Goal: Answer question/provide support: Share knowledge or assist other users

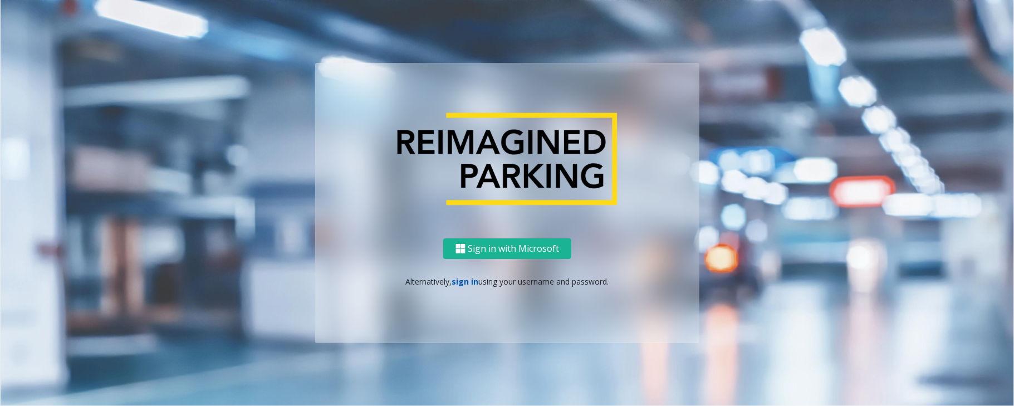
click at [464, 277] on link "sign in" at bounding box center [465, 281] width 27 height 11
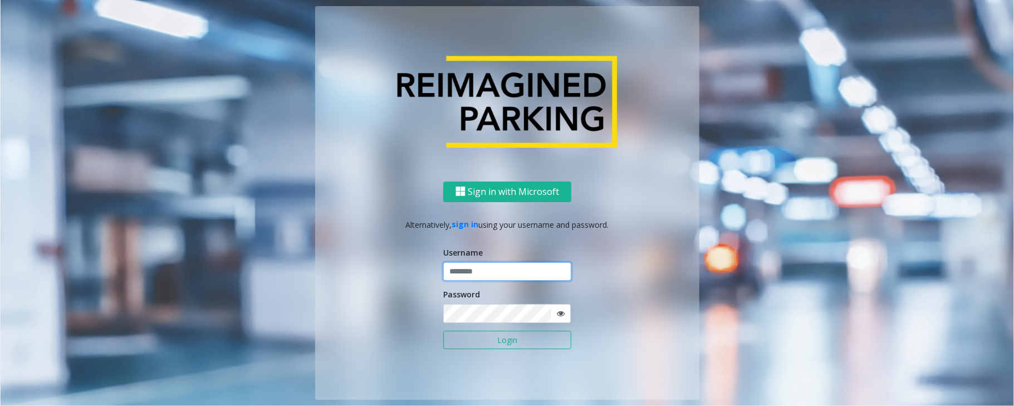
type input "*****"
click at [443, 331] on button "Login" at bounding box center [507, 340] width 128 height 19
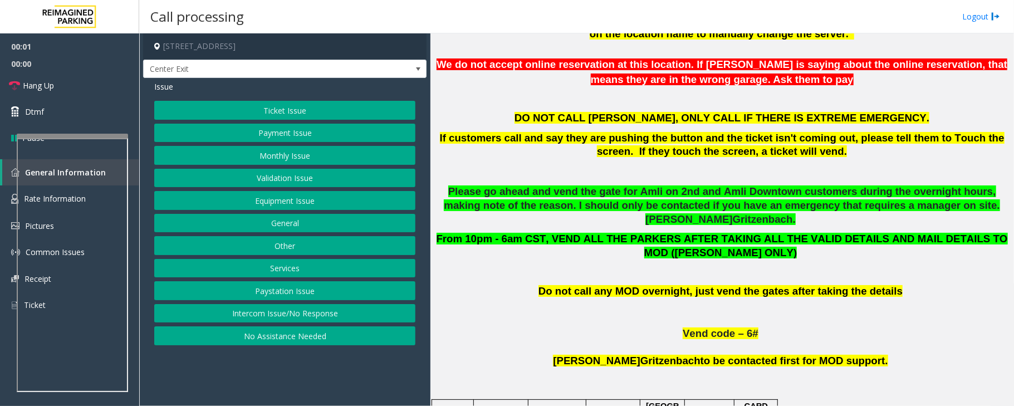
scroll to position [519, 0]
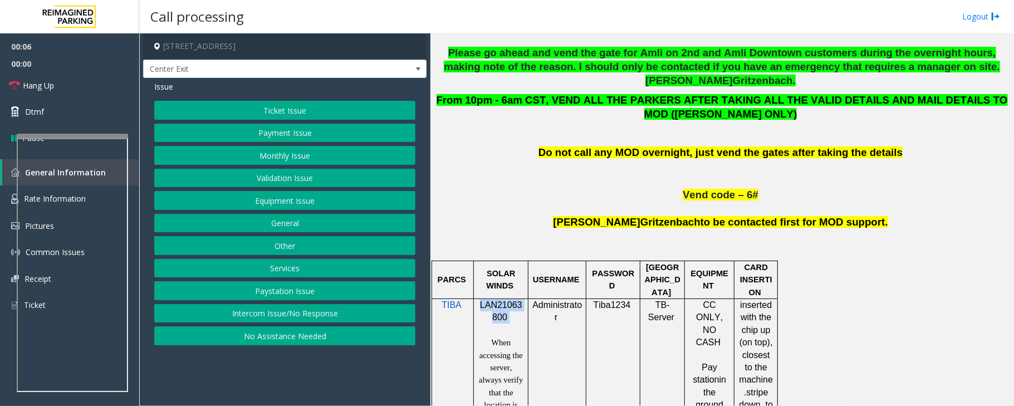
drag, startPoint x: 479, startPoint y: 289, endPoint x: 507, endPoint y: 304, distance: 31.4
click at [507, 304] on p "LAN21063800" at bounding box center [501, 311] width 46 height 25
copy p "LAN21063800"
click at [511, 324] on p at bounding box center [501, 330] width 46 height 12
drag, startPoint x: 513, startPoint y: 306, endPoint x: 475, endPoint y: 289, distance: 40.9
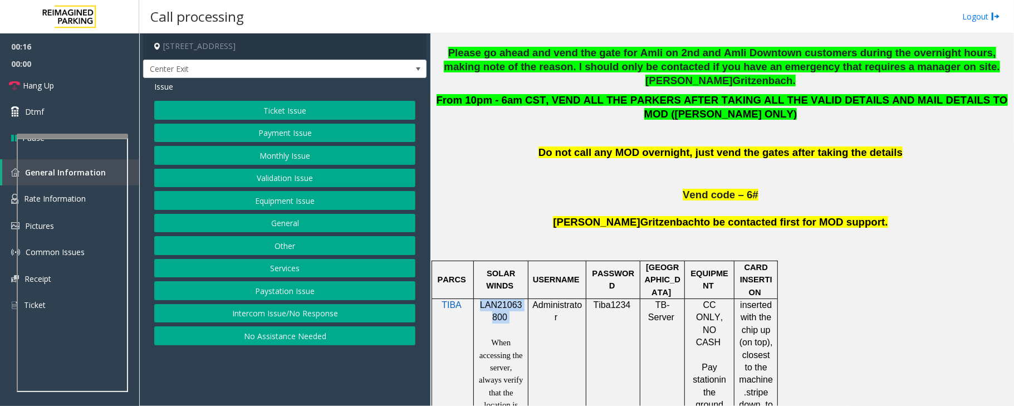
click at [475, 298] on td "LAN21063800 When accessing the server, always verify that the location is displ…" at bounding box center [501, 410] width 55 height 225
copy td "LAN21063800"
click at [283, 177] on button "Validation Issue" at bounding box center [284, 178] width 261 height 19
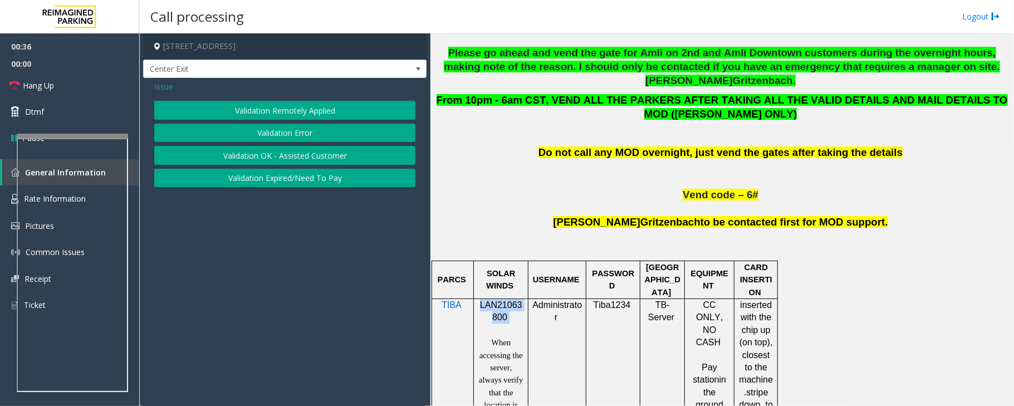
click at [298, 129] on button "Validation Error" at bounding box center [284, 133] width 261 height 19
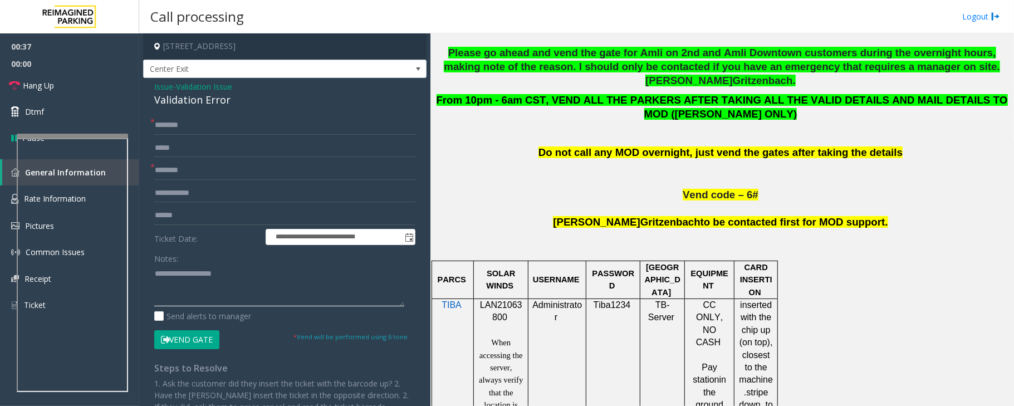
click at [199, 299] on textarea at bounding box center [279, 285] width 250 height 42
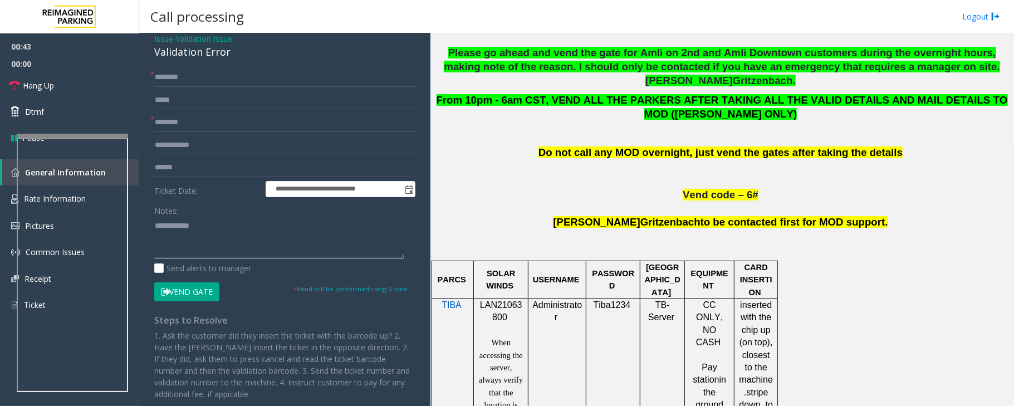
scroll to position [74, 0]
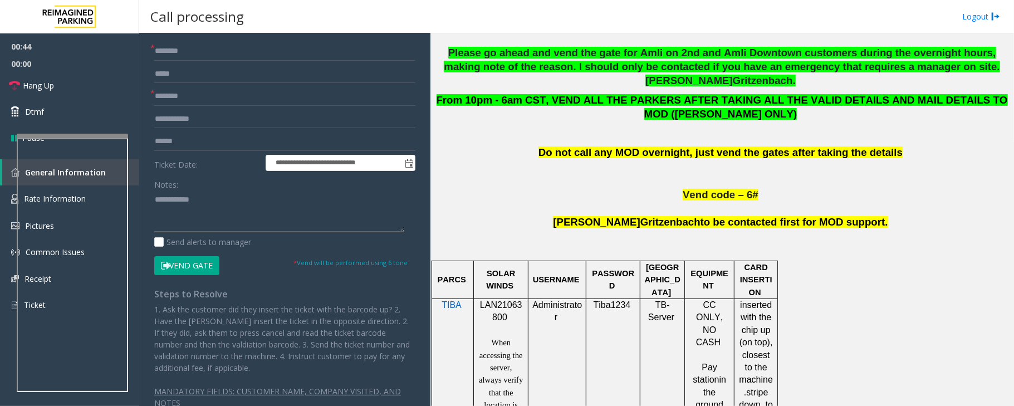
type textarea "**********"
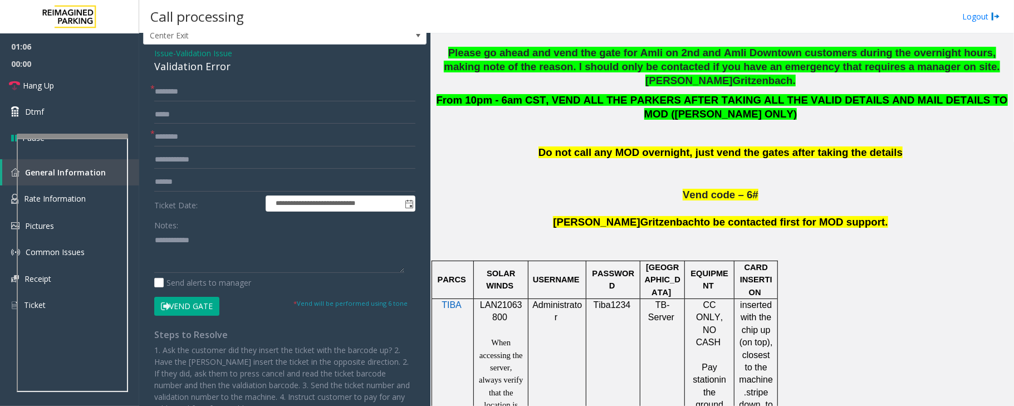
scroll to position [0, 0]
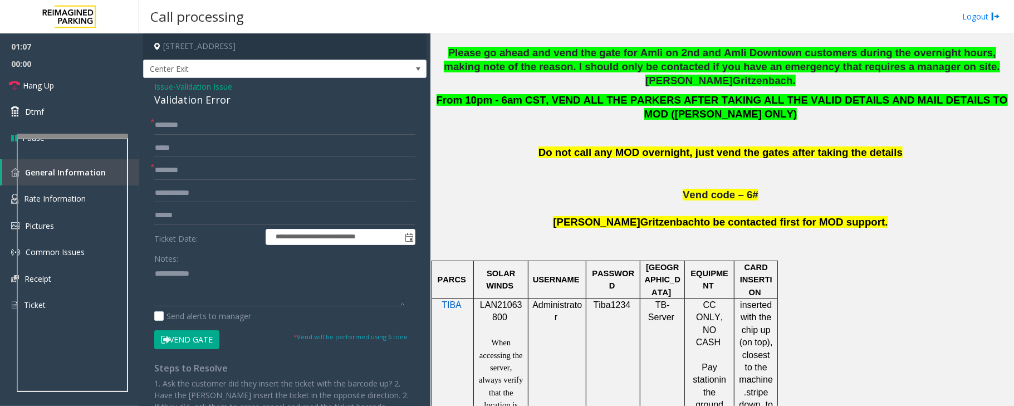
click at [199, 82] on span "Validation Issue" at bounding box center [204, 87] width 56 height 12
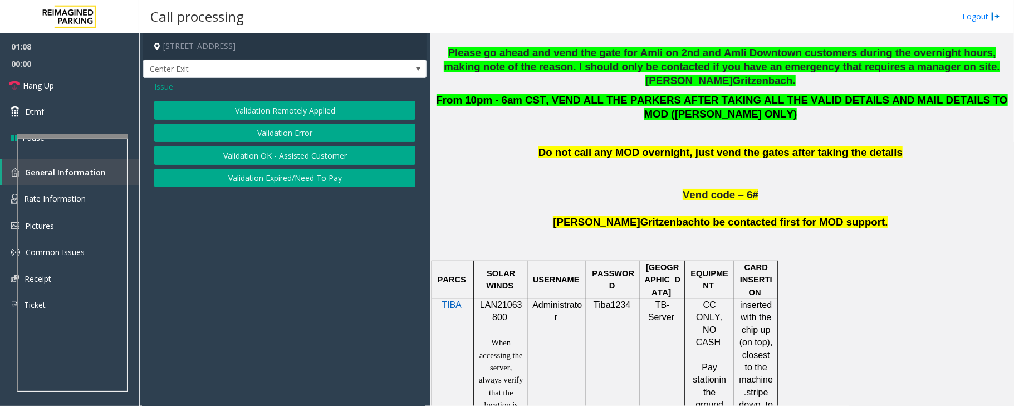
click at [165, 87] on span "Issue" at bounding box center [163, 87] width 19 height 12
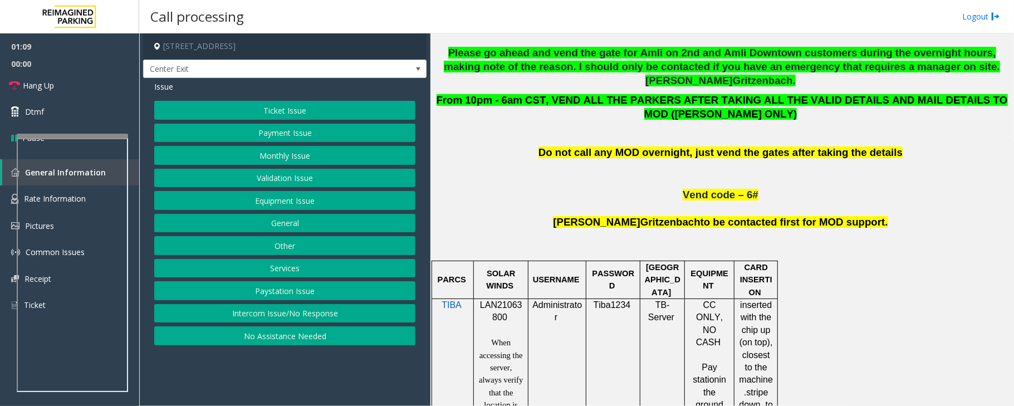
click at [291, 116] on button "Ticket Issue" at bounding box center [284, 110] width 261 height 19
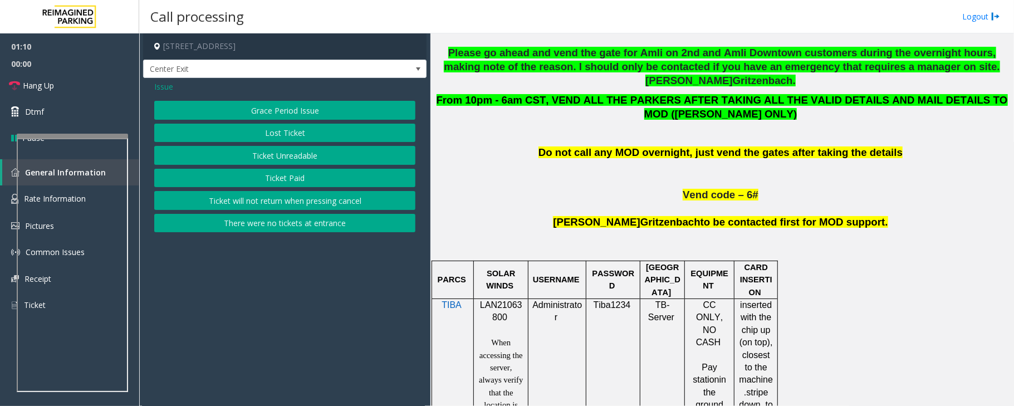
click at [292, 177] on button "Ticket Paid" at bounding box center [284, 178] width 261 height 19
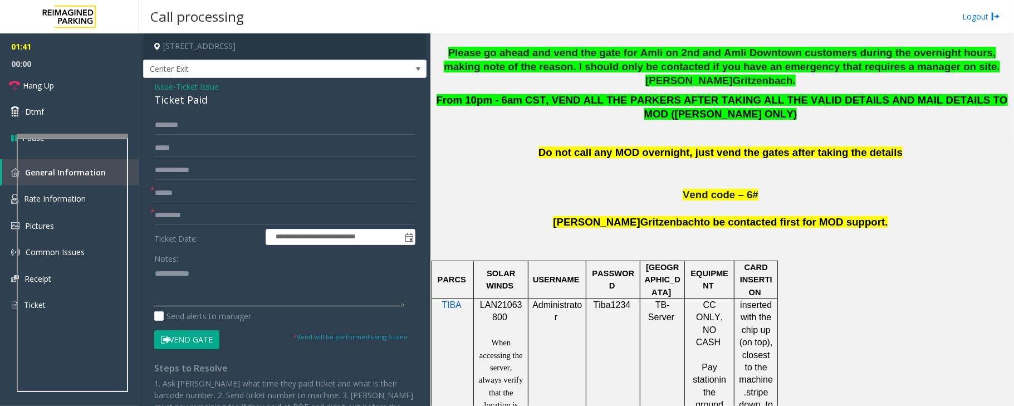
click at [218, 275] on textarea at bounding box center [279, 285] width 250 height 42
type textarea "*"
paste textarea "**********"
click at [155, 268] on textarea at bounding box center [279, 285] width 250 height 42
type textarea "**********"
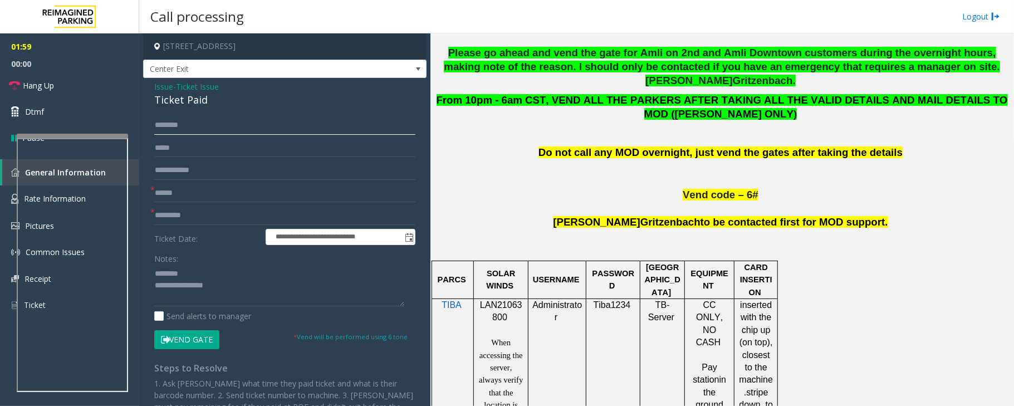
click at [190, 123] on input "text" at bounding box center [284, 125] width 261 height 19
paste input "*******"
type input "*******"
click at [236, 149] on input "text" at bounding box center [284, 148] width 261 height 19
paste input "**********"
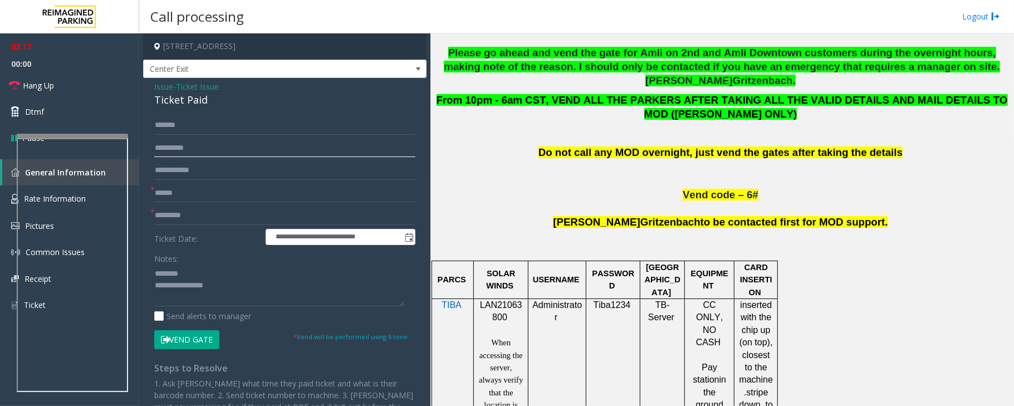
type input "**********"
click at [230, 297] on textarea at bounding box center [279, 285] width 250 height 42
click at [210, 266] on textarea at bounding box center [279, 285] width 250 height 42
click at [164, 296] on textarea at bounding box center [279, 285] width 250 height 42
drag, startPoint x: 197, startPoint y: 272, endPoint x: 143, endPoint y: 269, distance: 54.6
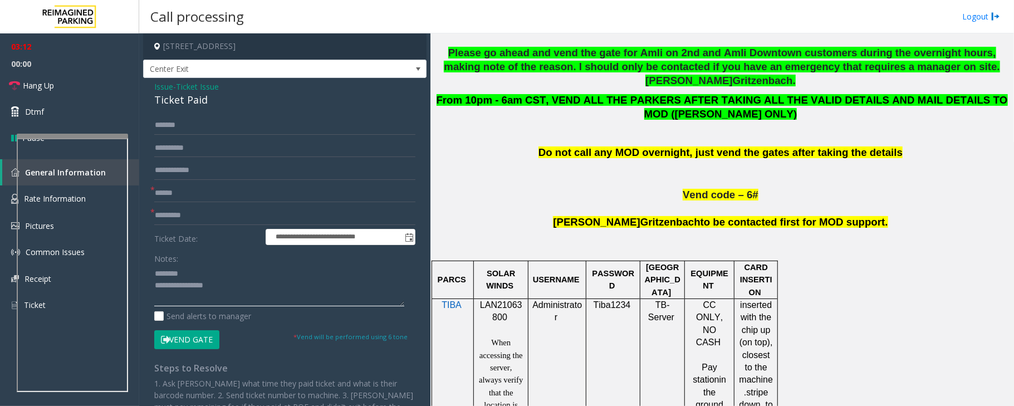
click at [143, 269] on app-call-processing-form "**********" at bounding box center [284, 219] width 291 height 372
type textarea "**********"
click at [181, 188] on input "text" at bounding box center [284, 193] width 261 height 19
type input "**"
click at [180, 206] on input "text" at bounding box center [284, 215] width 261 height 19
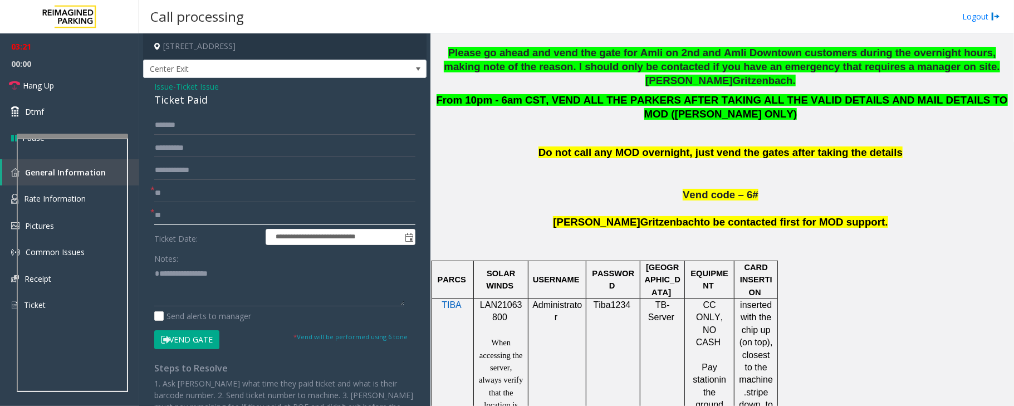
type input "**"
click at [164, 270] on textarea at bounding box center [279, 285] width 250 height 42
click at [158, 297] on textarea at bounding box center [279, 285] width 250 height 42
click at [228, 281] on textarea at bounding box center [279, 285] width 250 height 42
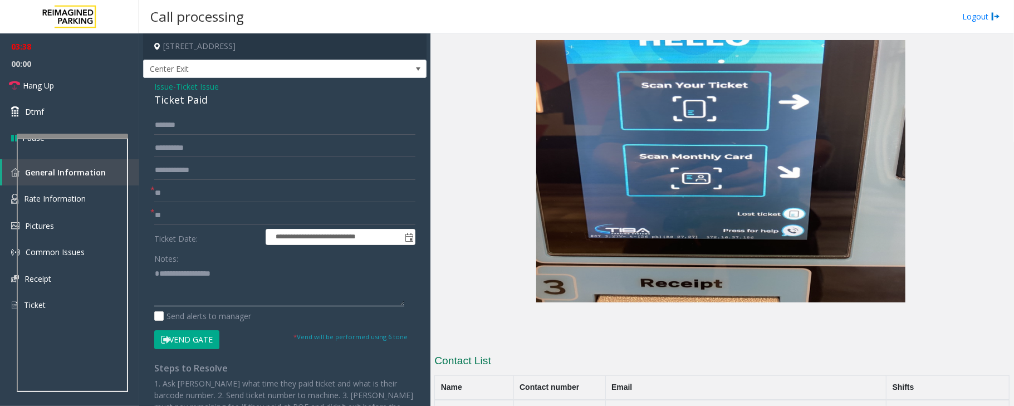
scroll to position [2131, 0]
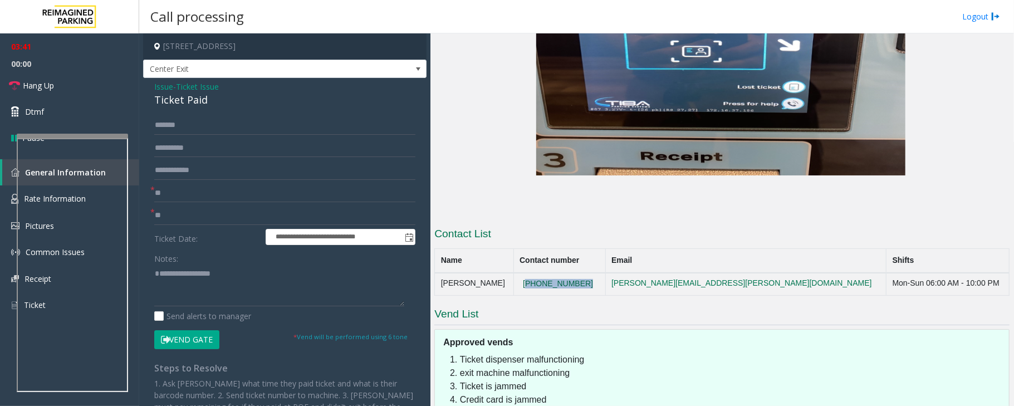
drag, startPoint x: 612, startPoint y: 198, endPoint x: 548, endPoint y: 198, distance: 64.0
click at [548, 273] on td "[PHONE_NUMBER]" at bounding box center [559, 284] width 92 height 22
copy button "[PHONE_NUMBER]"
click at [174, 276] on textarea at bounding box center [279, 285] width 250 height 42
click at [155, 283] on textarea at bounding box center [279, 285] width 250 height 42
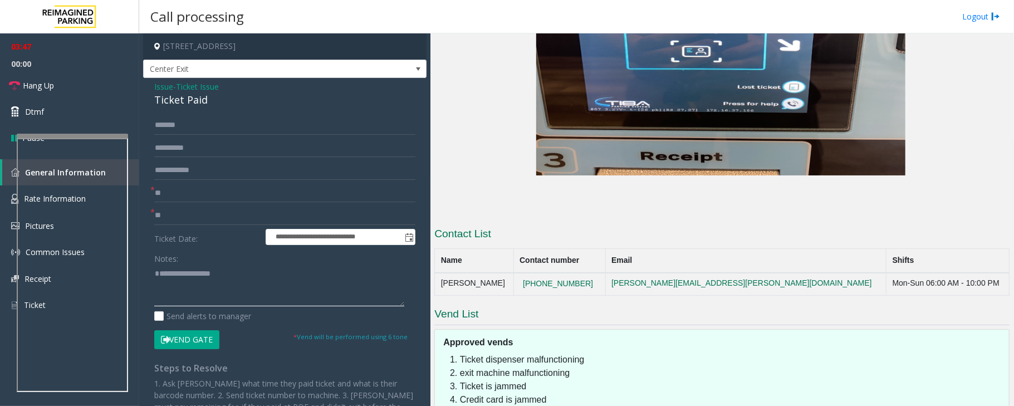
click at [165, 272] on textarea at bounding box center [279, 285] width 250 height 42
type textarea "**********"
drag, startPoint x: 176, startPoint y: 214, endPoint x: 167, endPoint y: 209, distance: 10.0
click at [154, 209] on div "* **" at bounding box center [284, 215] width 261 height 19
type input "**********"
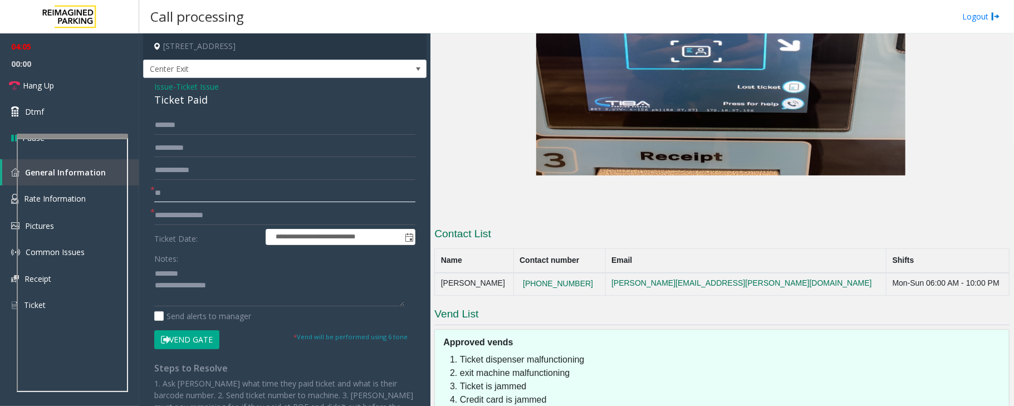
click at [192, 190] on input "**" at bounding box center [284, 193] width 261 height 19
type input "*"
click at [199, 271] on textarea at bounding box center [279, 285] width 250 height 42
click at [157, 299] on textarea at bounding box center [279, 285] width 250 height 42
click at [188, 341] on button "Vend Gate" at bounding box center [186, 339] width 65 height 19
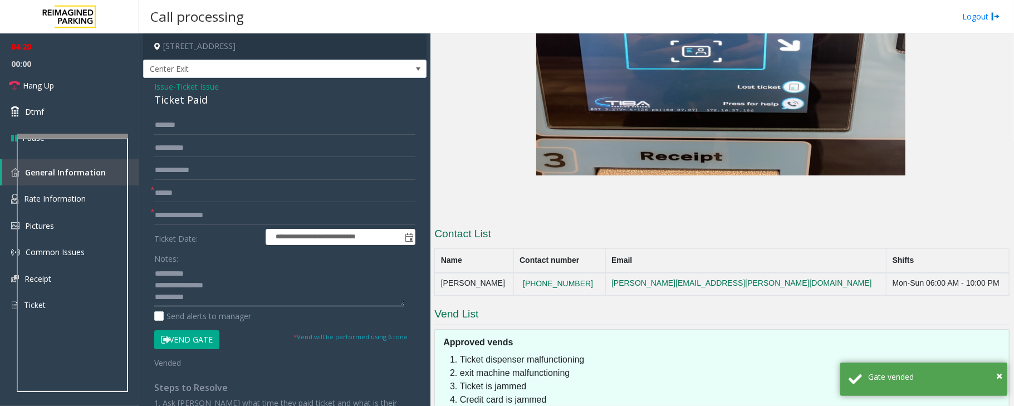
click at [207, 294] on textarea at bounding box center [279, 285] width 250 height 42
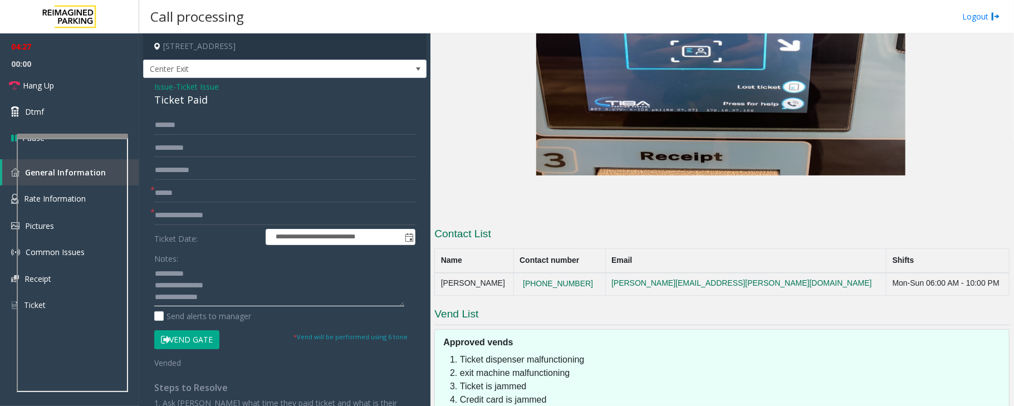
type textarea "**********"
click at [176, 193] on input "text" at bounding box center [284, 193] width 261 height 19
type input "**"
click at [210, 294] on textarea at bounding box center [279, 285] width 250 height 42
click at [57, 86] on link "Hang Up" at bounding box center [69, 85] width 139 height 26
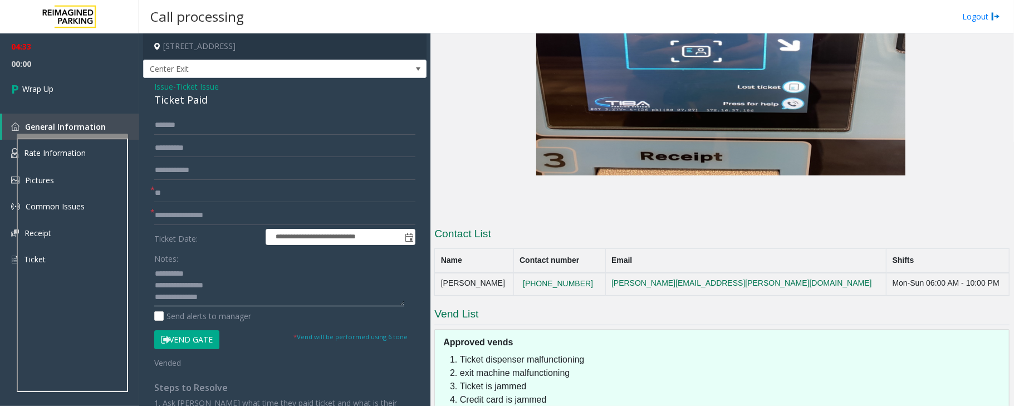
click at [230, 298] on textarea at bounding box center [279, 285] width 250 height 42
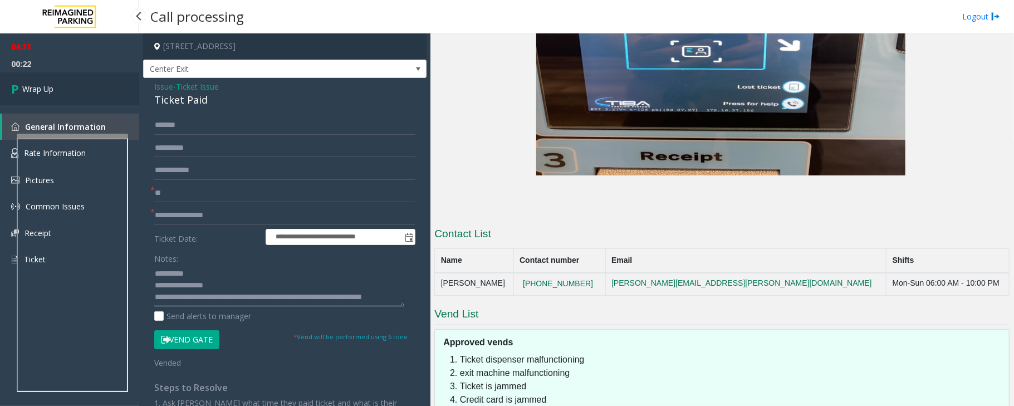
type textarea "**********"
click at [68, 90] on link "Wrap Up" at bounding box center [69, 88] width 139 height 33
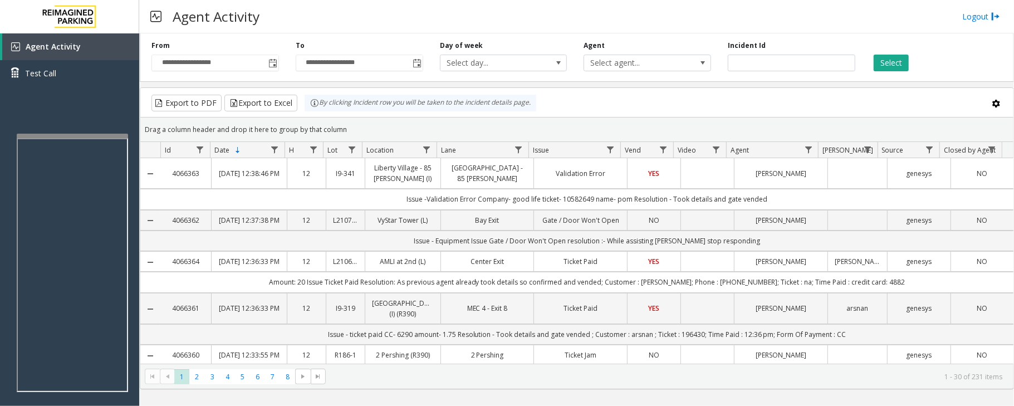
click at [575, 272] on td "Ticket Paid" at bounding box center [580, 261] width 94 height 21
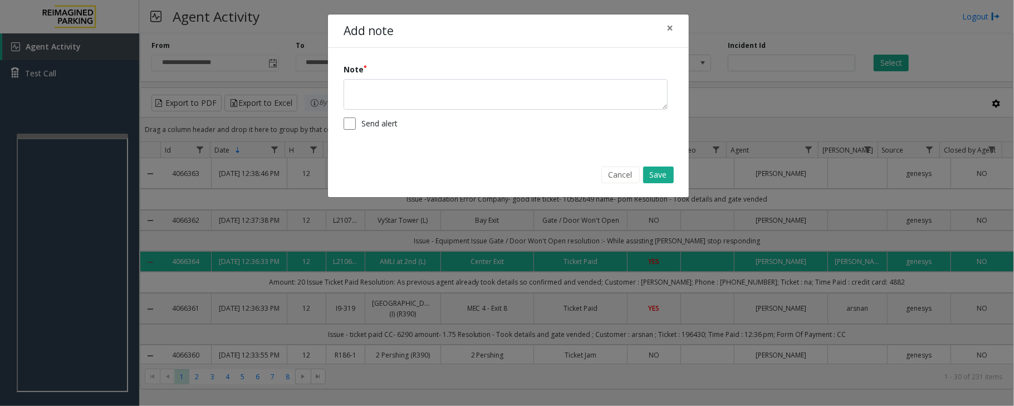
click at [534, 78] on div "Note" at bounding box center [508, 86] width 330 height 46
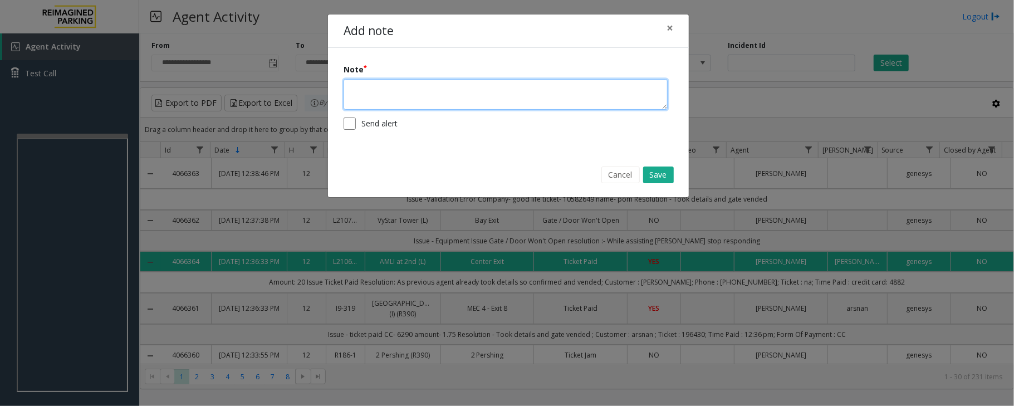
click at [534, 90] on textarea at bounding box center [505, 94] width 324 height 31
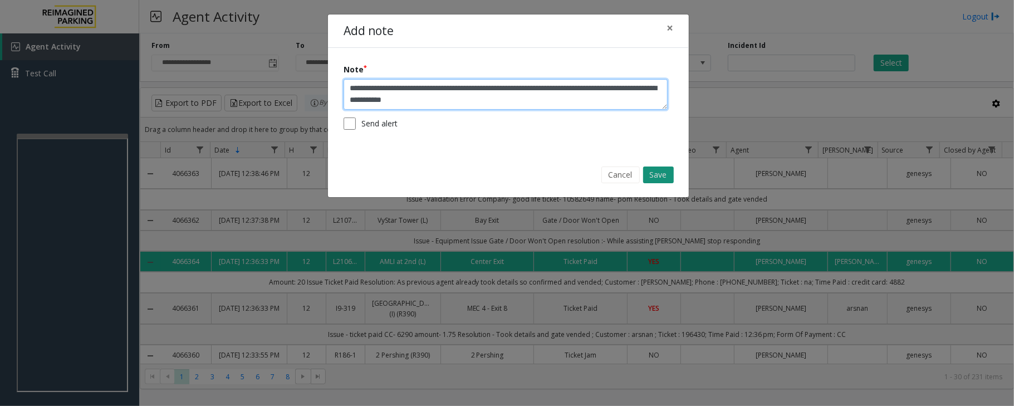
type textarea "**********"
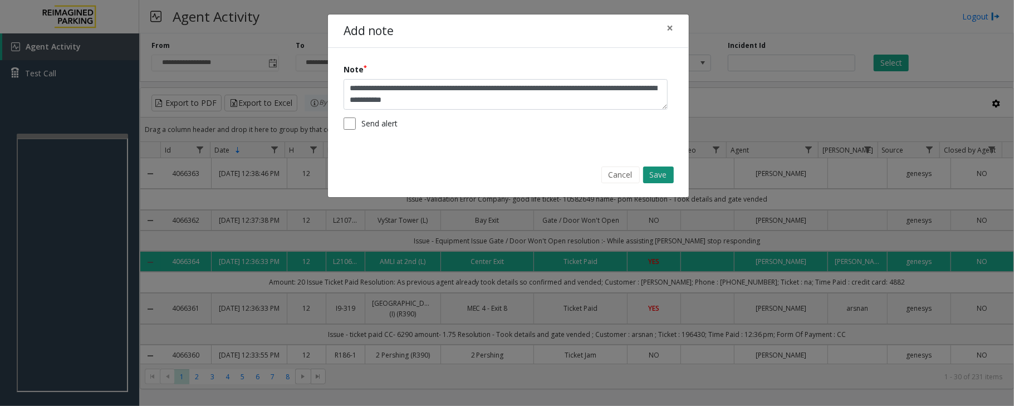
click at [662, 181] on button "Save" at bounding box center [658, 174] width 31 height 17
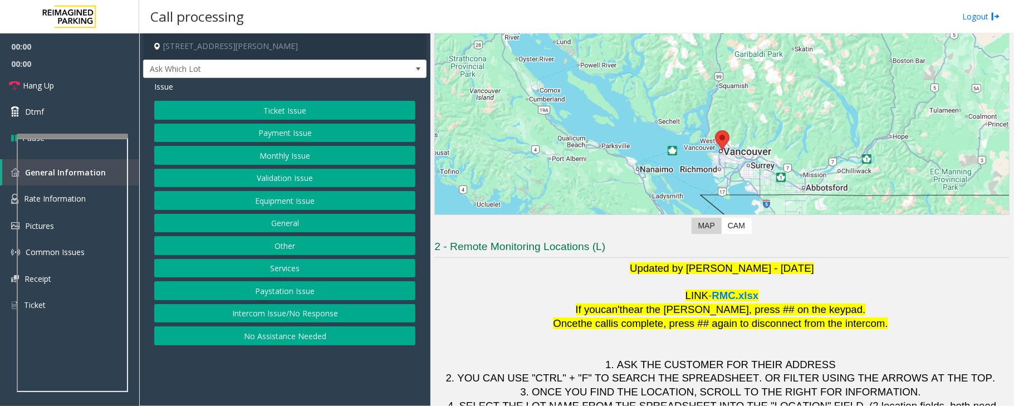
scroll to position [110, 0]
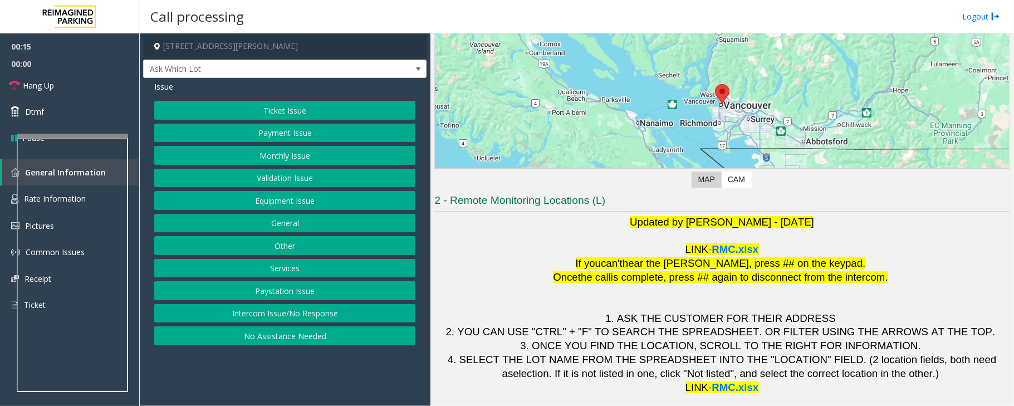
click at [289, 176] on button "Validation Issue" at bounding box center [284, 178] width 261 height 19
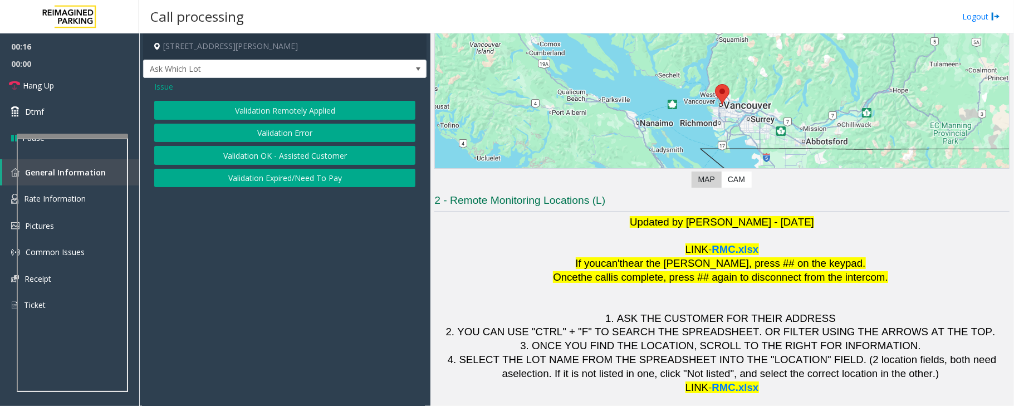
click at [299, 130] on button "Validation Error" at bounding box center [284, 133] width 261 height 19
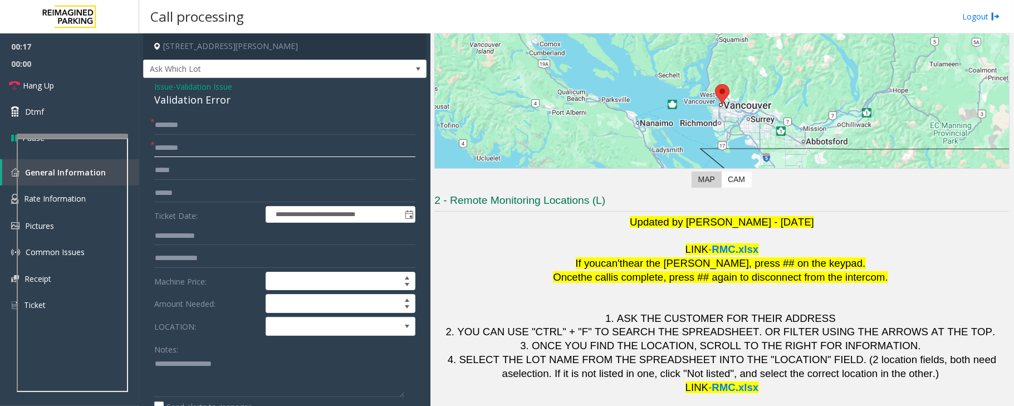
click at [190, 149] on input "text" at bounding box center [284, 148] width 261 height 19
type input "********"
click at [310, 328] on span at bounding box center [325, 326] width 119 height 18
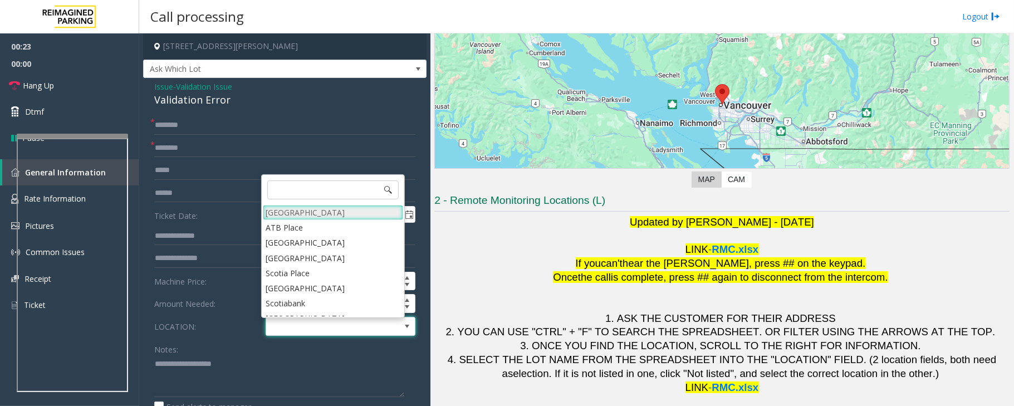
click at [292, 214] on Village "[GEOGRAPHIC_DATA]" at bounding box center [333, 212] width 140 height 15
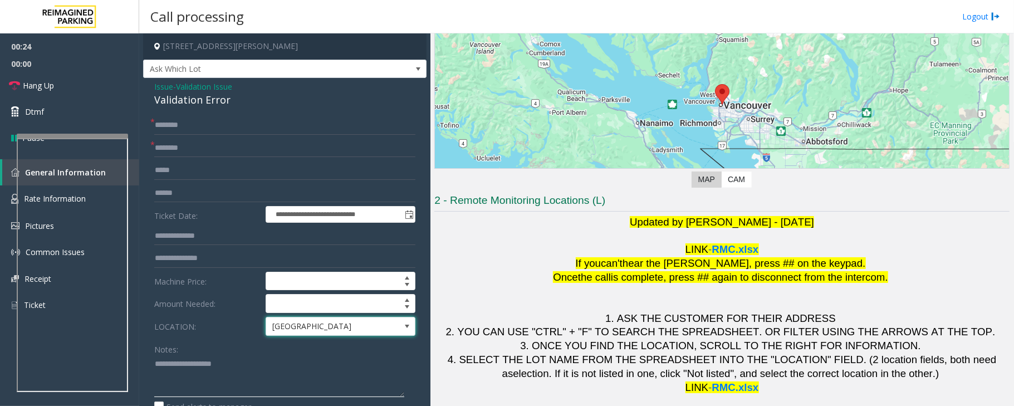
click at [181, 366] on textarea at bounding box center [279, 376] width 250 height 42
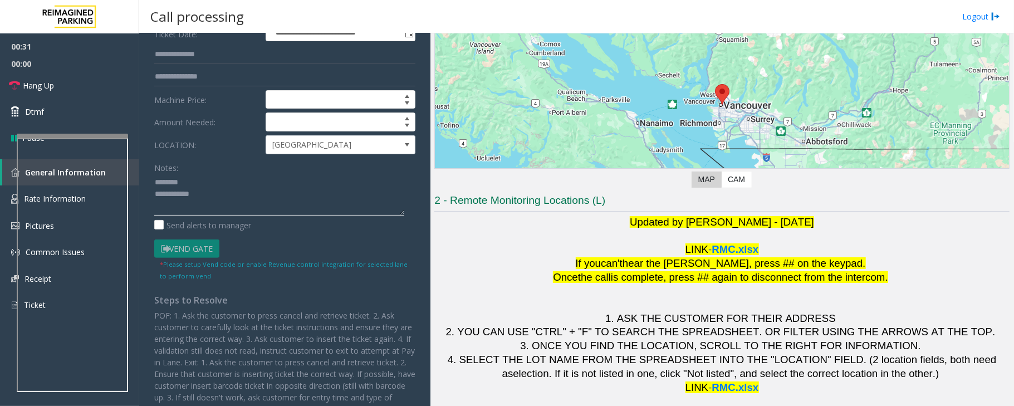
scroll to position [33, 0]
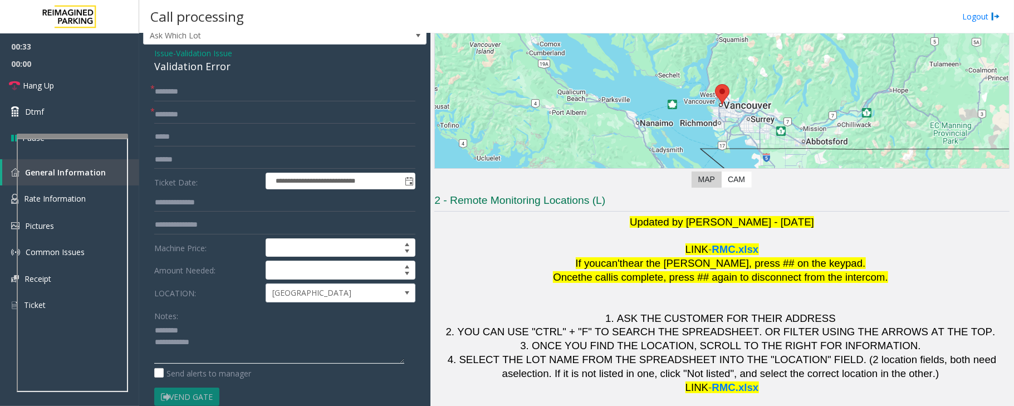
click at [154, 328] on textarea at bounding box center [279, 343] width 250 height 42
click at [245, 335] on textarea at bounding box center [279, 343] width 250 height 42
click at [180, 67] on div "Validation Error" at bounding box center [284, 66] width 261 height 15
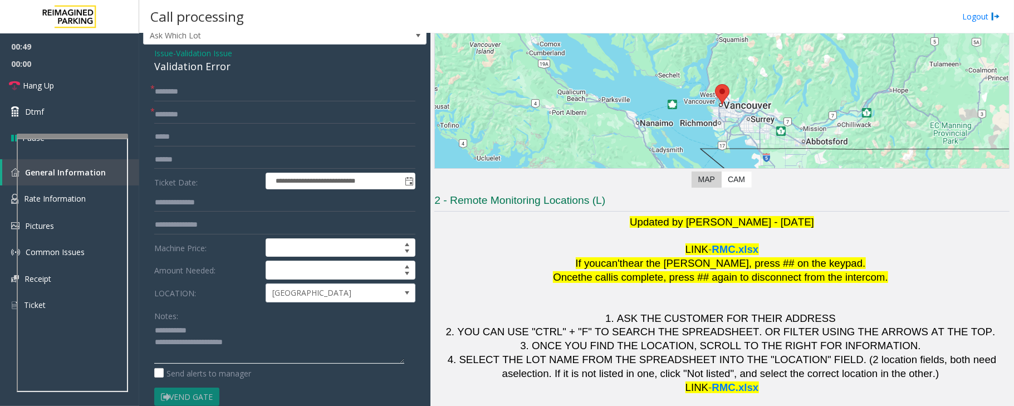
click at [232, 355] on textarea at bounding box center [279, 343] width 250 height 42
click at [200, 96] on input "text" at bounding box center [284, 91] width 261 height 19
click at [185, 159] on input "text" at bounding box center [284, 159] width 261 height 19
click at [230, 326] on textarea at bounding box center [279, 343] width 250 height 42
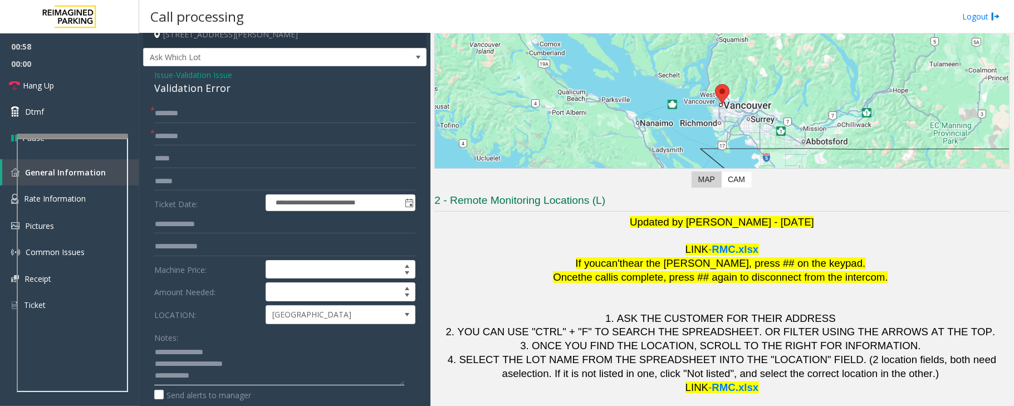
scroll to position [0, 0]
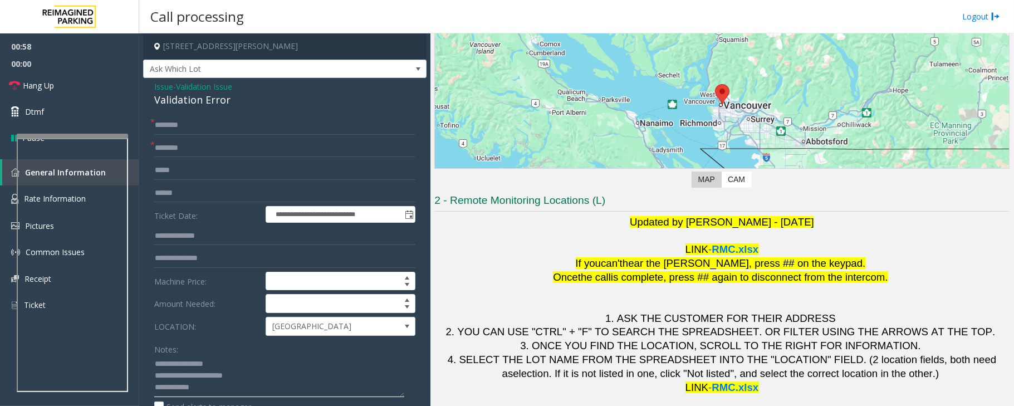
type textarea "**********"
drag, startPoint x: 325, startPoint y: 42, endPoint x: 261, endPoint y: 49, distance: 64.9
click at [261, 49] on h4 "[STREET_ADDRESS][PERSON_NAME]" at bounding box center [284, 46] width 283 height 26
copy h4 "[GEOGRAPHIC_DATA], [GEOGRAPHIC_DATA]"
click at [183, 172] on input "text" at bounding box center [284, 170] width 261 height 19
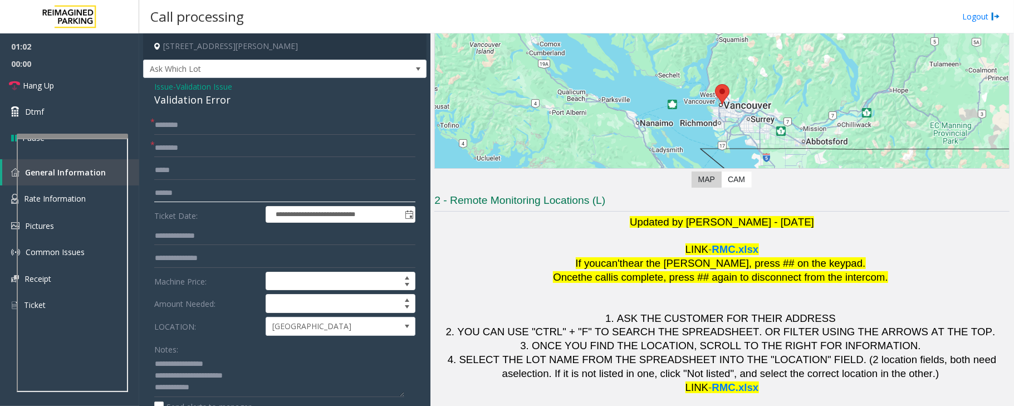
click at [183, 190] on input "text" at bounding box center [284, 193] width 261 height 19
type input "*******"
click at [240, 132] on input "text" at bounding box center [284, 125] width 261 height 19
click at [240, 129] on input "text" at bounding box center [284, 125] width 261 height 19
click at [194, 124] on input "text" at bounding box center [284, 125] width 261 height 19
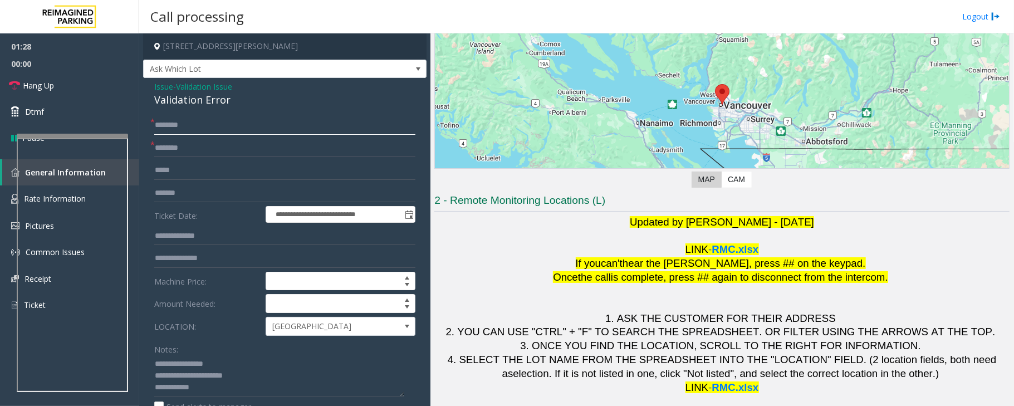
click at [224, 126] on input "text" at bounding box center [284, 125] width 261 height 19
click at [230, 128] on input "text" at bounding box center [284, 125] width 261 height 19
type input "*******"
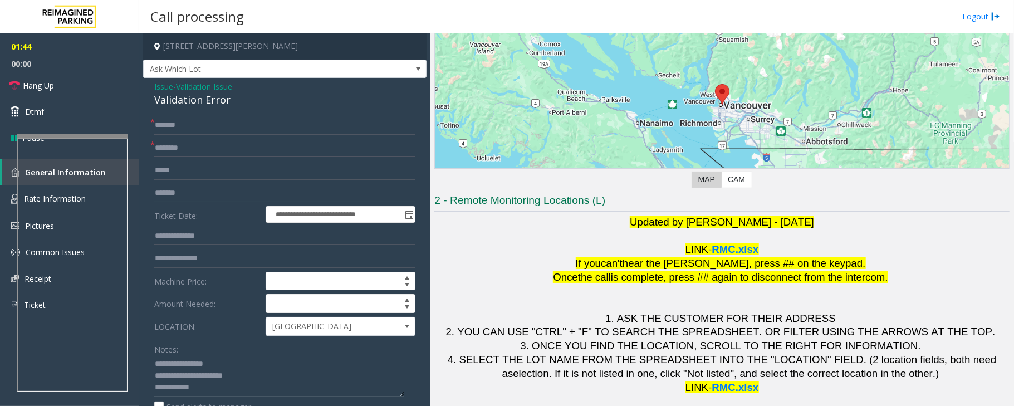
click at [202, 386] on textarea at bounding box center [279, 376] width 250 height 42
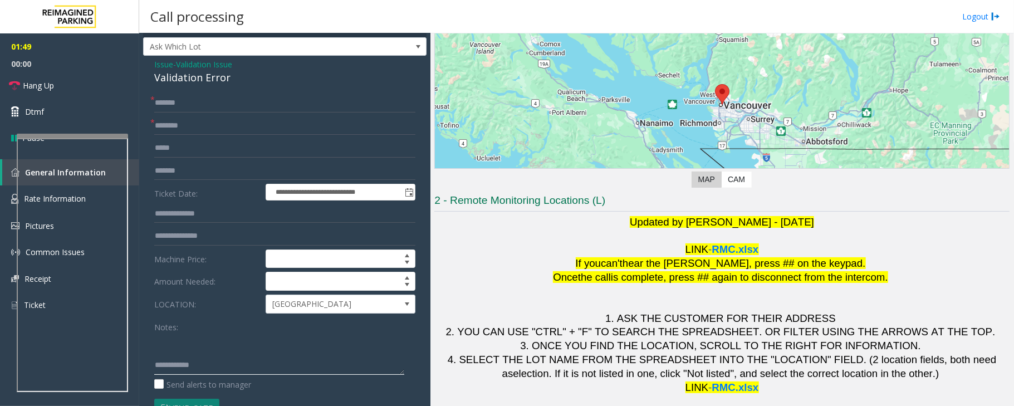
scroll to position [24, 0]
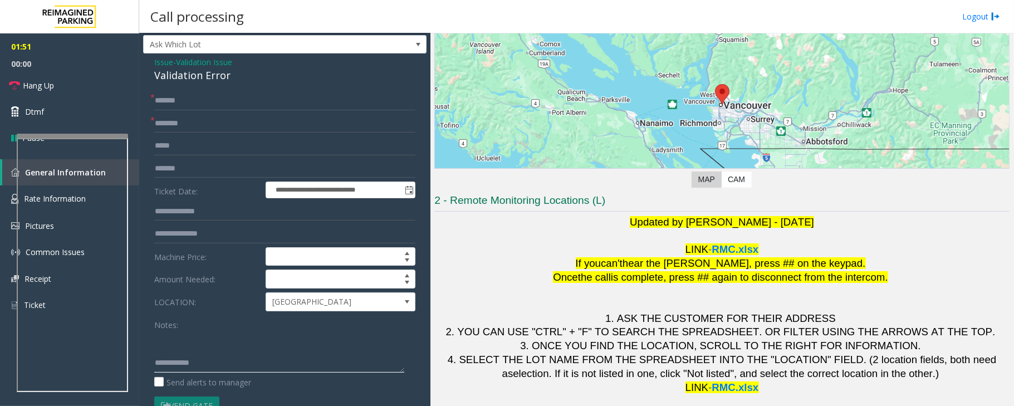
click at [188, 352] on textarea at bounding box center [279, 352] width 250 height 42
click at [189, 348] on textarea at bounding box center [279, 352] width 250 height 42
drag, startPoint x: 237, startPoint y: 341, endPoint x: 348, endPoint y: 355, distance: 112.2
click at [348, 355] on textarea at bounding box center [279, 352] width 250 height 42
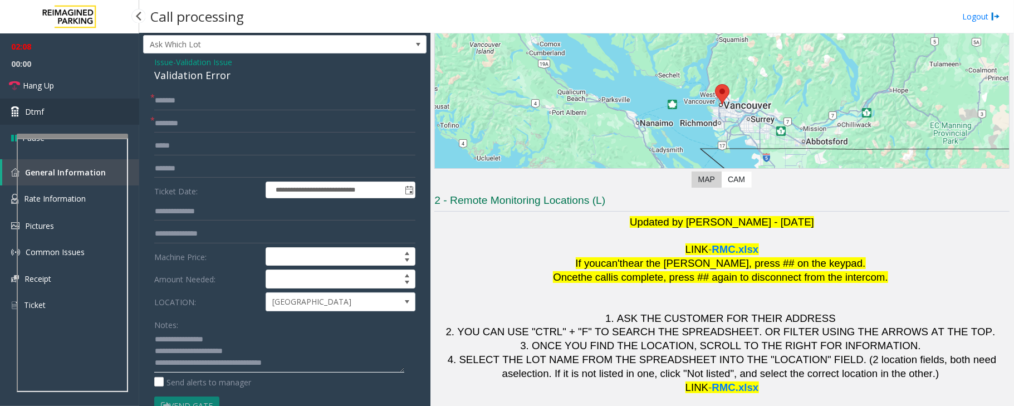
type textarea "**********"
click at [67, 110] on link "Dtmf" at bounding box center [69, 112] width 139 height 26
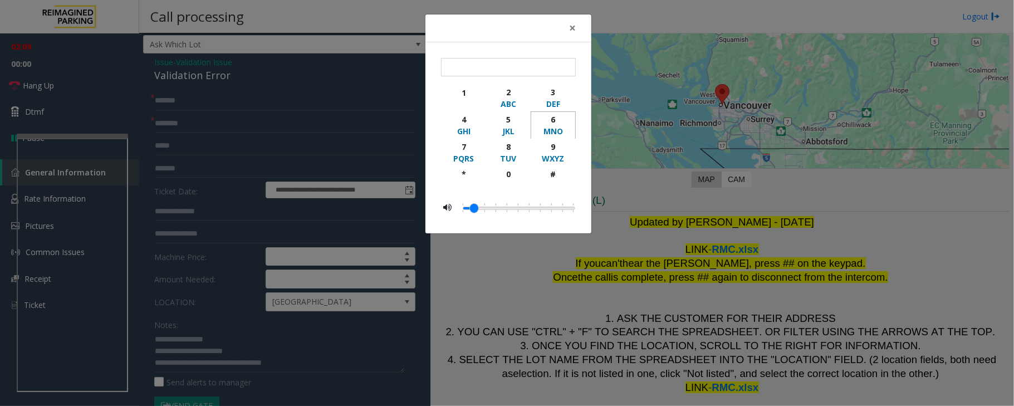
click at [555, 123] on div "6" at bounding box center [553, 120] width 31 height 12
type input "*"
click at [573, 27] on span "×" at bounding box center [572, 28] width 7 height 16
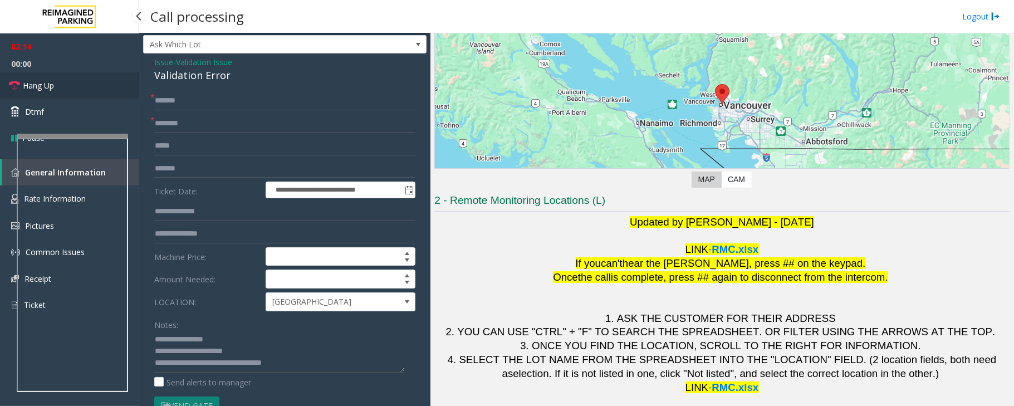
click at [55, 90] on link "Hang Up" at bounding box center [69, 85] width 139 height 26
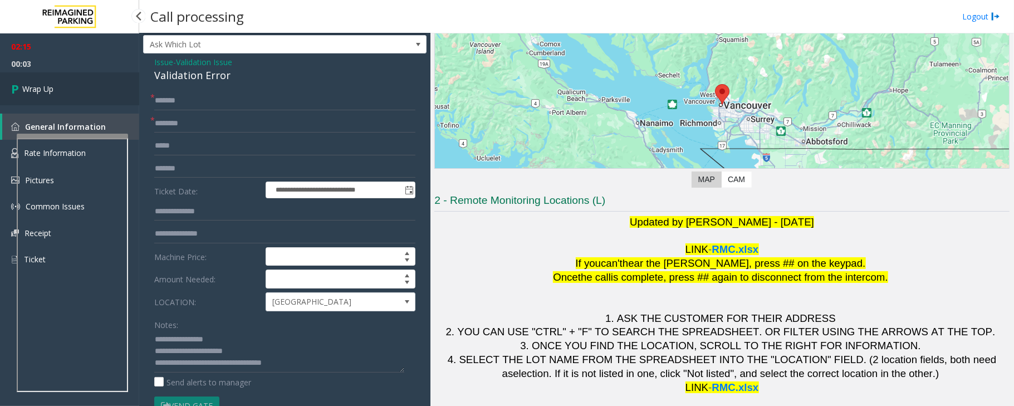
click at [55, 90] on link "Wrap Up" at bounding box center [69, 88] width 139 height 33
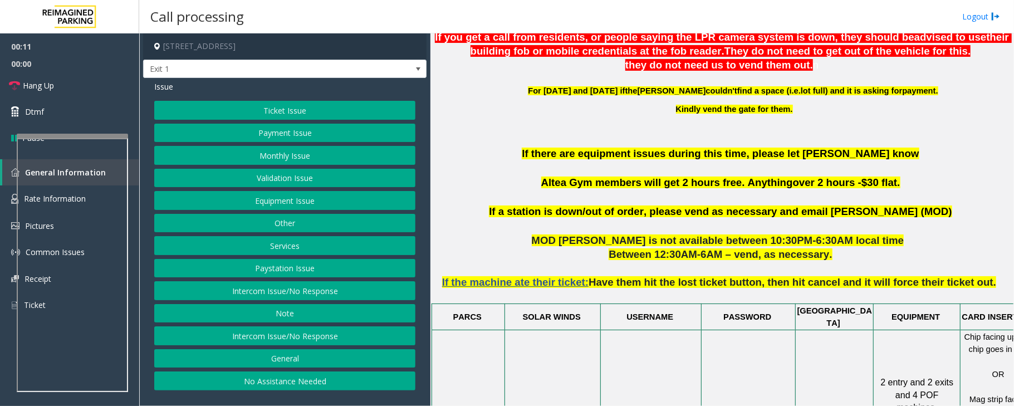
scroll to position [519, 0]
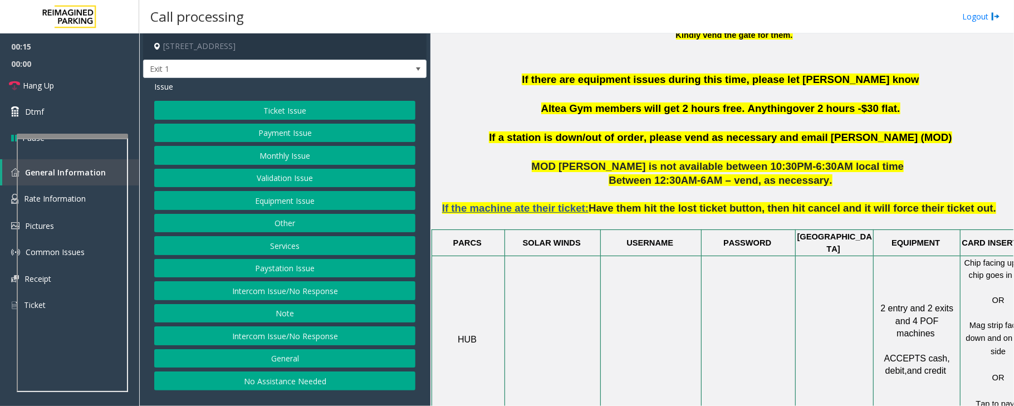
click at [340, 387] on button "No Assistance Needed" at bounding box center [284, 380] width 261 height 19
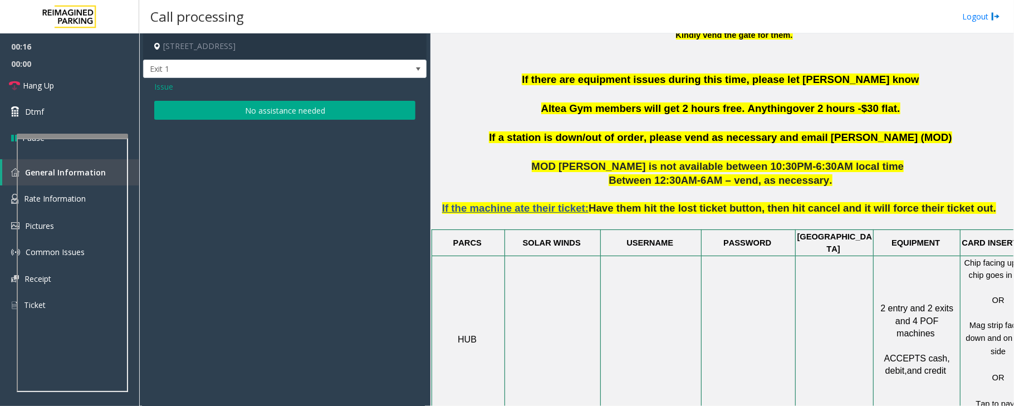
click at [292, 107] on button "No assistance needed" at bounding box center [284, 110] width 261 height 19
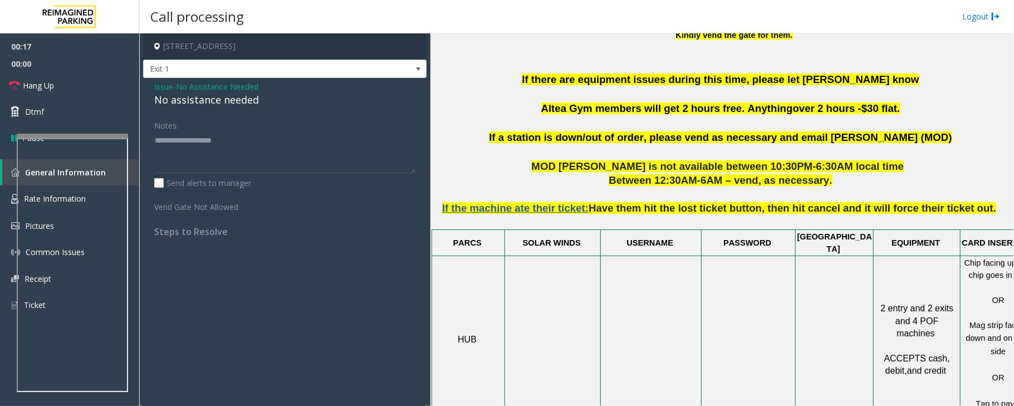
click at [239, 99] on div "No assistance needed" at bounding box center [284, 99] width 261 height 15
type textarea "**********"
click at [214, 85] on span "No Assistance Needed" at bounding box center [217, 87] width 82 height 12
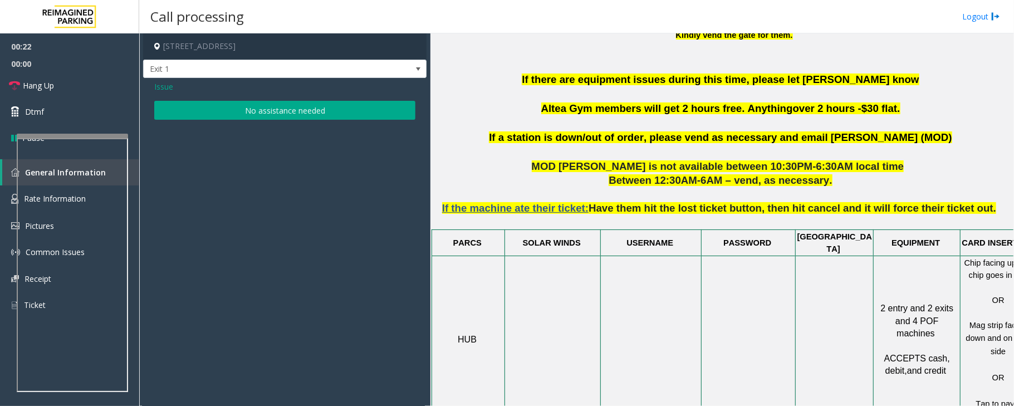
click at [166, 81] on span "Issue" at bounding box center [163, 87] width 19 height 12
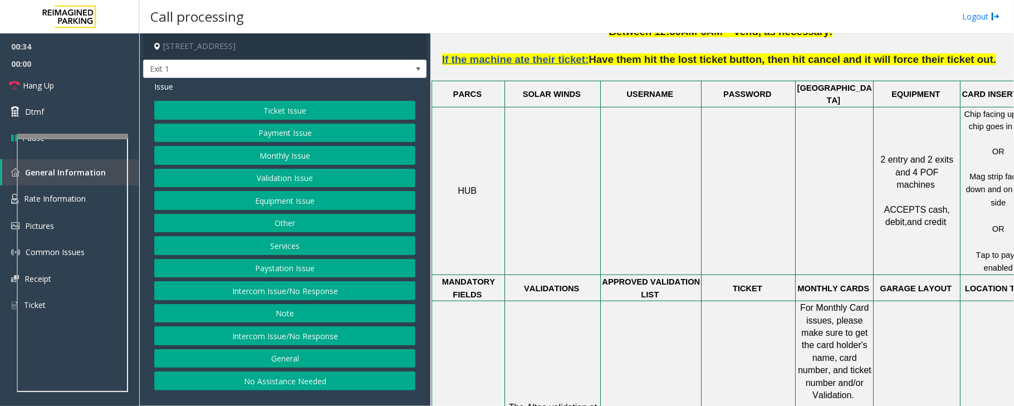
scroll to position [445, 0]
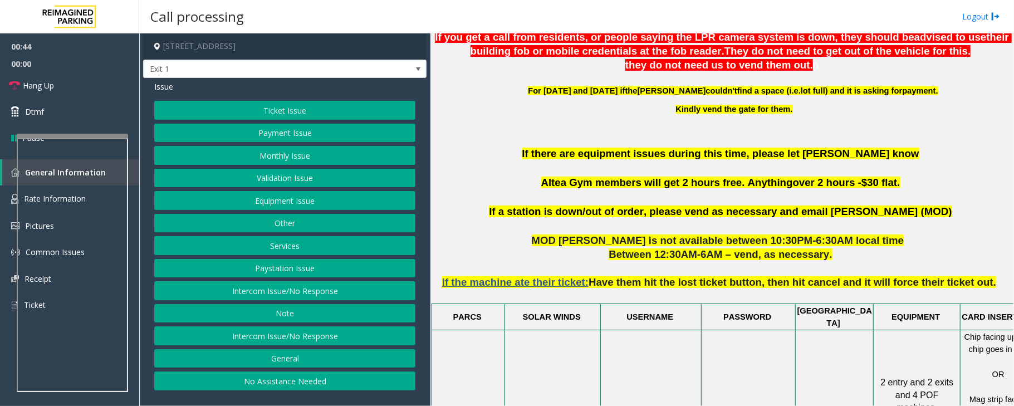
click at [227, 205] on button "Equipment Issue" at bounding box center [284, 200] width 261 height 19
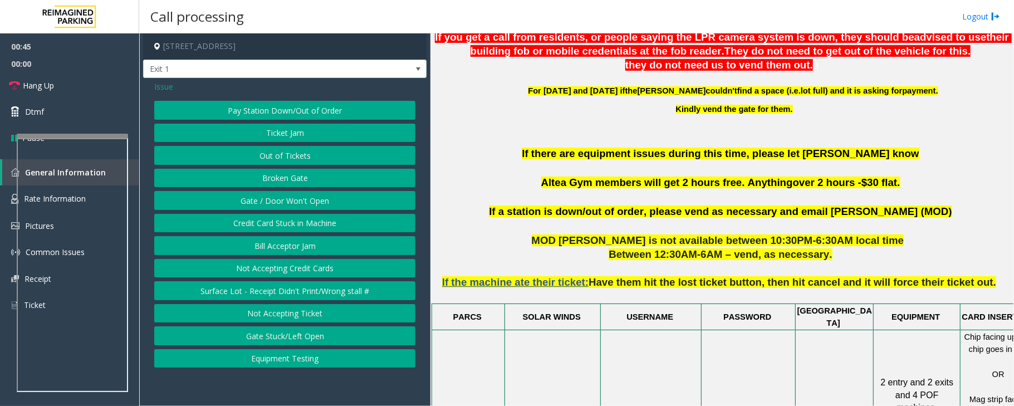
click at [229, 203] on button "Gate / Door Won't Open" at bounding box center [284, 200] width 261 height 19
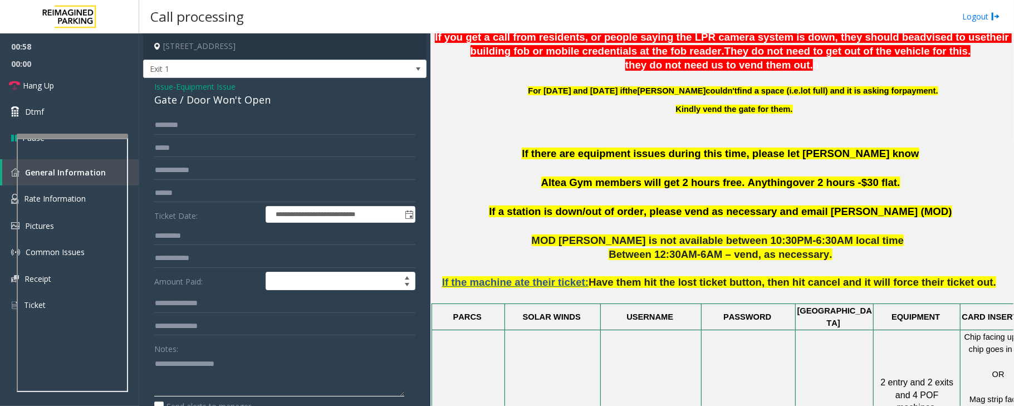
drag, startPoint x: 247, startPoint y: 365, endPoint x: 154, endPoint y: 365, distance: 93.5
click at [154, 365] on div "**********" at bounding box center [285, 356] width 278 height 480
click at [196, 102] on div "Gate / Door Won't Open" at bounding box center [284, 99] width 261 height 15
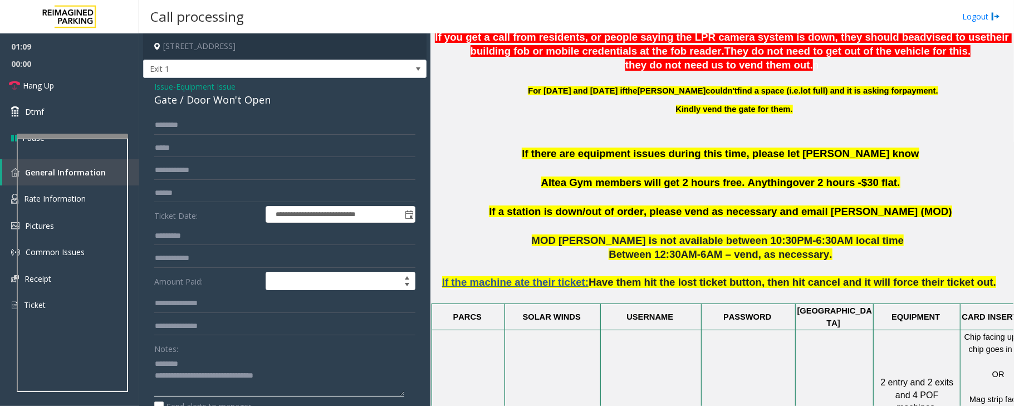
scroll to position [0, 0]
click at [194, 375] on textarea at bounding box center [279, 376] width 250 height 42
click at [214, 384] on textarea at bounding box center [279, 376] width 250 height 42
click at [219, 372] on textarea at bounding box center [279, 376] width 250 height 42
click at [281, 372] on textarea at bounding box center [279, 376] width 250 height 42
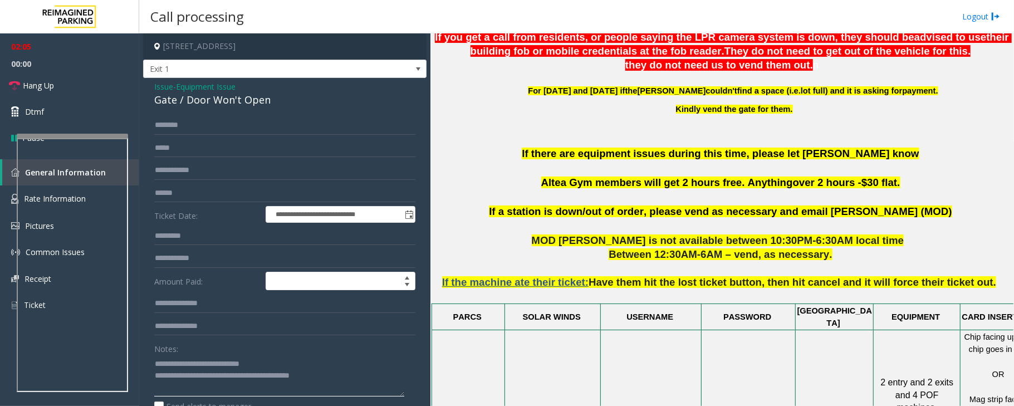
click at [340, 376] on textarea at bounding box center [279, 376] width 250 height 42
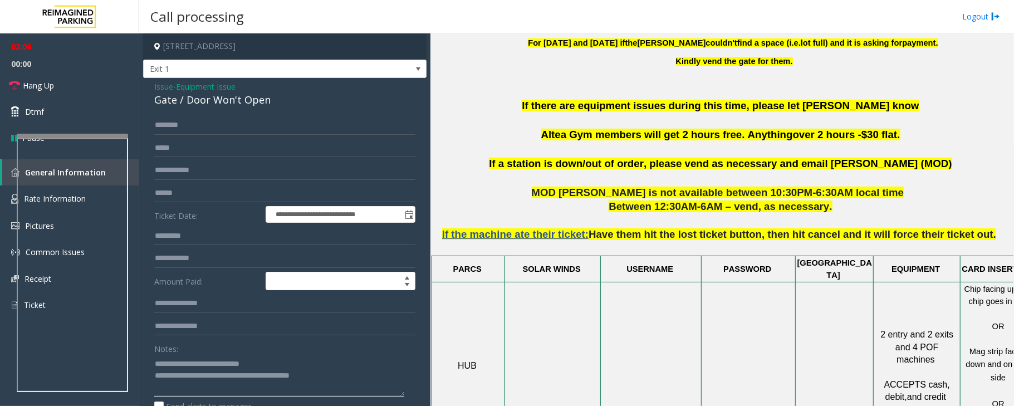
scroll to position [519, 0]
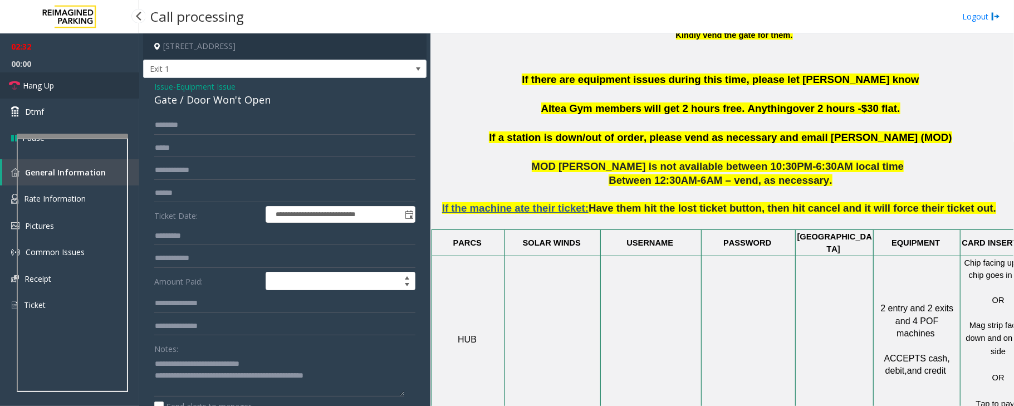
click at [45, 84] on span "Hang Up" at bounding box center [38, 86] width 31 height 12
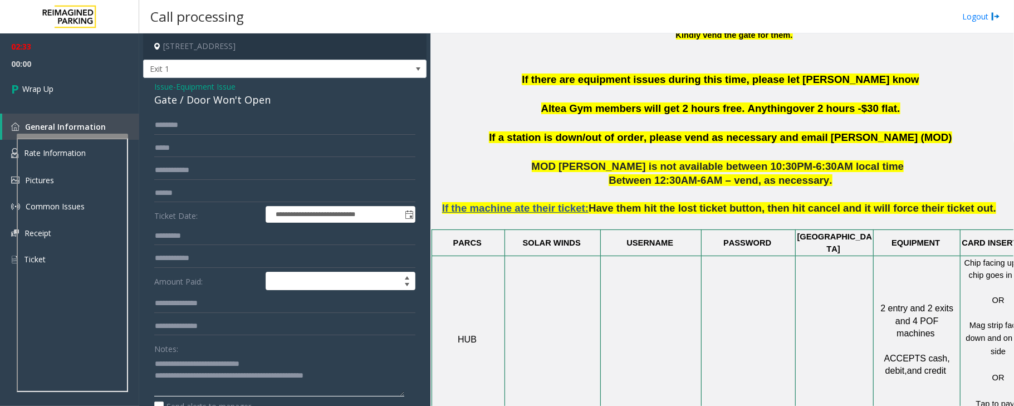
click at [368, 386] on textarea at bounding box center [279, 376] width 250 height 42
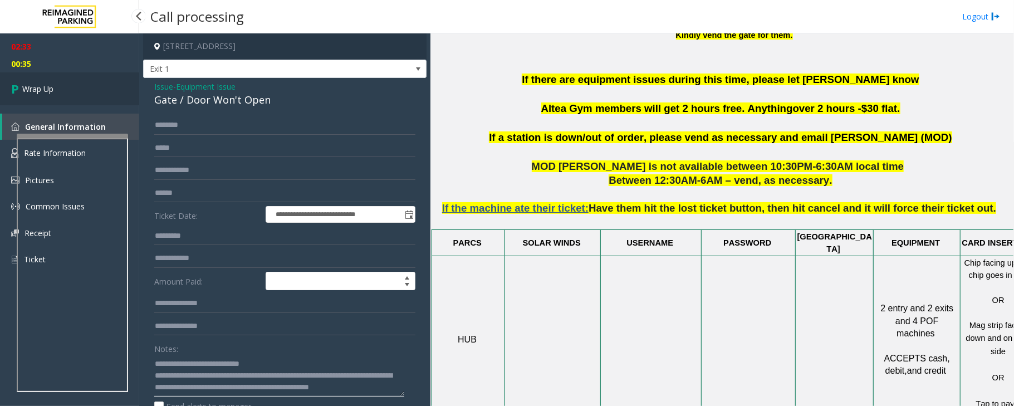
type textarea "**********"
click at [42, 87] on span "Wrap Up" at bounding box center [37, 89] width 31 height 12
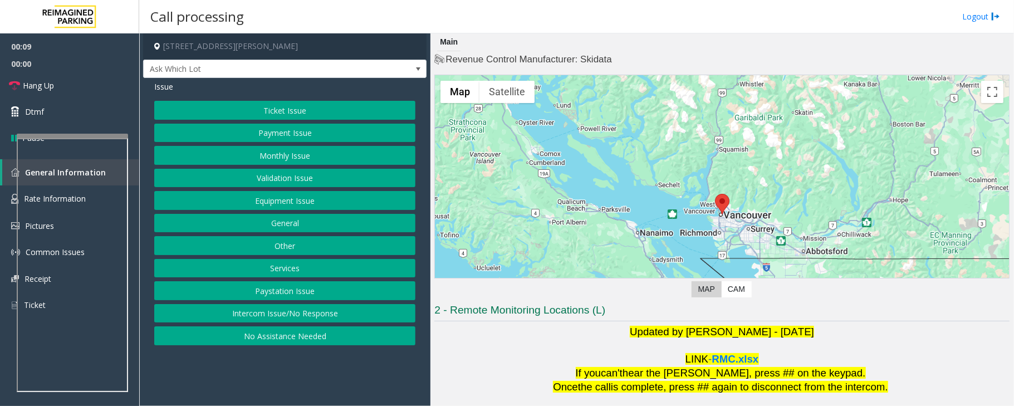
click at [366, 319] on button "Intercom Issue/No Response" at bounding box center [284, 313] width 261 height 19
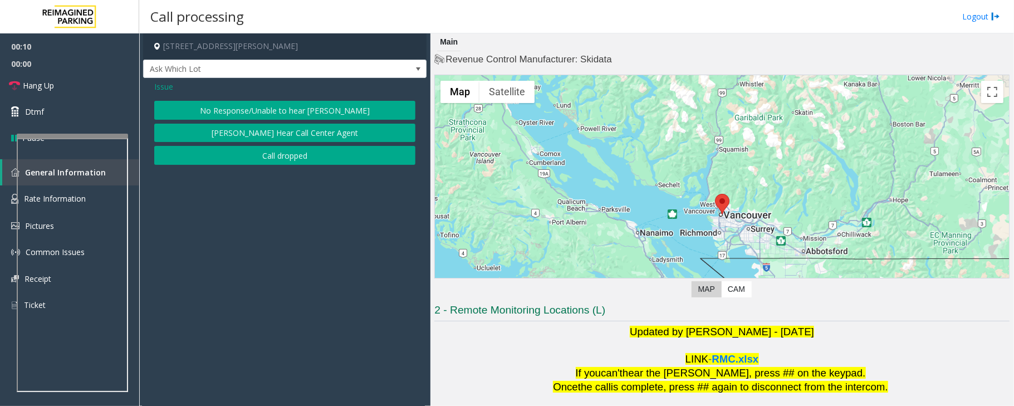
click at [250, 107] on button "No Response/Unable to hear [PERSON_NAME]" at bounding box center [284, 110] width 261 height 19
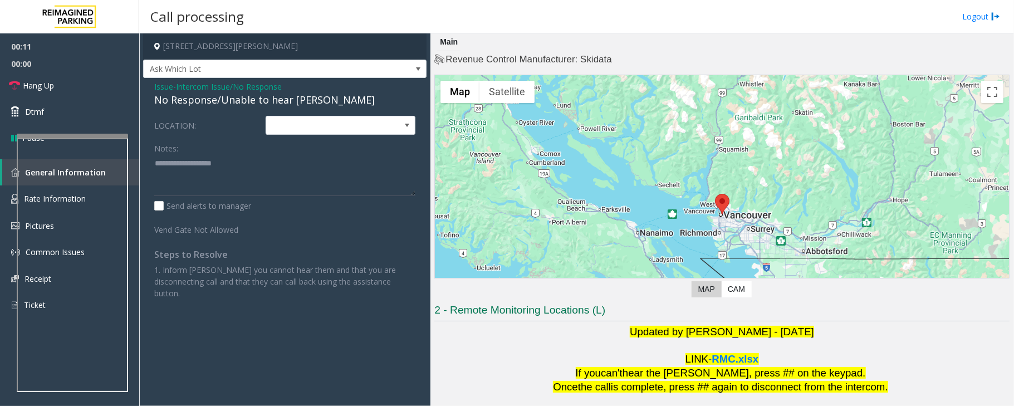
click at [242, 103] on div "No Response/Unable to hear [PERSON_NAME]" at bounding box center [284, 99] width 261 height 15
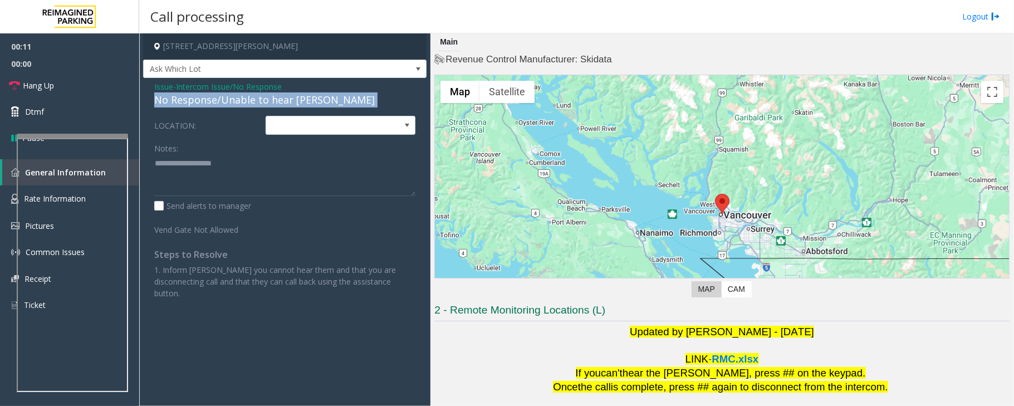
click at [242, 103] on div "No Response/Unable to hear [PERSON_NAME]" at bounding box center [284, 99] width 261 height 15
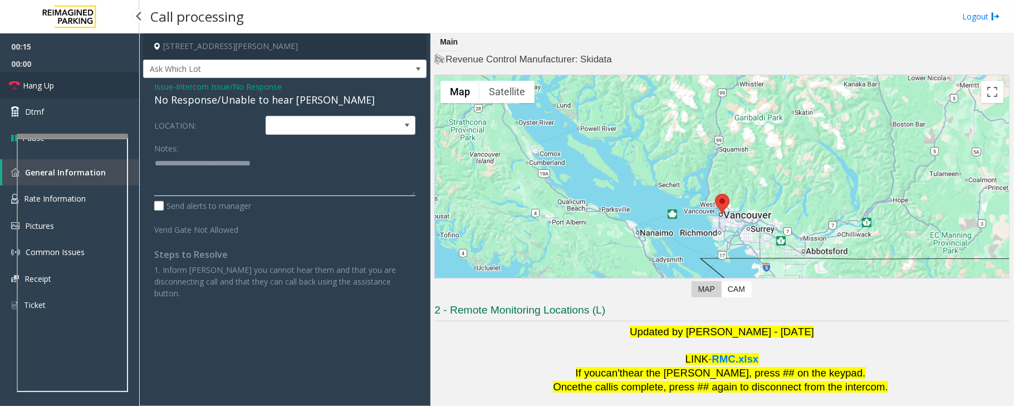
type textarea "**********"
click at [110, 87] on link "Hang Up" at bounding box center [69, 85] width 139 height 26
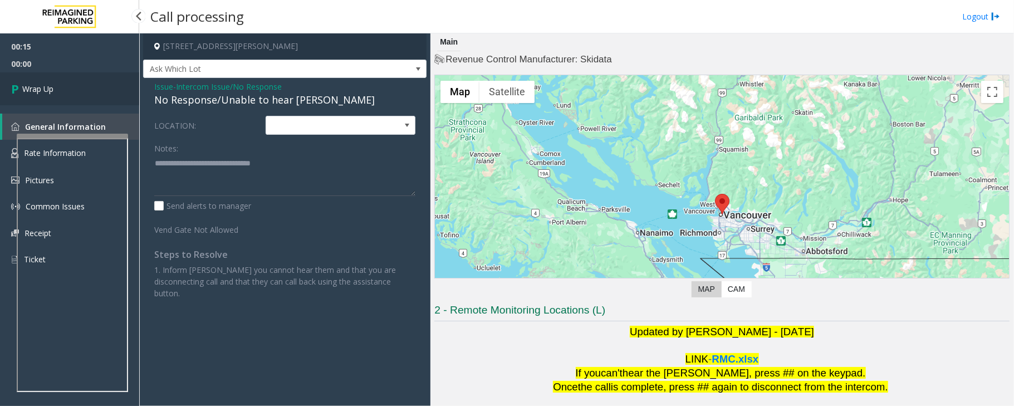
click at [110, 87] on link "Wrap Up" at bounding box center [69, 88] width 139 height 33
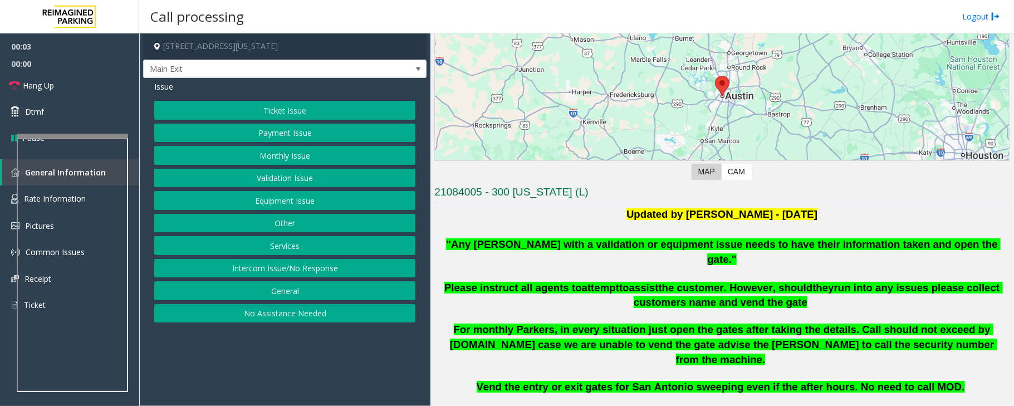
scroll to position [223, 0]
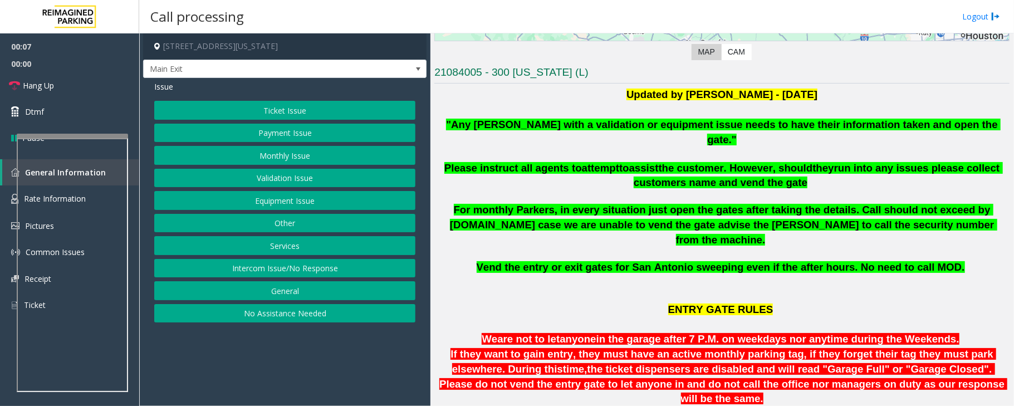
click at [297, 114] on button "Ticket Issue" at bounding box center [284, 110] width 261 height 19
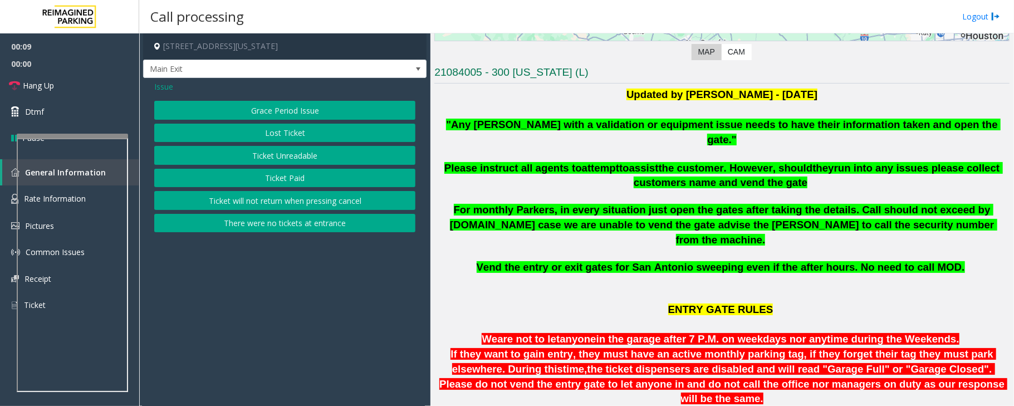
click at [288, 159] on button "Ticket Unreadable" at bounding box center [284, 155] width 261 height 19
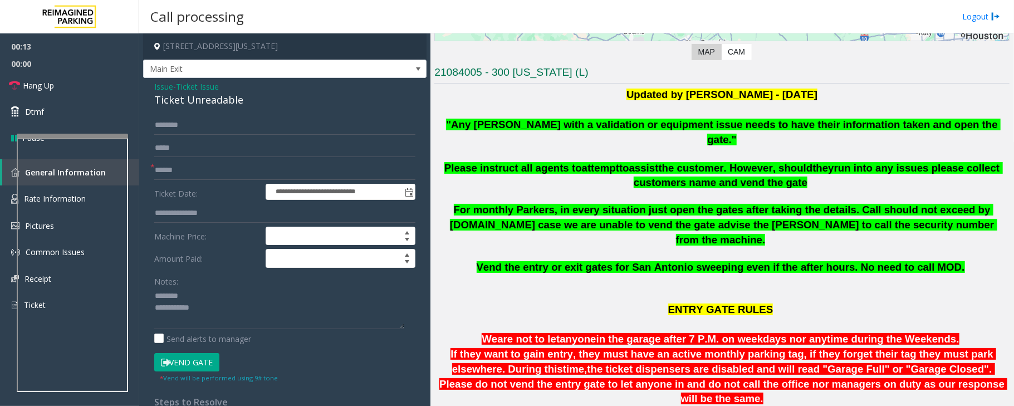
click at [195, 101] on div "Ticket Unreadable" at bounding box center [284, 99] width 261 height 15
click at [197, 305] on textarea at bounding box center [279, 308] width 250 height 42
click at [215, 169] on input "text" at bounding box center [284, 170] width 261 height 19
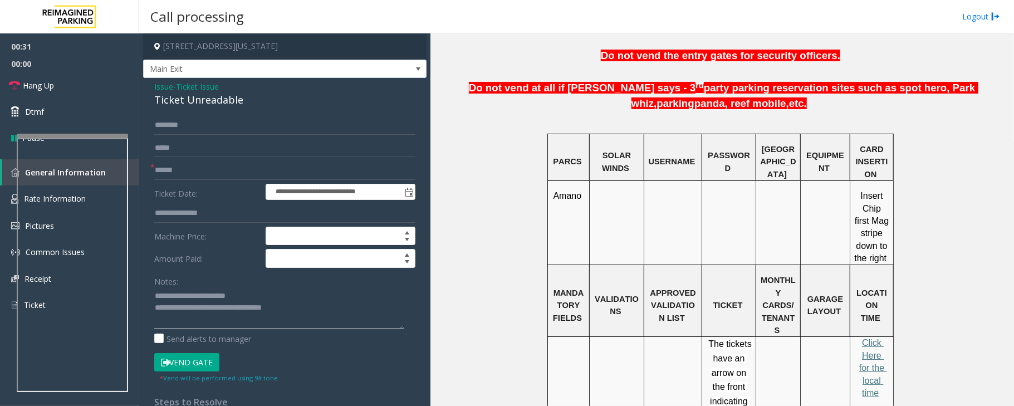
scroll to position [668, 0]
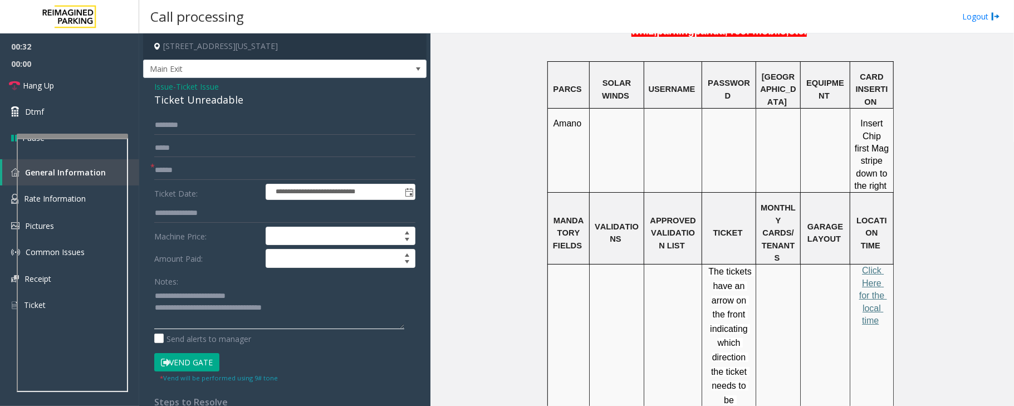
type textarea "**********"
click at [204, 172] on input "text" at bounding box center [284, 170] width 261 height 19
type input "******"
click at [186, 125] on input "text" at bounding box center [284, 125] width 261 height 19
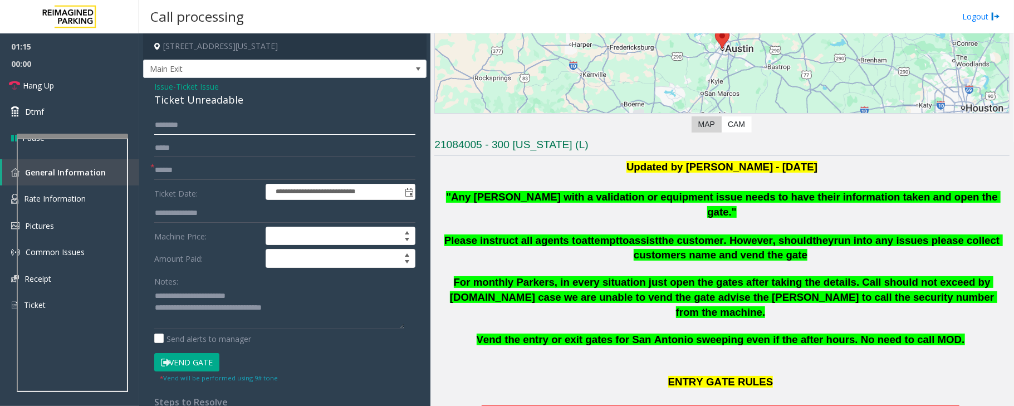
scroll to position [148, 0]
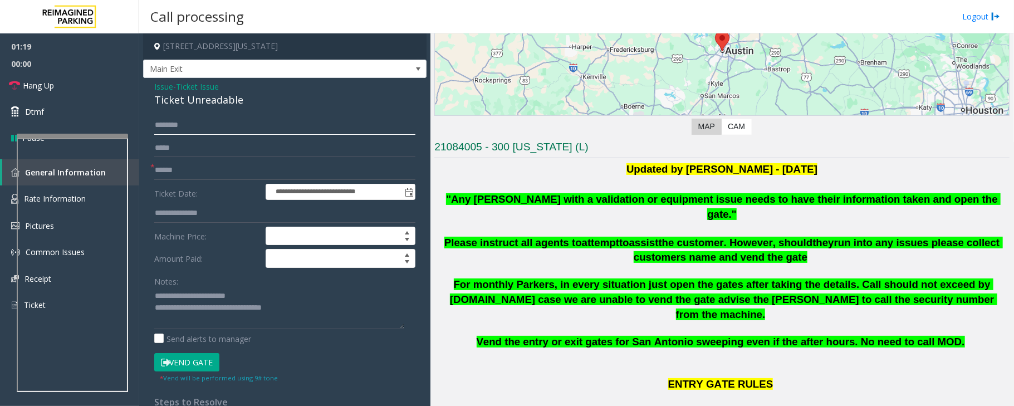
click at [199, 126] on input "text" at bounding box center [284, 125] width 261 height 19
type input "**********"
click at [197, 152] on input "text" at bounding box center [284, 148] width 261 height 19
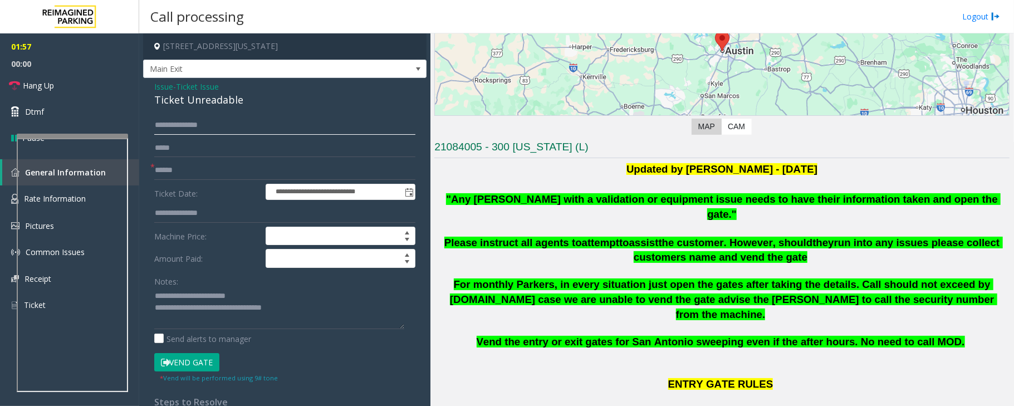
click at [213, 125] on input "**********" at bounding box center [284, 125] width 261 height 19
click at [224, 125] on input "**********" at bounding box center [284, 125] width 261 height 19
click at [308, 310] on textarea at bounding box center [279, 308] width 250 height 42
click at [200, 362] on button "Vend Gate" at bounding box center [186, 362] width 65 height 19
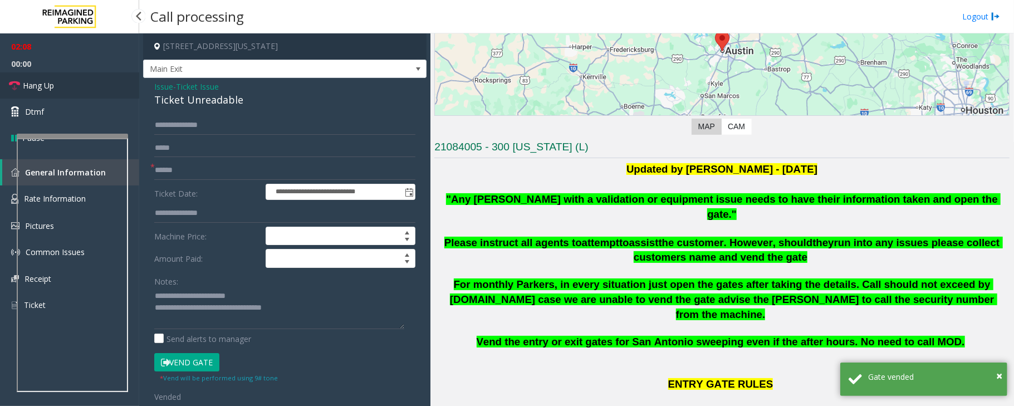
click at [68, 89] on link "Hang Up" at bounding box center [69, 85] width 139 height 26
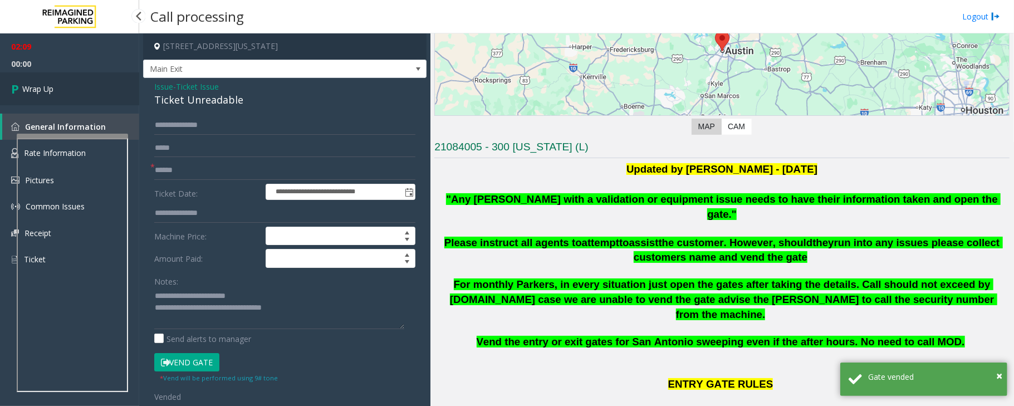
click at [68, 89] on link "Wrap Up" at bounding box center [69, 88] width 139 height 33
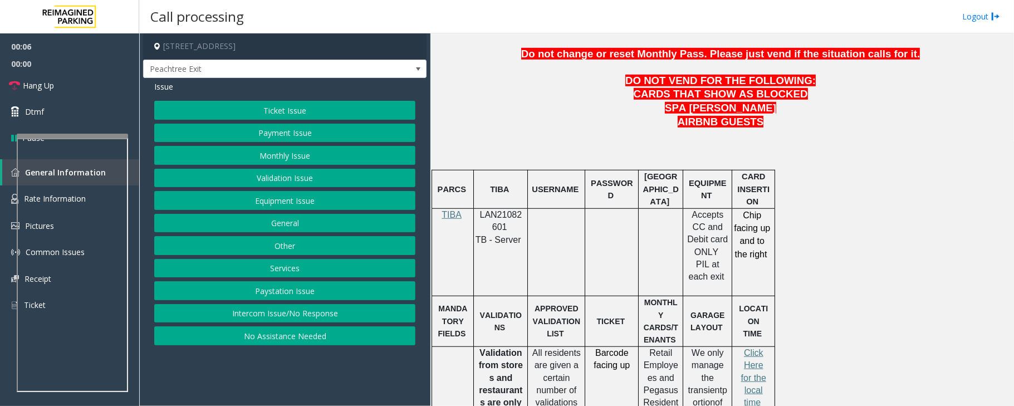
scroll to position [593, 0]
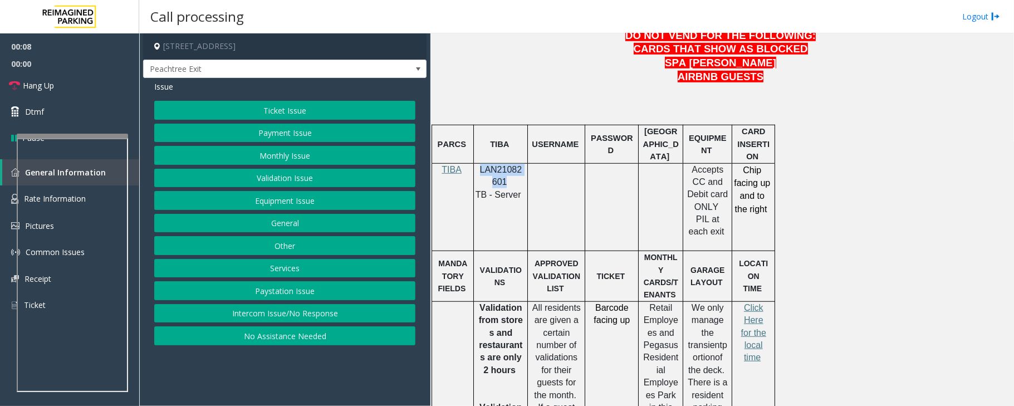
drag, startPoint x: 479, startPoint y: 141, endPoint x: 503, endPoint y: 150, distance: 25.7
click at [503, 165] on span "LAN21082601" at bounding box center [501, 176] width 42 height 22
copy span "LAN21082601"
click at [271, 170] on button "Validation Issue" at bounding box center [284, 178] width 261 height 19
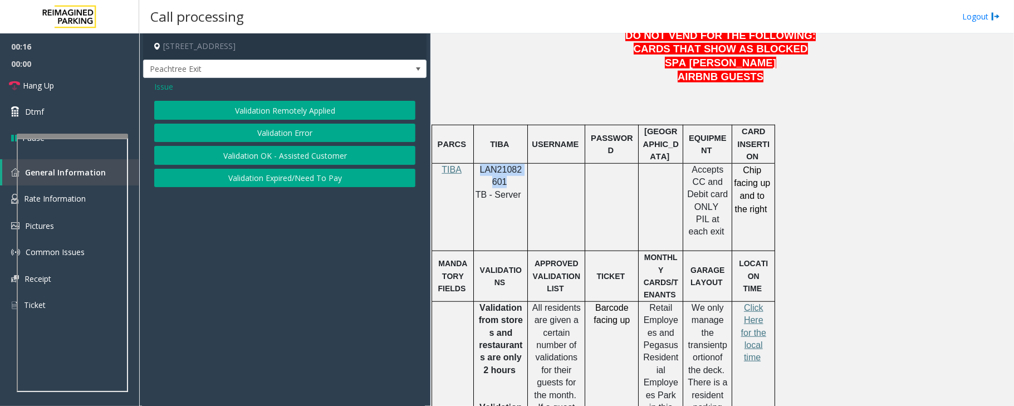
click at [287, 132] on button "Validation Error" at bounding box center [284, 133] width 261 height 19
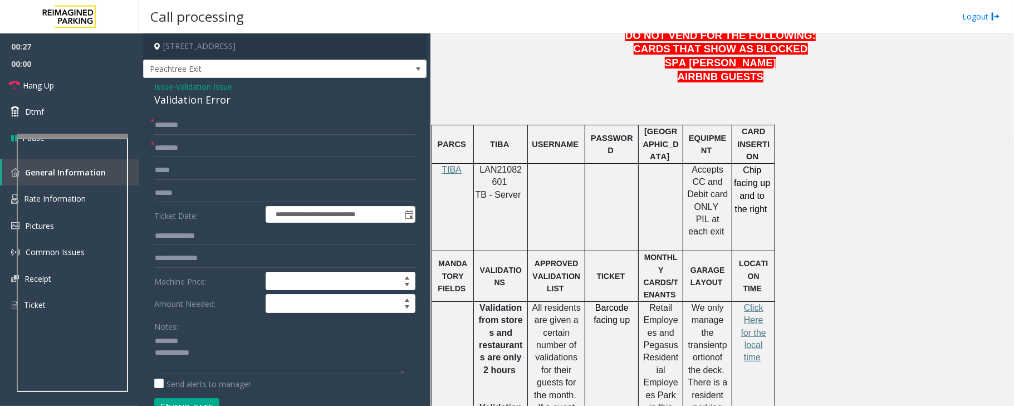
click at [191, 99] on div "Validation Error" at bounding box center [284, 99] width 261 height 15
click at [217, 358] on textarea at bounding box center [279, 353] width 250 height 42
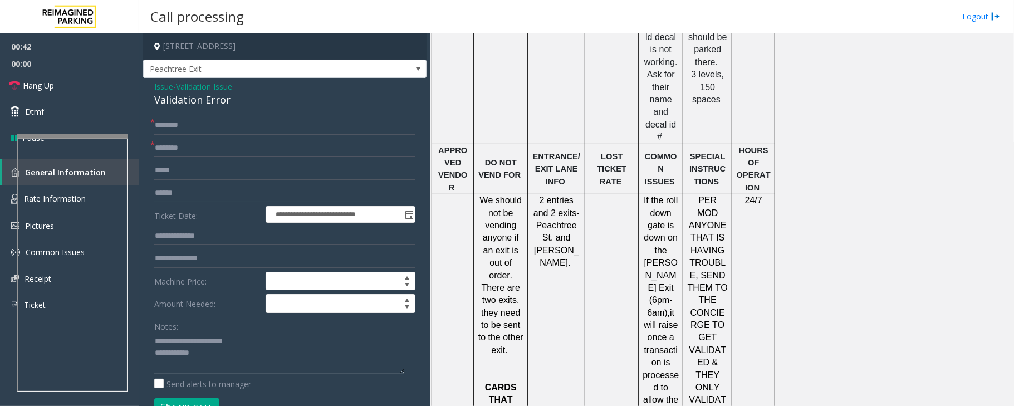
scroll to position [1113, 0]
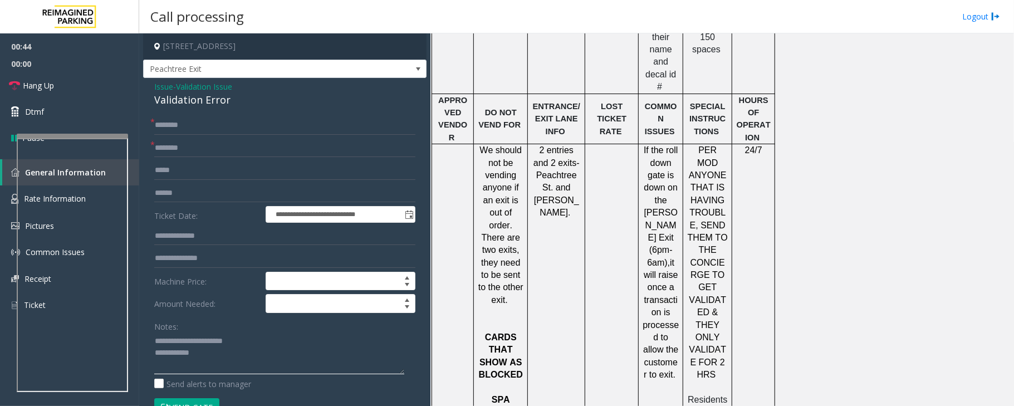
click at [214, 368] on textarea at bounding box center [279, 353] width 250 height 42
type textarea "**********"
click at [188, 126] on input "text" at bounding box center [284, 125] width 261 height 19
click at [190, 143] on input "text" at bounding box center [284, 148] width 261 height 19
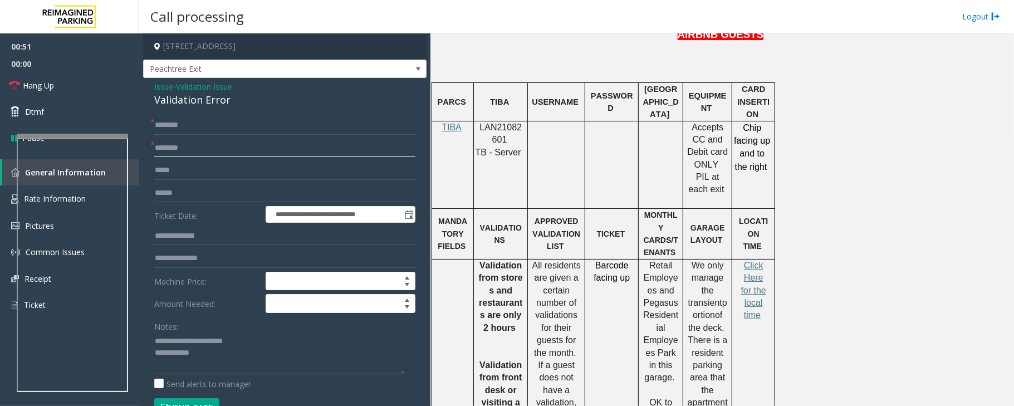
scroll to position [593, 0]
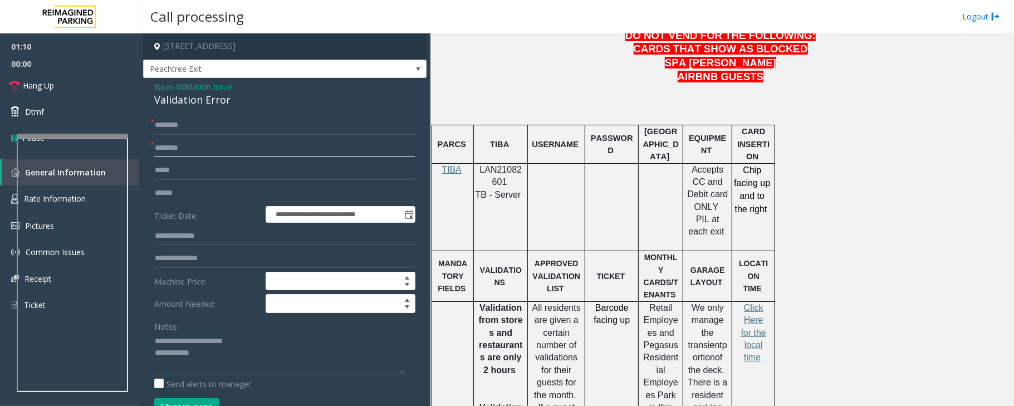
click at [198, 150] on input "text" at bounding box center [284, 148] width 261 height 19
paste input "**********"
type input "**********"
drag, startPoint x: 195, startPoint y: 153, endPoint x: 134, endPoint y: 154, distance: 60.7
click at [134, 154] on app-root "**********" at bounding box center [507, 203] width 1014 height 406
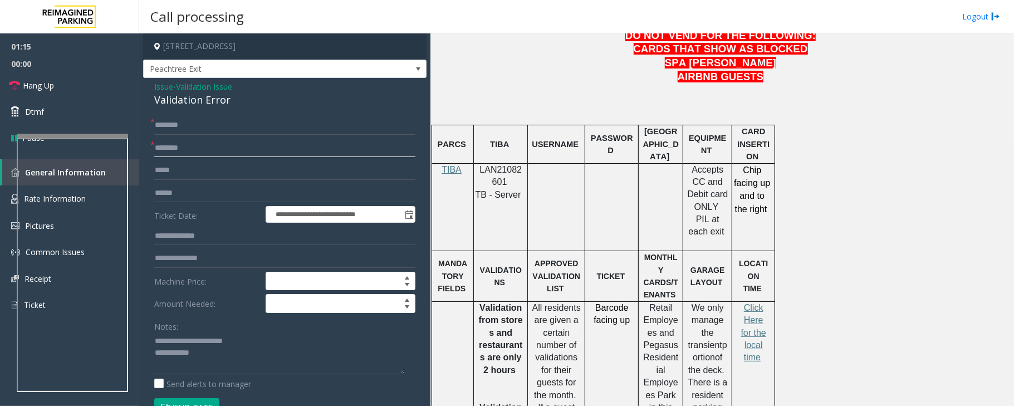
click at [171, 148] on input "text" at bounding box center [284, 148] width 261 height 19
type input "**********"
click at [209, 353] on textarea at bounding box center [279, 353] width 250 height 42
type textarea "**********"
click at [281, 358] on textarea at bounding box center [279, 353] width 250 height 42
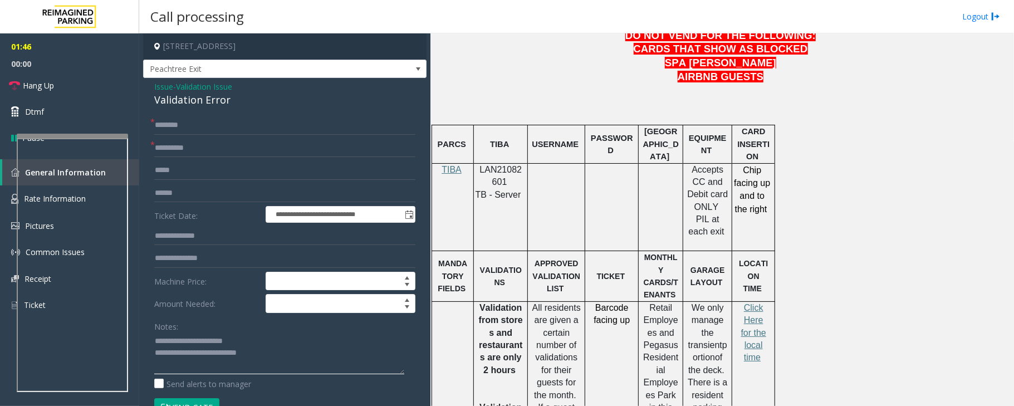
drag, startPoint x: 198, startPoint y: 355, endPoint x: 274, endPoint y: 352, distance: 75.8
click at [274, 352] on textarea at bounding box center [279, 353] width 250 height 42
click at [58, 91] on link "Hang Up" at bounding box center [69, 85] width 139 height 26
click at [265, 132] on input "text" at bounding box center [284, 125] width 261 height 19
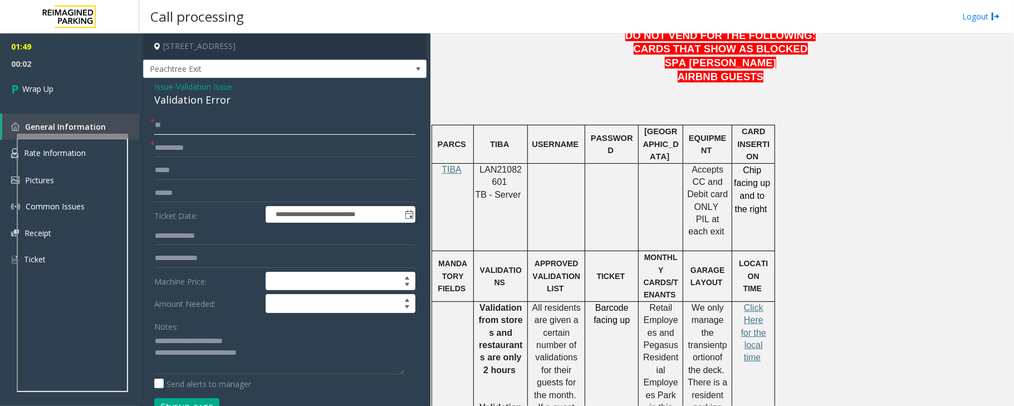
type input "**"
click at [195, 355] on textarea at bounding box center [279, 353] width 250 height 42
drag, startPoint x: 198, startPoint y: 355, endPoint x: 283, endPoint y: 352, distance: 84.7
click at [283, 352] on textarea at bounding box center [279, 353] width 250 height 42
drag, startPoint x: 197, startPoint y: 355, endPoint x: 353, endPoint y: 346, distance: 156.1
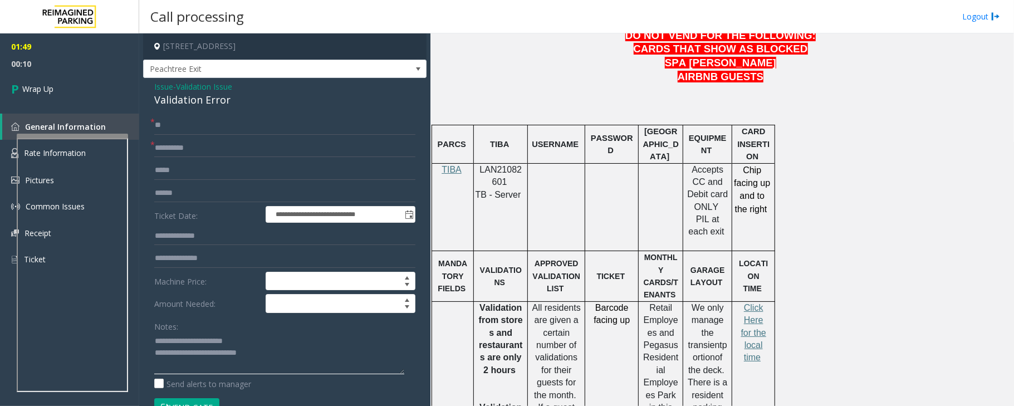
click at [353, 346] on textarea at bounding box center [279, 353] width 250 height 42
drag, startPoint x: 293, startPoint y: 361, endPoint x: 200, endPoint y: 355, distance: 92.6
click at [200, 355] on textarea at bounding box center [279, 353] width 250 height 42
paste textarea "**********"
type textarea "**********"
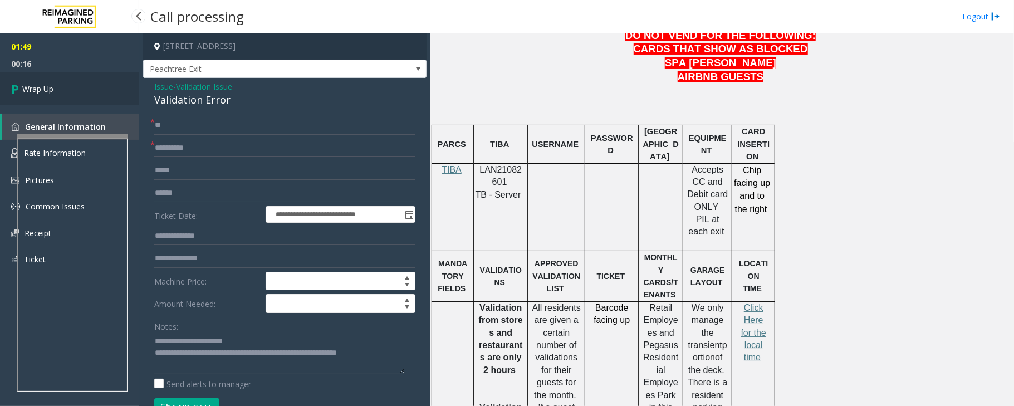
click at [52, 85] on span "Wrap Up" at bounding box center [37, 89] width 31 height 12
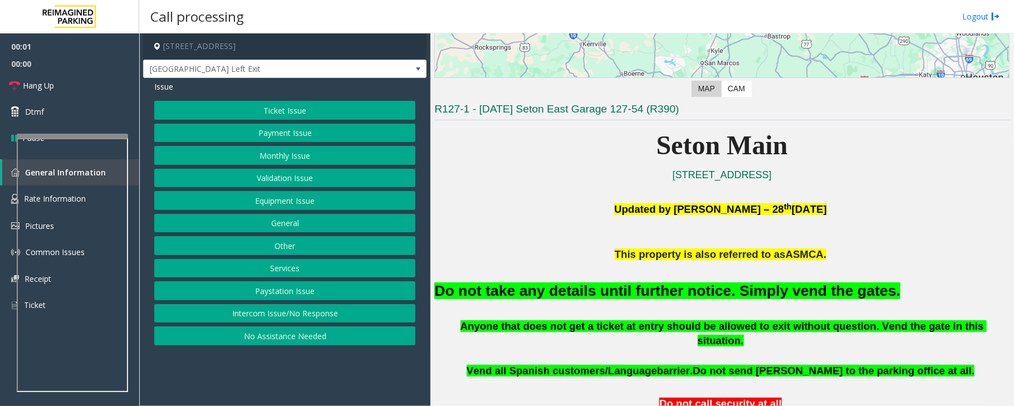
scroll to position [297, 0]
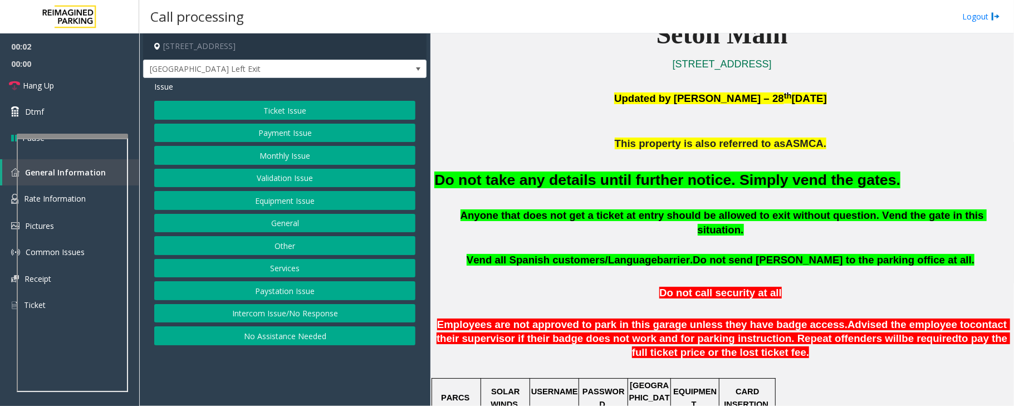
click at [254, 202] on button "Equipment Issue" at bounding box center [284, 200] width 261 height 19
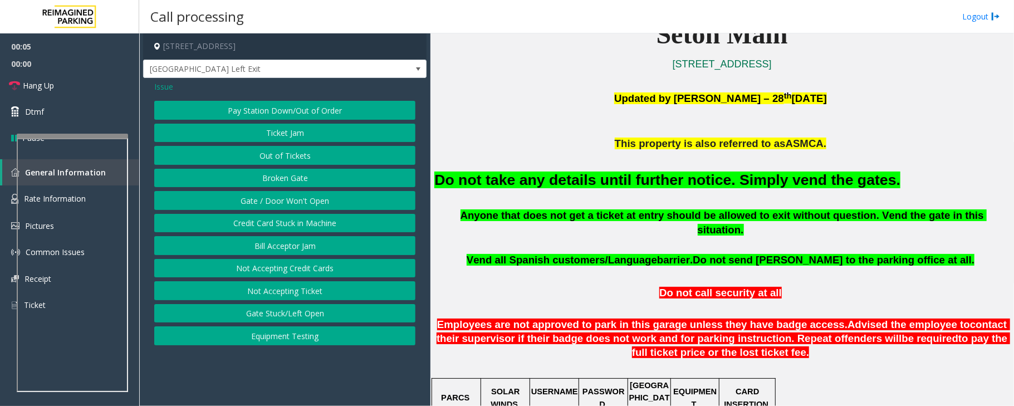
click at [168, 87] on span "Issue" at bounding box center [163, 87] width 19 height 12
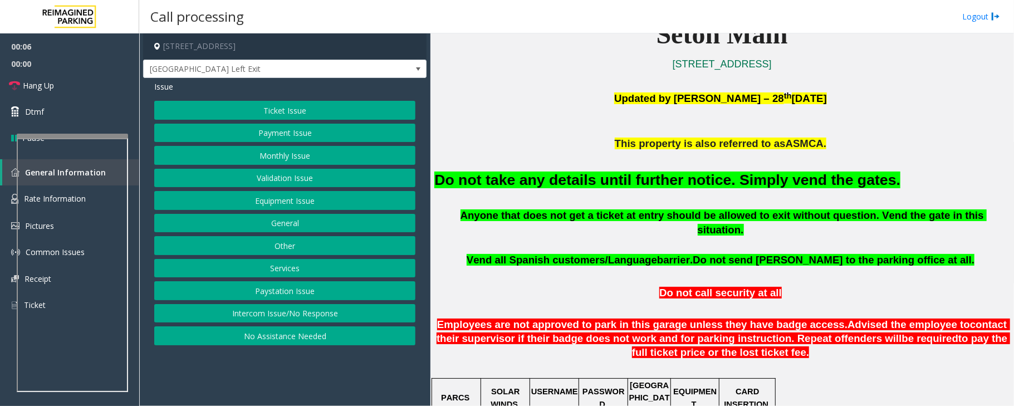
click at [273, 114] on button "Ticket Issue" at bounding box center [284, 110] width 261 height 19
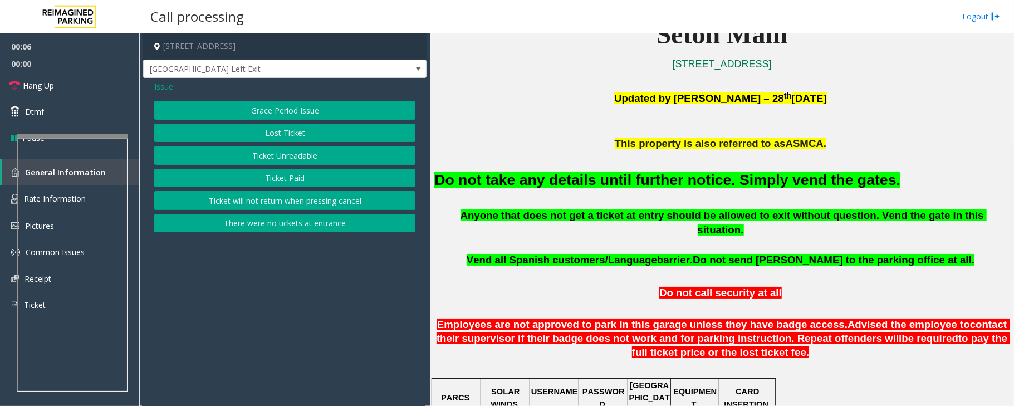
click at [273, 158] on button "Ticket Unreadable" at bounding box center [284, 155] width 261 height 19
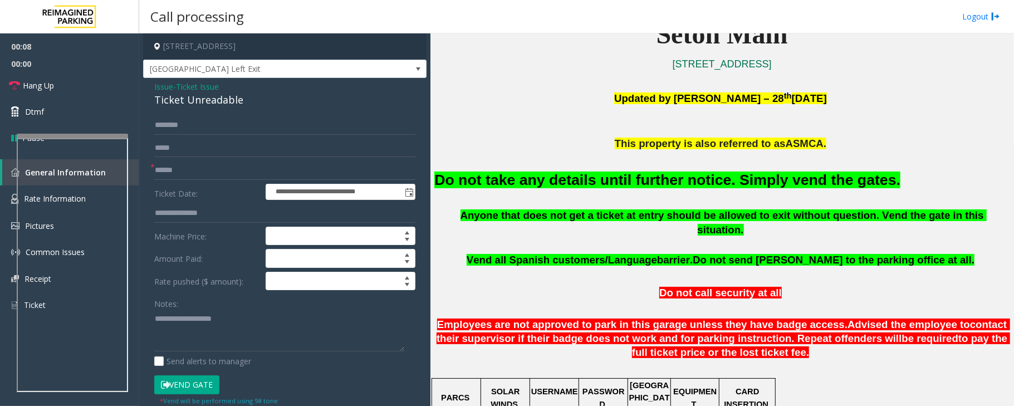
click at [190, 390] on button "Vend Gate" at bounding box center [186, 384] width 65 height 19
click at [490, 175] on font "Do not take any details until further notice. Simply vend the gates." at bounding box center [667, 179] width 466 height 17
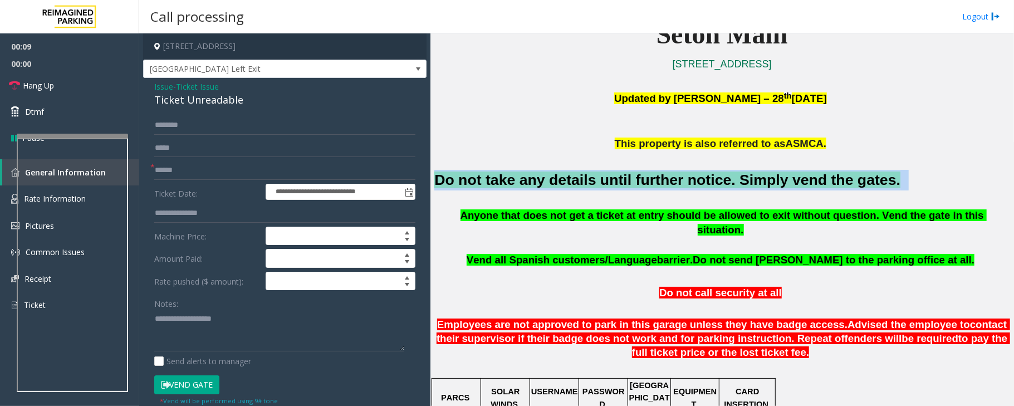
click at [490, 175] on font "Do not take any details until further notice. Simply vend the gates." at bounding box center [667, 179] width 466 height 17
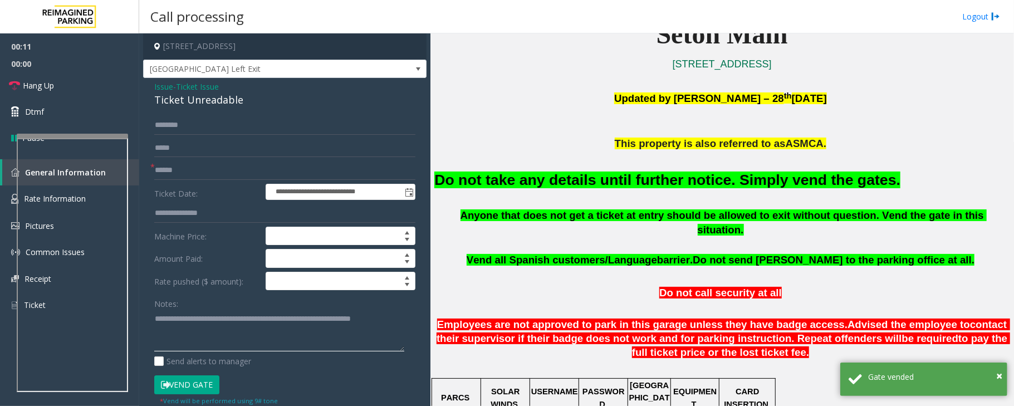
type textarea "**********"
click at [179, 177] on input "text" at bounding box center [284, 170] width 261 height 19
type input "**"
click at [56, 80] on link "Hang Up" at bounding box center [69, 85] width 139 height 26
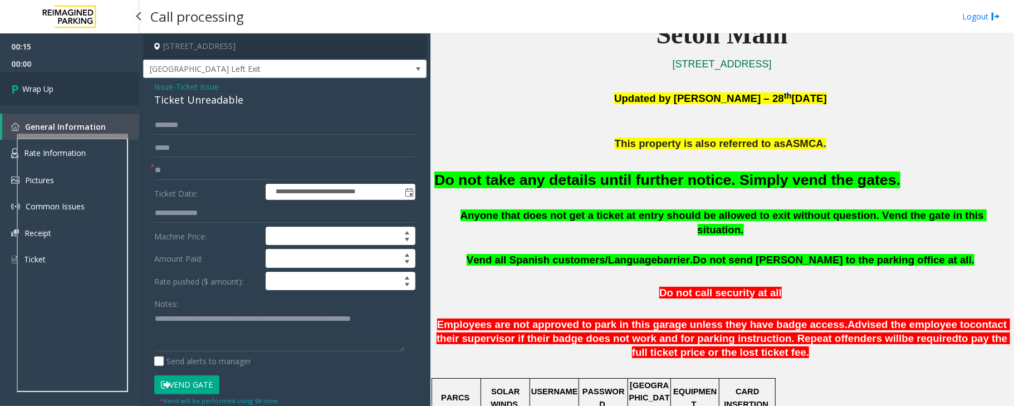
click at [56, 80] on link "Wrap Up" at bounding box center [69, 88] width 139 height 33
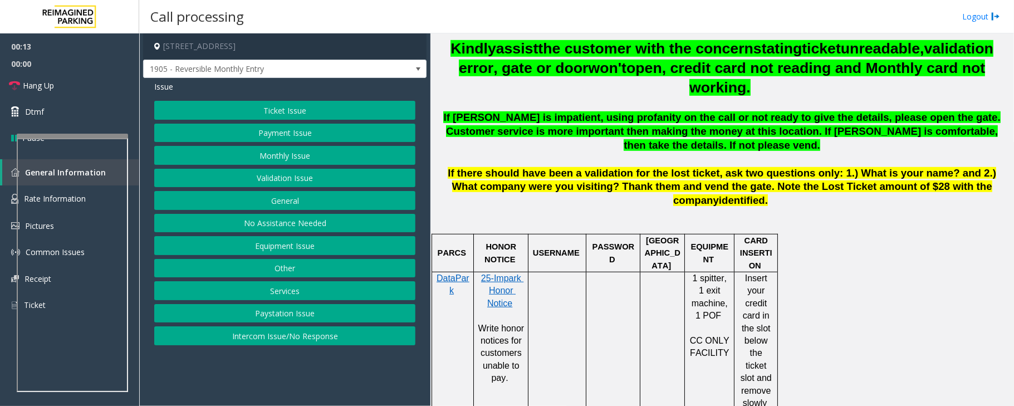
scroll to position [519, 0]
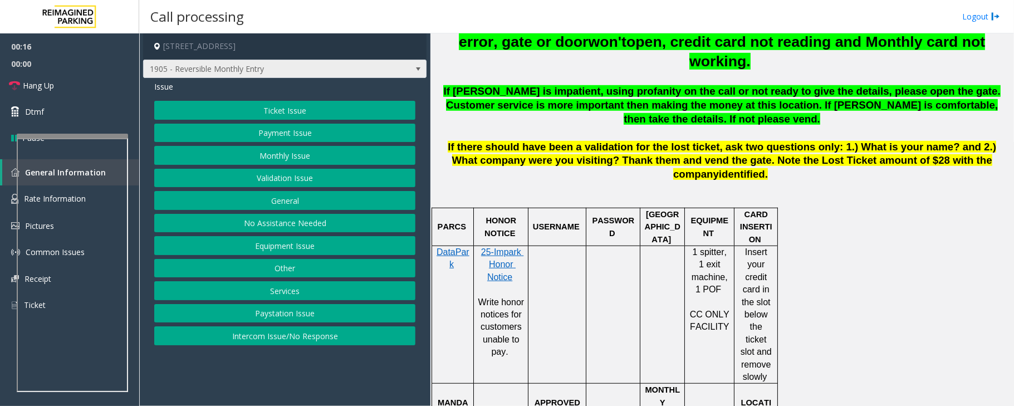
click at [415, 73] on span at bounding box center [418, 69] width 16 height 18
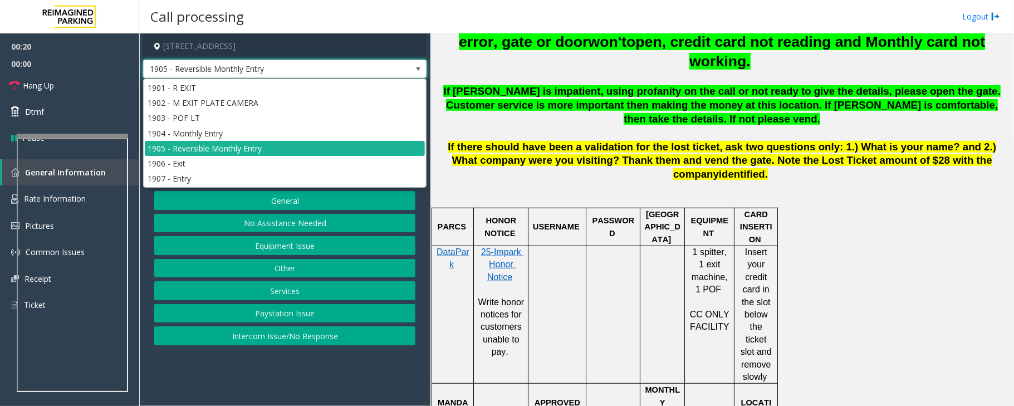
click at [415, 73] on span at bounding box center [418, 69] width 16 height 18
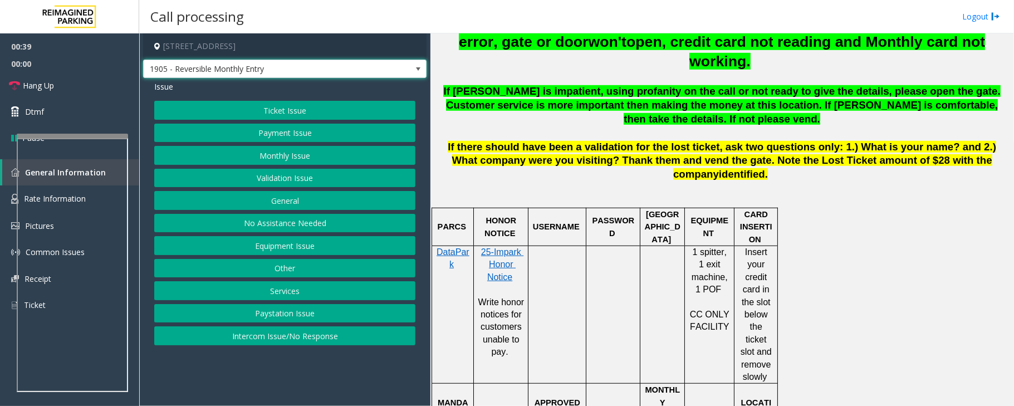
click at [419, 70] on span at bounding box center [418, 69] width 9 height 9
click at [238, 372] on app-call-processing-form "[STREET_ADDRESS] - Reversible Monthly Entry Issue Ticket Issue Payment Issue Mo…" at bounding box center [284, 219] width 291 height 372
click at [266, 245] on button "Equipment Issue" at bounding box center [284, 245] width 261 height 19
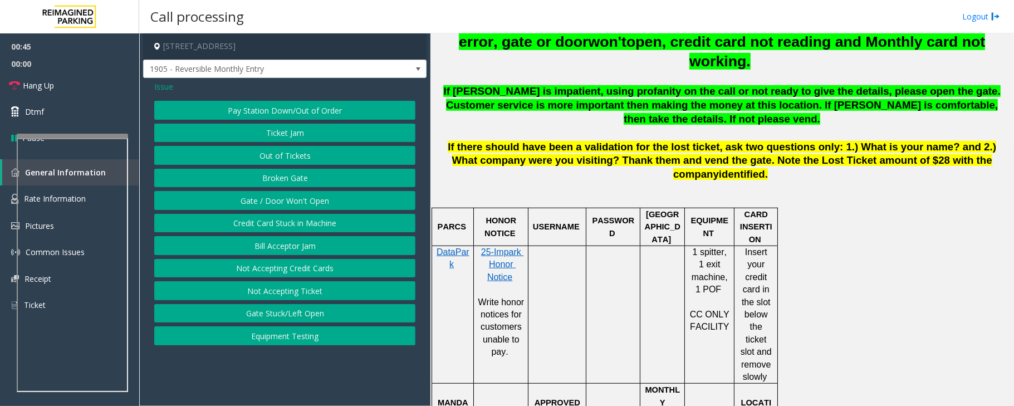
click at [267, 200] on button "Gate / Door Won't Open" at bounding box center [284, 200] width 261 height 19
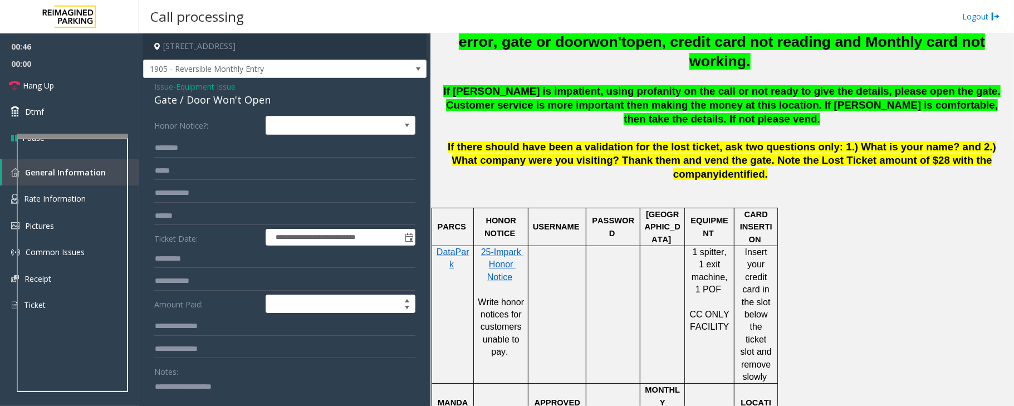
click at [201, 86] on span "Equipment Issue" at bounding box center [206, 87] width 60 height 12
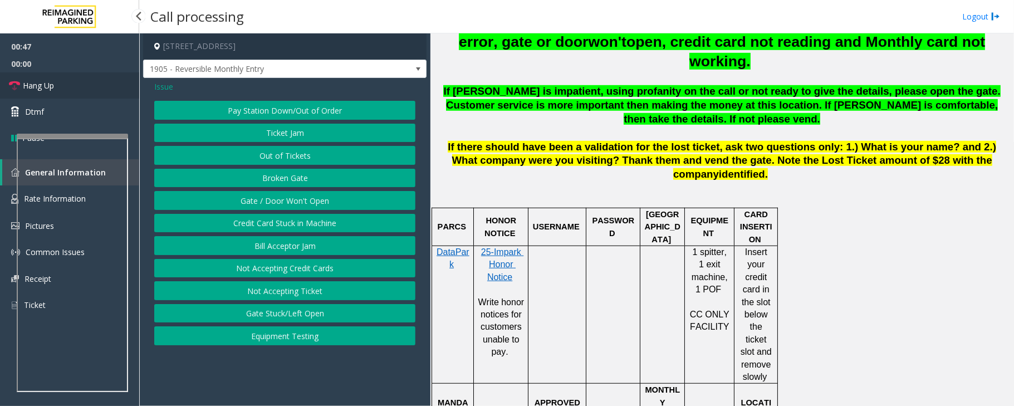
click at [62, 82] on link "Hang Up" at bounding box center [69, 85] width 139 height 26
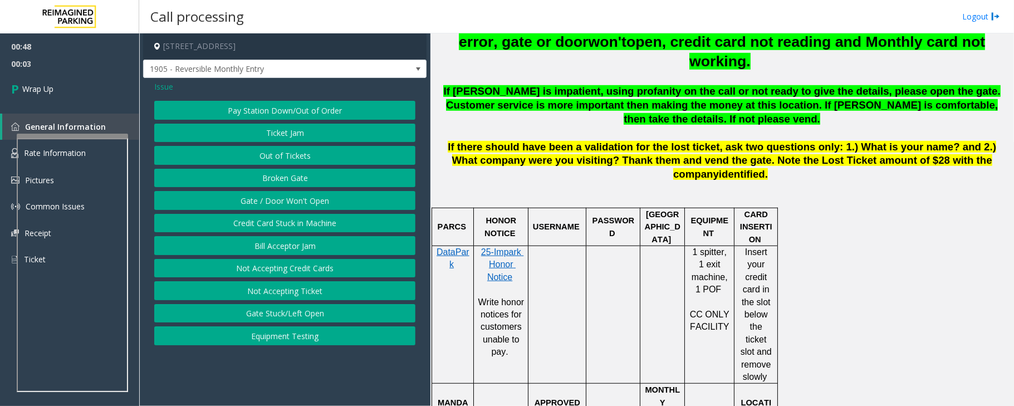
click at [163, 84] on span "Issue" at bounding box center [163, 87] width 19 height 12
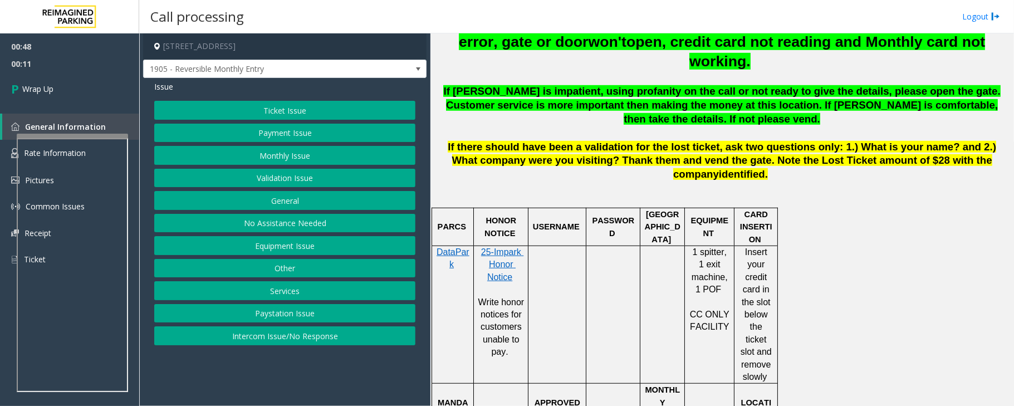
click at [283, 293] on button "Services" at bounding box center [284, 290] width 261 height 19
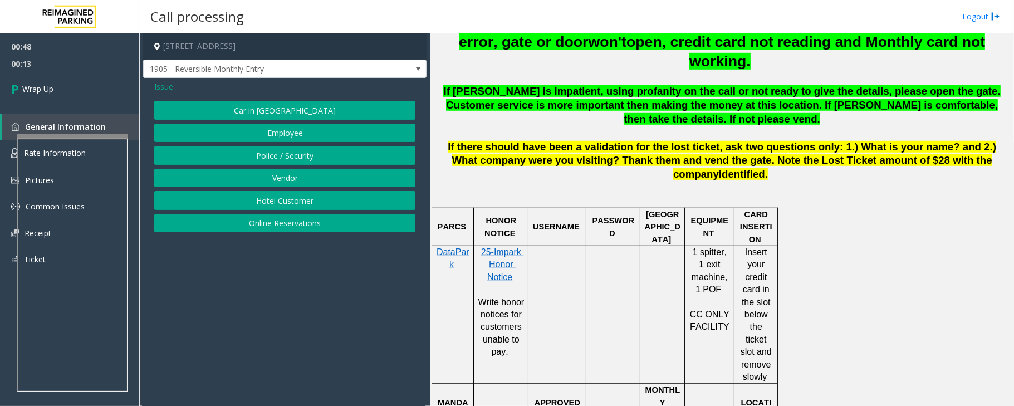
click at [165, 89] on span "Issue" at bounding box center [163, 87] width 19 height 12
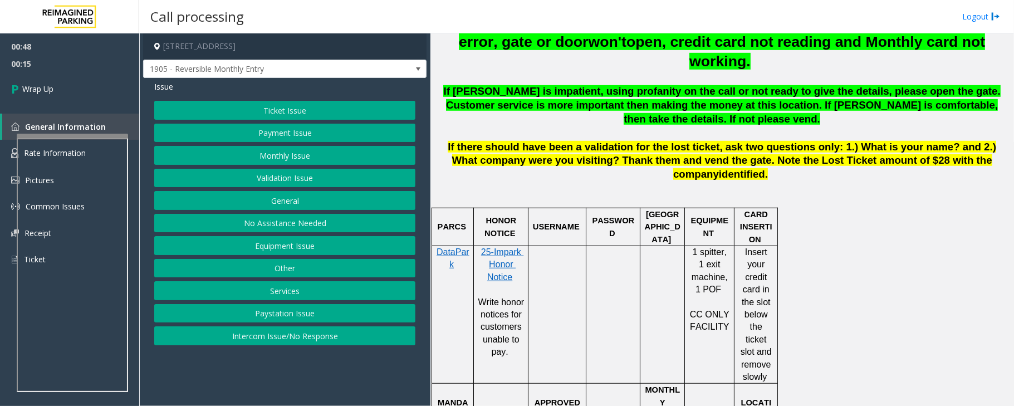
click at [286, 199] on button "General" at bounding box center [284, 200] width 261 height 19
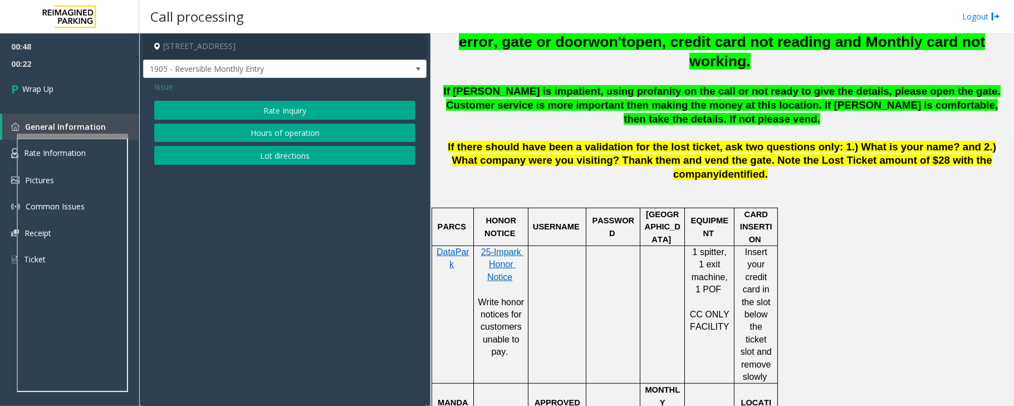
click at [161, 87] on span "Issue" at bounding box center [163, 87] width 19 height 12
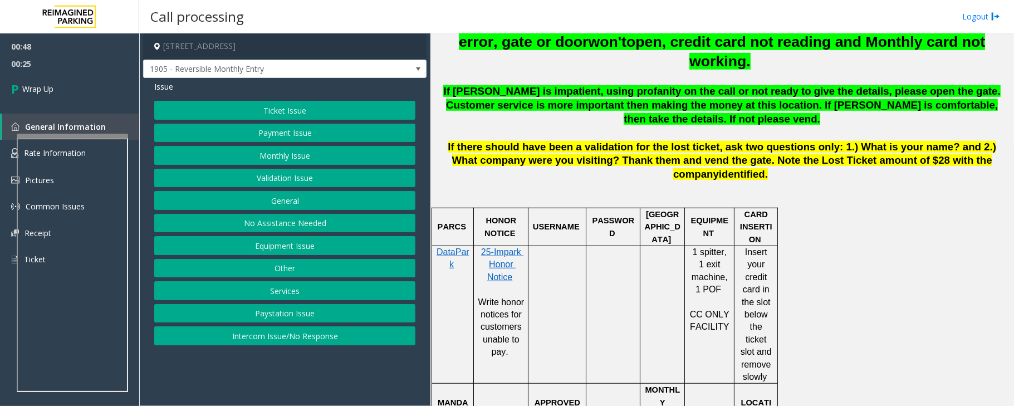
click at [283, 194] on button "General" at bounding box center [284, 200] width 261 height 19
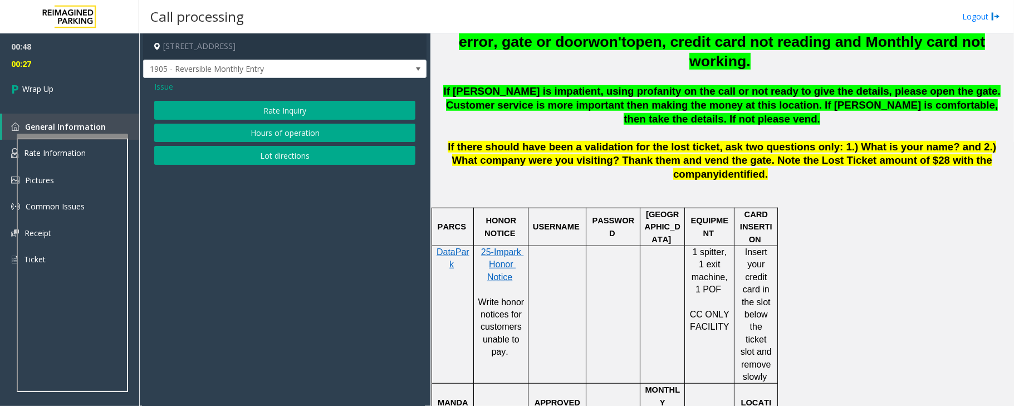
click at [158, 85] on span "Issue" at bounding box center [163, 87] width 19 height 12
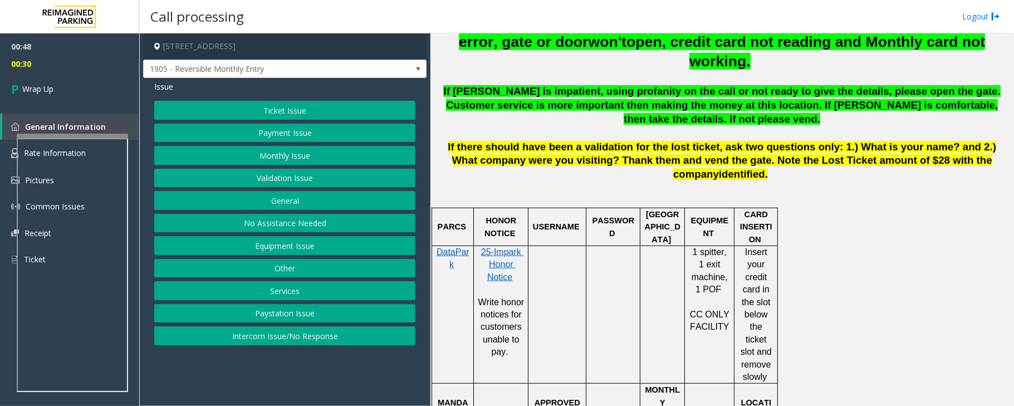
click at [268, 272] on button "Other" at bounding box center [284, 268] width 261 height 19
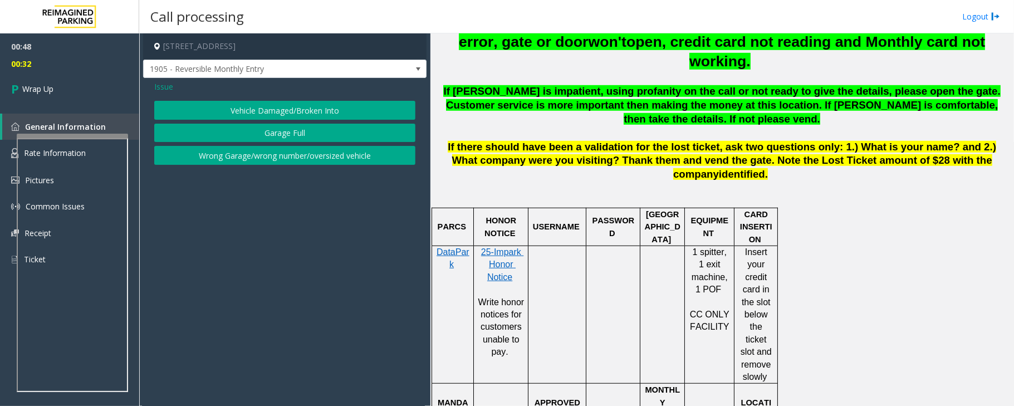
click at [259, 154] on button "Wrong Garage/wrong number/oversized vehicle" at bounding box center [284, 155] width 261 height 19
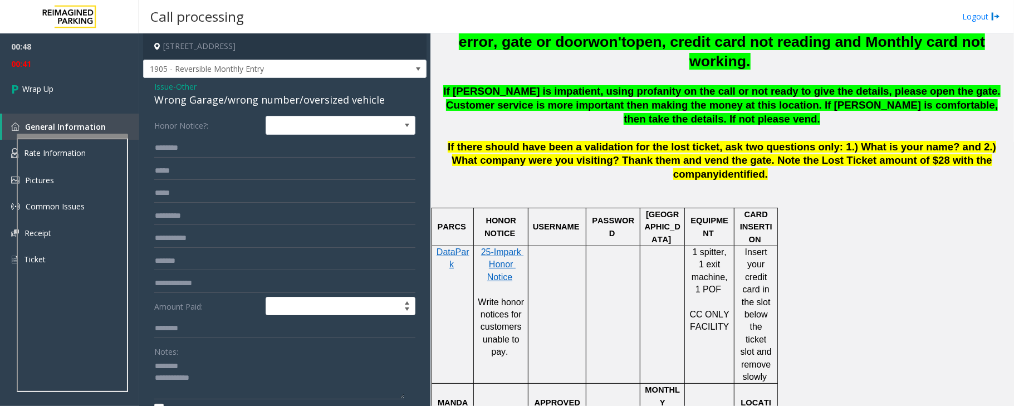
click at [186, 101] on div "Wrong Garage/wrong number/oversized vehicle" at bounding box center [284, 99] width 261 height 15
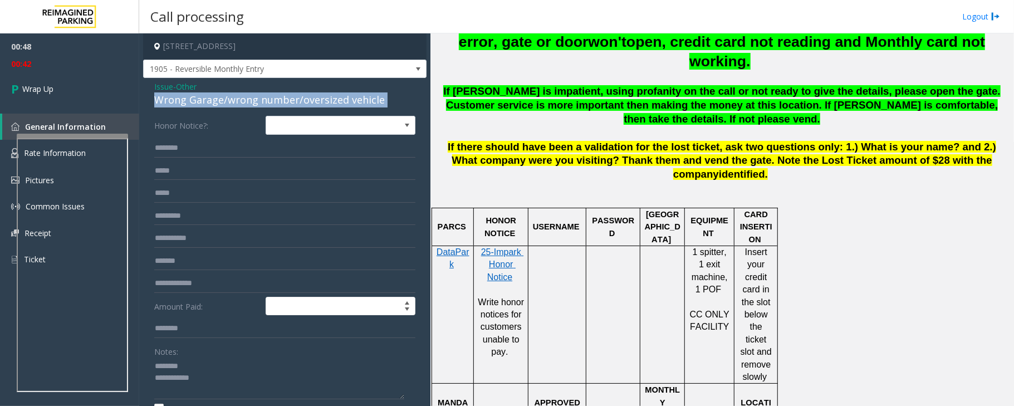
click at [186, 101] on div "Wrong Garage/wrong number/oversized vehicle" at bounding box center [284, 99] width 261 height 15
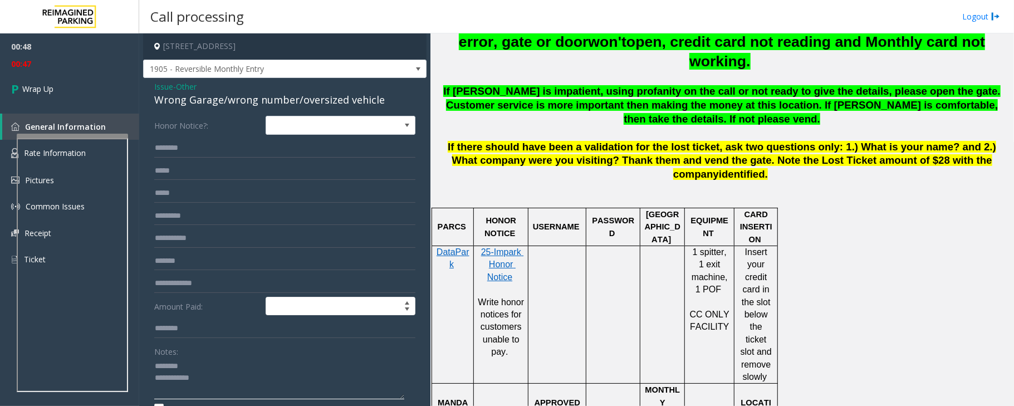
click at [197, 368] on textarea at bounding box center [279, 378] width 250 height 42
click at [214, 392] on textarea at bounding box center [279, 378] width 250 height 42
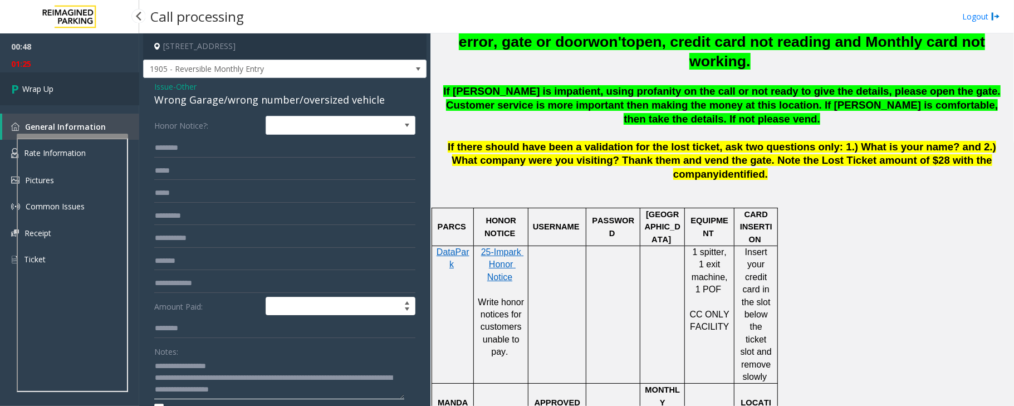
type textarea "**********"
click at [62, 85] on link "Wrap Up" at bounding box center [69, 88] width 139 height 33
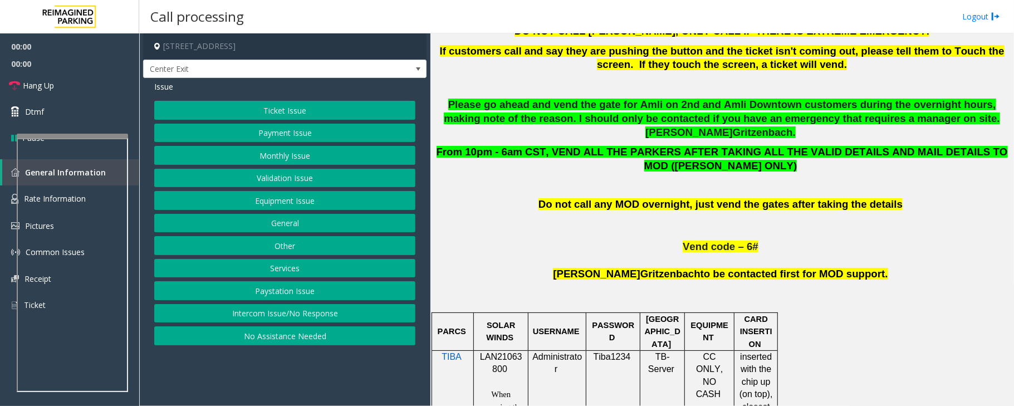
scroll to position [593, 0]
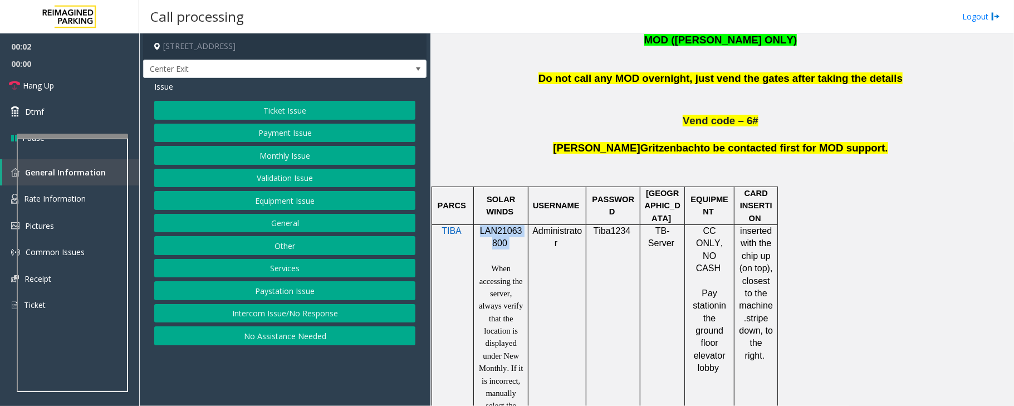
drag, startPoint x: 480, startPoint y: 219, endPoint x: 506, endPoint y: 232, distance: 29.1
click at [506, 232] on p "LAN21063800" at bounding box center [501, 237] width 46 height 25
copy p "LAN21063800"
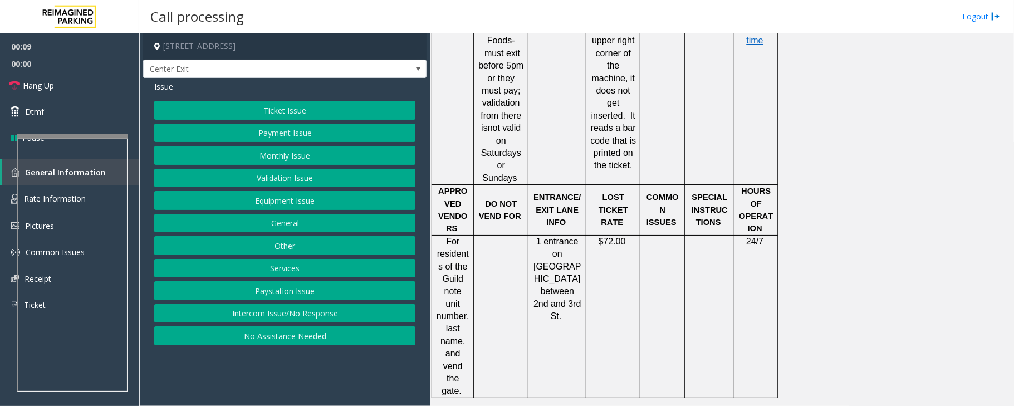
scroll to position [1113, 0]
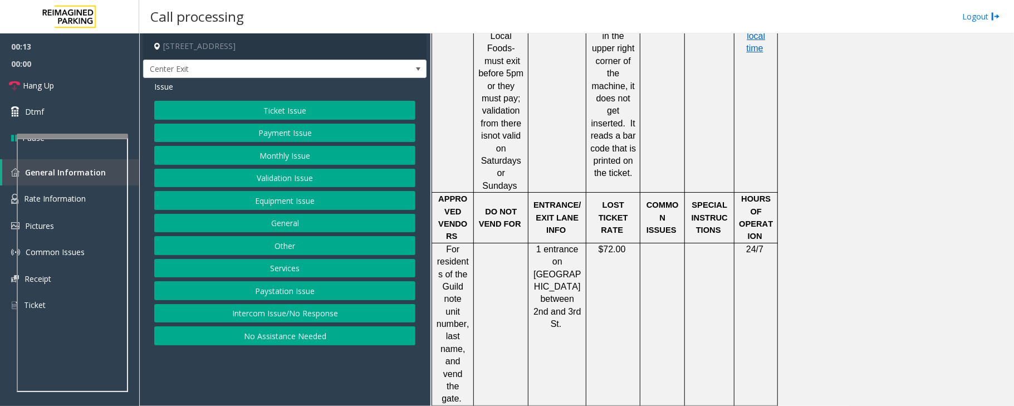
click at [292, 114] on button "Ticket Issue" at bounding box center [284, 110] width 261 height 19
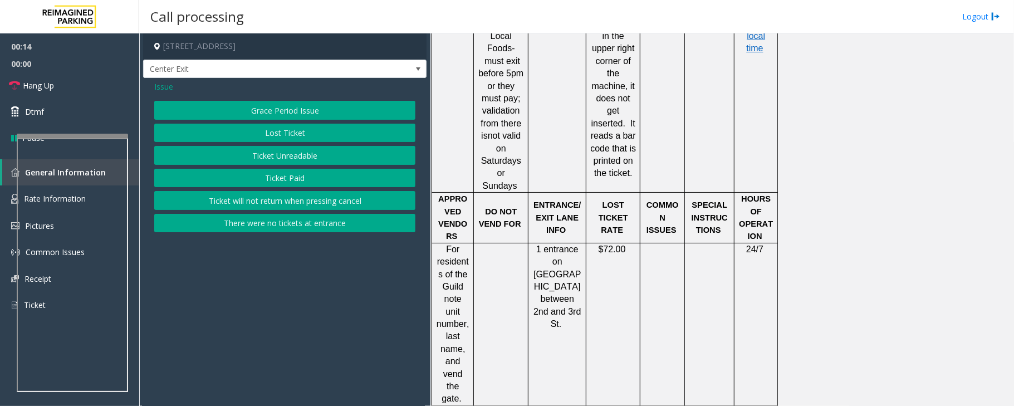
click at [167, 85] on span "Issue" at bounding box center [163, 87] width 19 height 12
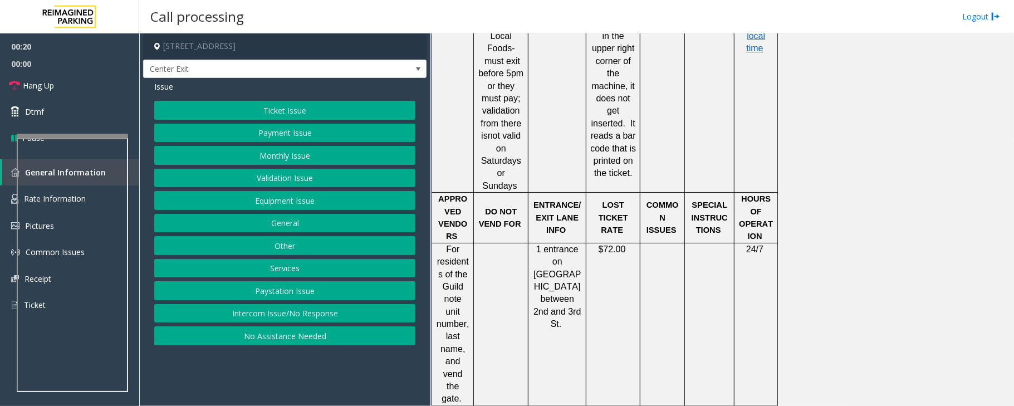
click at [264, 178] on button "Validation Issue" at bounding box center [284, 178] width 261 height 19
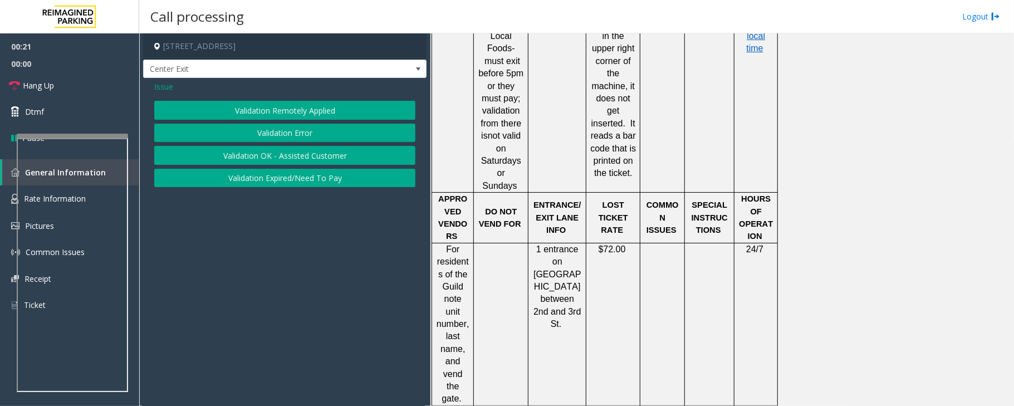
click at [316, 134] on button "Validation Error" at bounding box center [284, 133] width 261 height 19
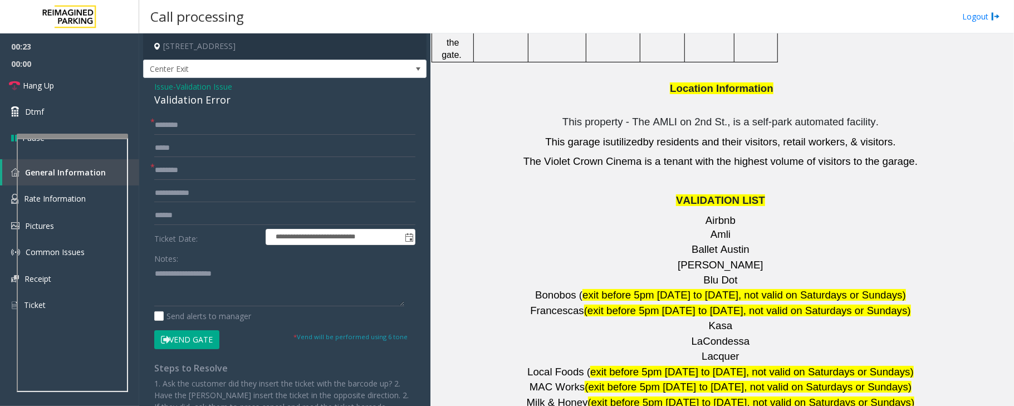
scroll to position [1410, 0]
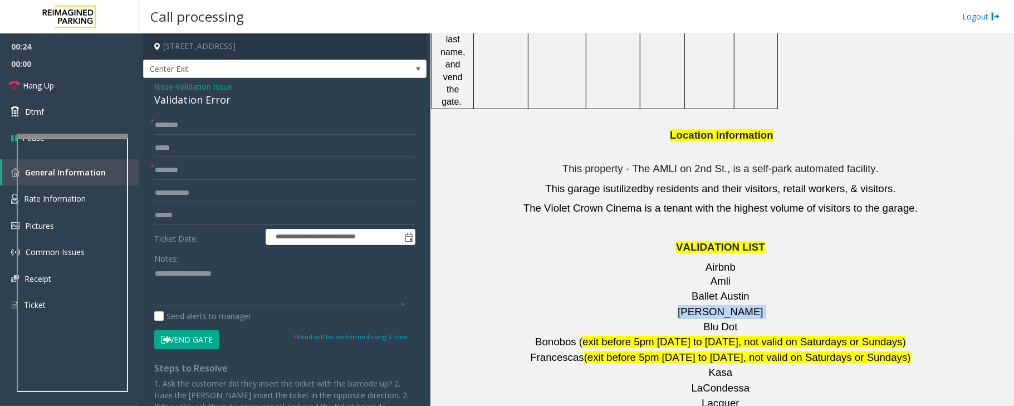
drag, startPoint x: 735, startPoint y: 224, endPoint x: 681, endPoint y: 225, distance: 53.5
click at [681, 305] on p "[PERSON_NAME]" at bounding box center [721, 312] width 575 height 14
copy p "[PERSON_NAME]"
click at [176, 173] on input "text" at bounding box center [284, 170] width 261 height 19
paste input "*******"
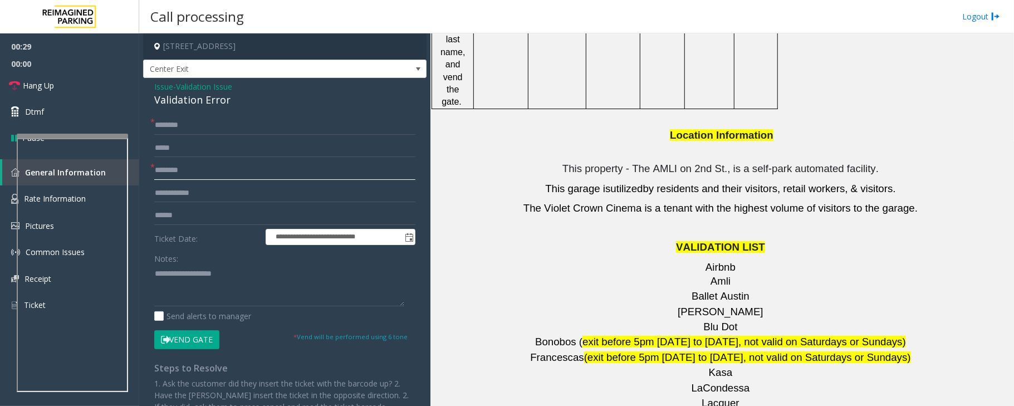
type input "*******"
click at [167, 278] on textarea at bounding box center [279, 285] width 250 height 42
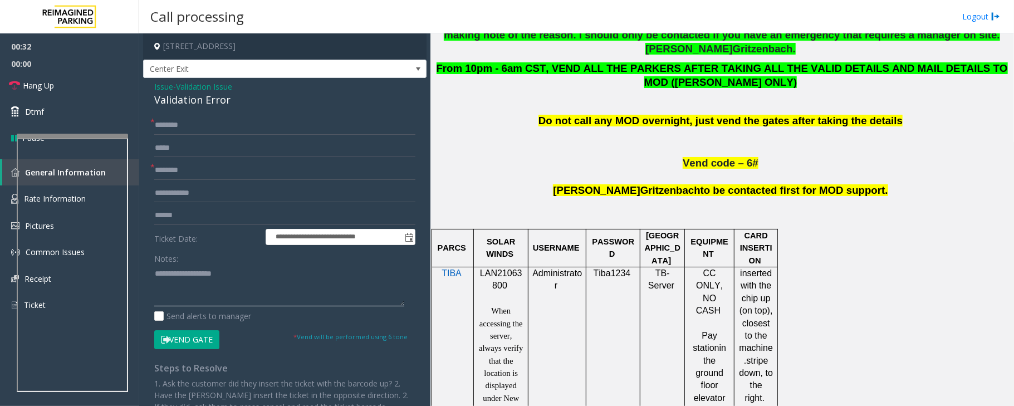
scroll to position [519, 0]
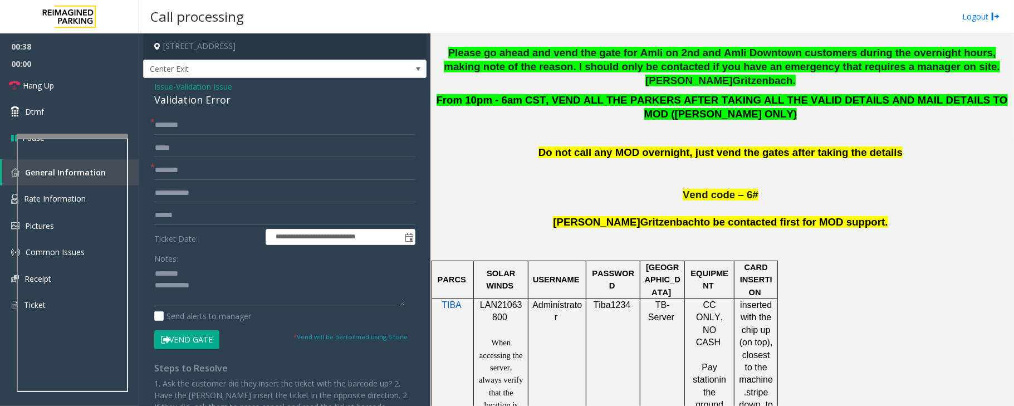
click at [197, 101] on div "Validation Error" at bounding box center [284, 99] width 261 height 15
click at [195, 285] on textarea at bounding box center [279, 285] width 250 height 42
type textarea "**********"
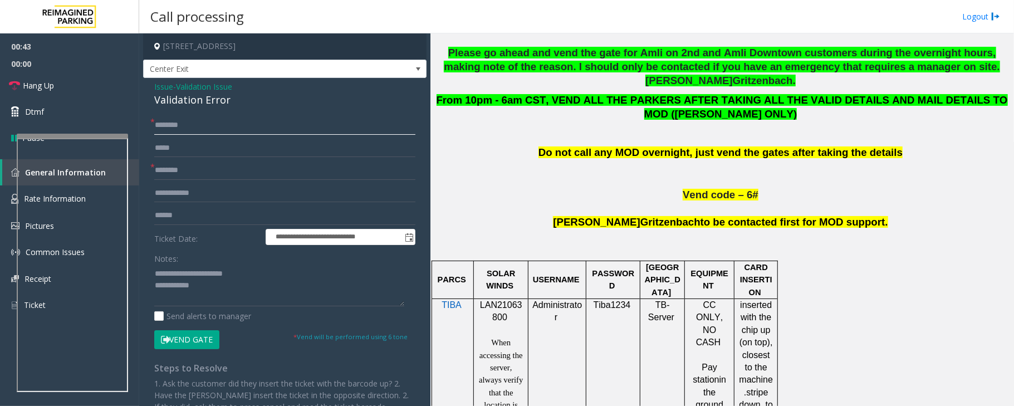
click at [185, 124] on input "text" at bounding box center [284, 125] width 261 height 19
click at [173, 212] on input "text" at bounding box center [284, 215] width 261 height 19
drag, startPoint x: 177, startPoint y: 219, endPoint x: 183, endPoint y: 197, distance: 23.6
click at [179, 215] on input "text" at bounding box center [284, 215] width 261 height 19
type input "*******"
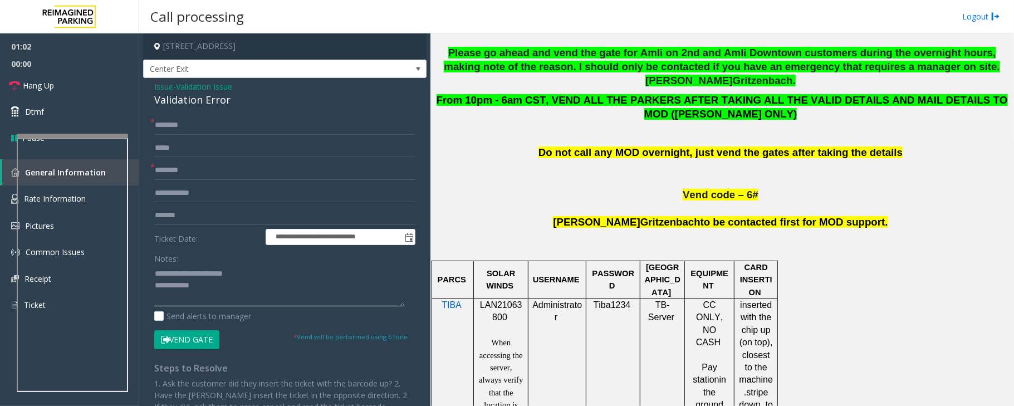
click at [208, 292] on textarea at bounding box center [279, 285] width 250 height 42
type textarea "**********"
click at [63, 82] on link "Hang Up" at bounding box center [69, 85] width 139 height 26
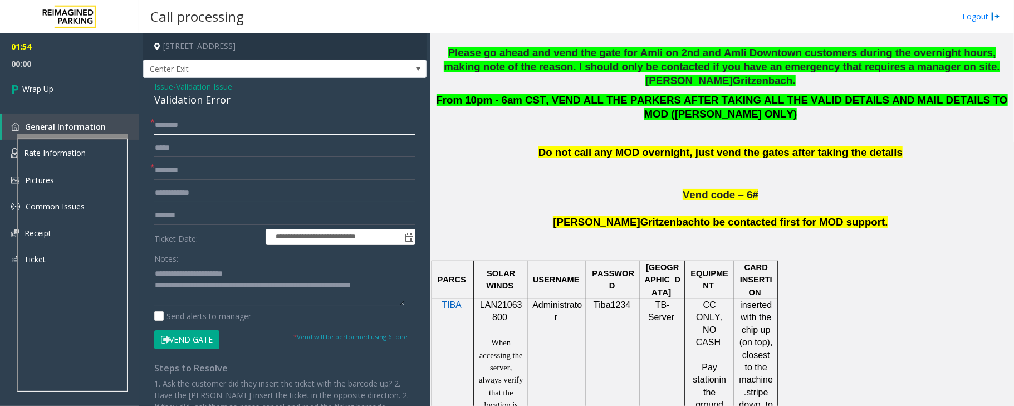
click at [168, 116] on input "text" at bounding box center [284, 125] width 261 height 19
type input "*"
type input "**"
click at [403, 289] on textarea at bounding box center [279, 285] width 250 height 42
click at [271, 297] on textarea at bounding box center [279, 285] width 250 height 42
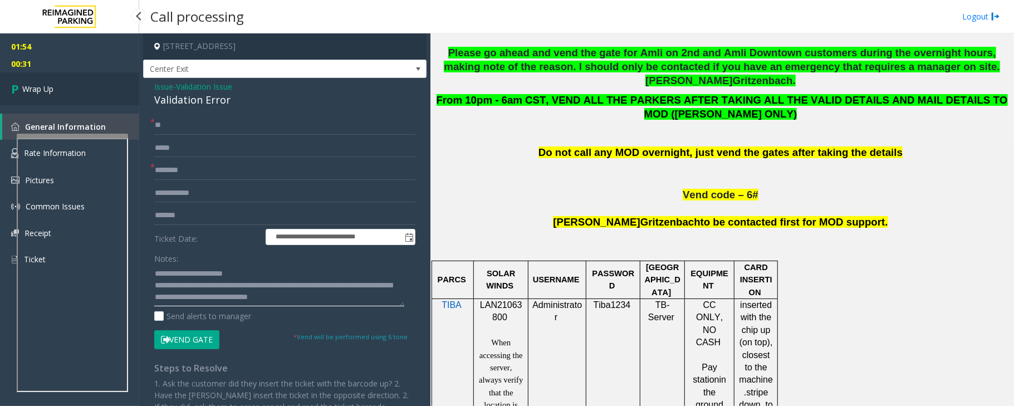
type textarea "**********"
click at [37, 87] on span "Wrap Up" at bounding box center [37, 89] width 31 height 12
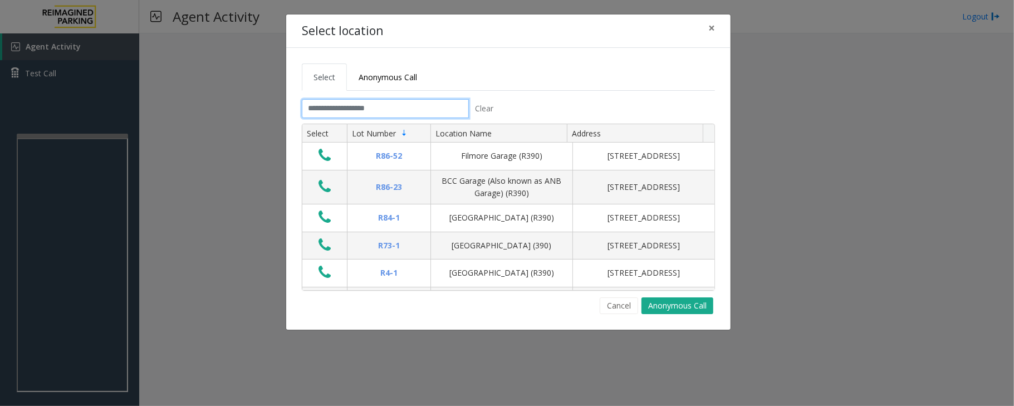
click at [373, 103] on input "text" at bounding box center [385, 108] width 167 height 19
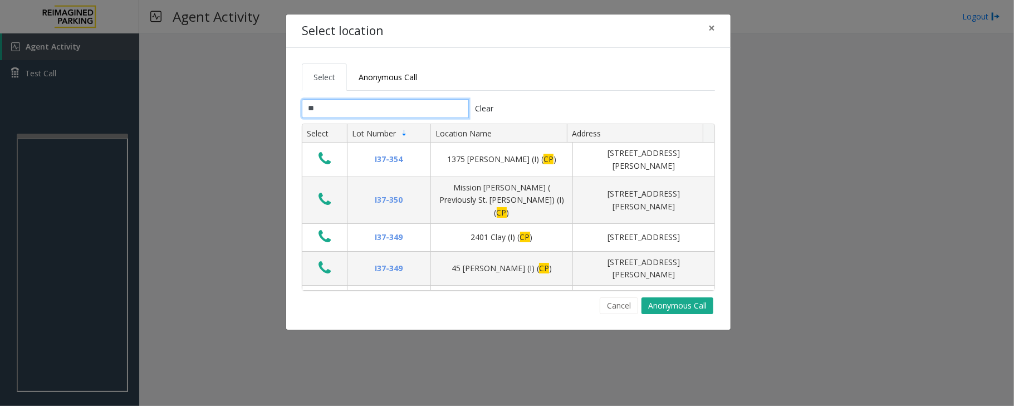
type input "*"
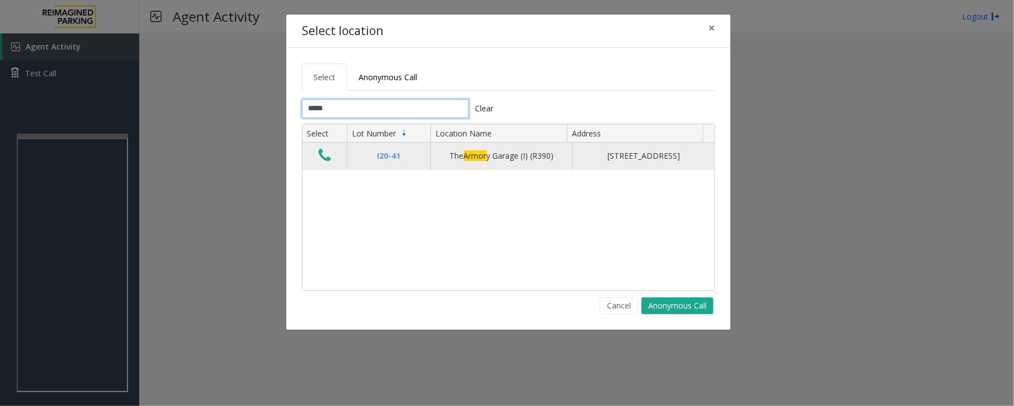
type input "*****"
click at [326, 159] on icon "Data table" at bounding box center [324, 156] width 12 height 16
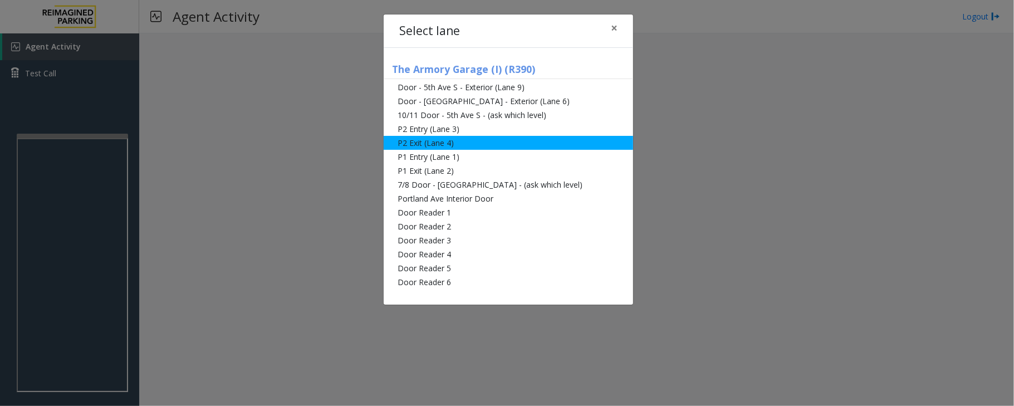
click at [431, 147] on li "P2 Exit (Lane 4)" at bounding box center [508, 143] width 249 height 14
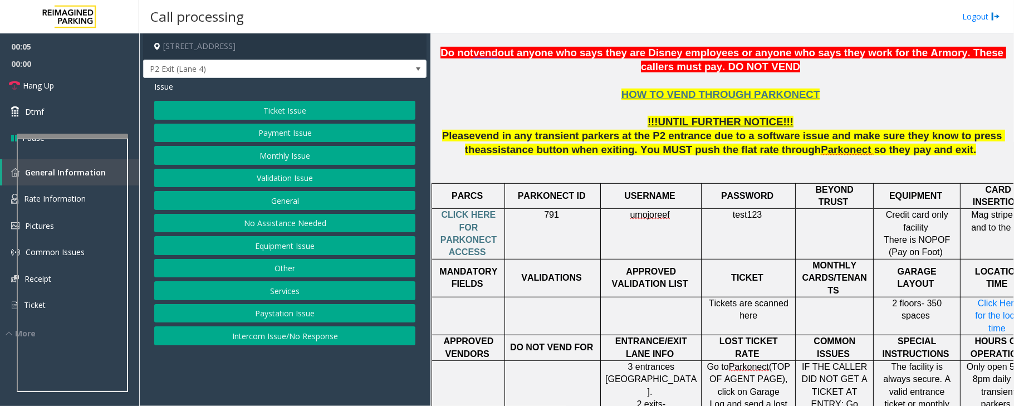
scroll to position [445, 34]
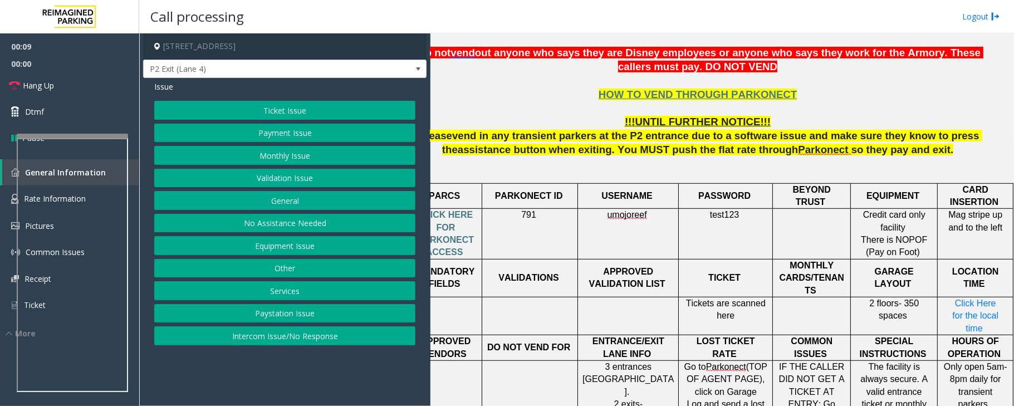
click at [266, 138] on button "Payment Issue" at bounding box center [284, 133] width 261 height 19
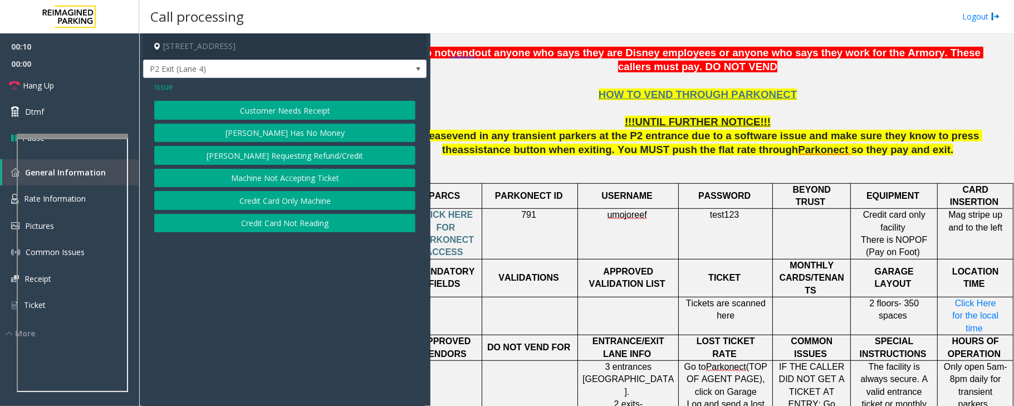
click at [301, 225] on button "Credit Card Not Reading" at bounding box center [284, 223] width 261 height 19
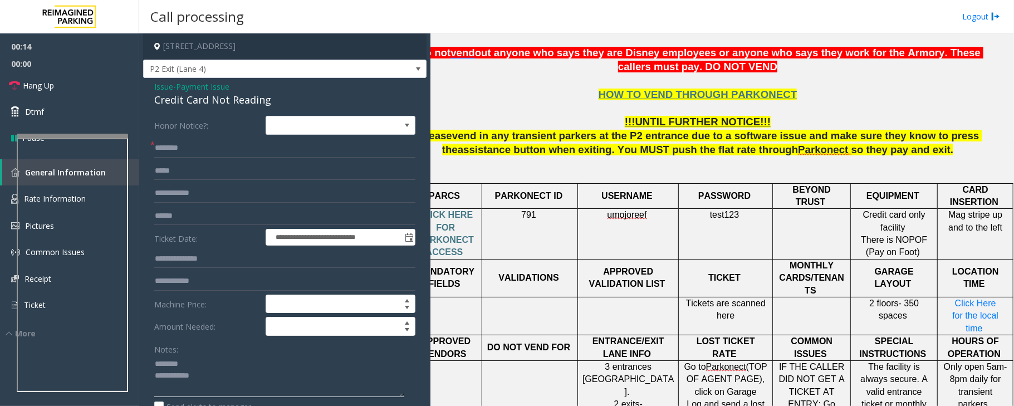
click at [202, 374] on textarea at bounding box center [279, 376] width 250 height 42
click at [195, 98] on div "Credit Card Not Reading" at bounding box center [284, 99] width 261 height 15
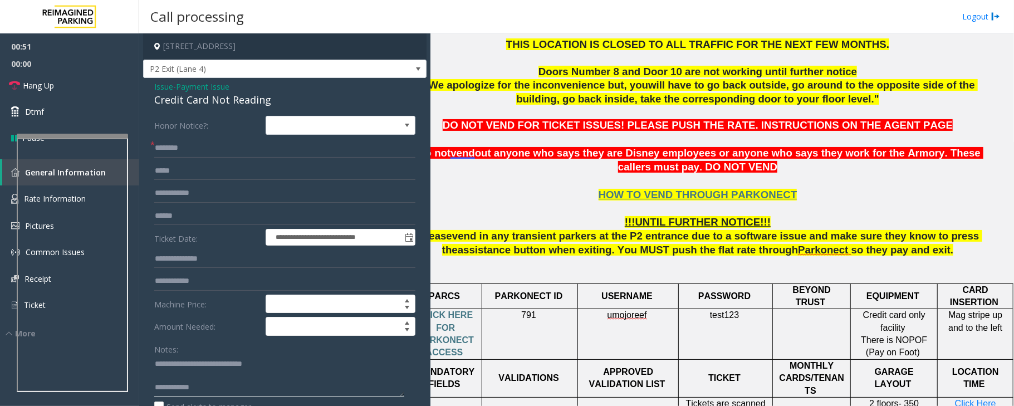
scroll to position [371, 34]
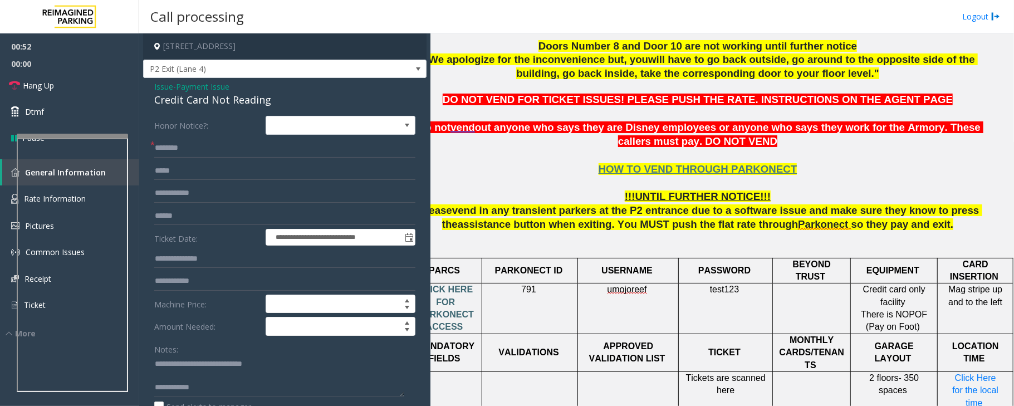
click at [448, 298] on span "CLICK HERE FOR PARKONECT ACCESS" at bounding box center [447, 307] width 59 height 47
click at [607, 287] on span "umojoreef" at bounding box center [627, 289] width 40 height 10
copy p "umojoreef"
click at [168, 375] on textarea at bounding box center [279, 376] width 250 height 42
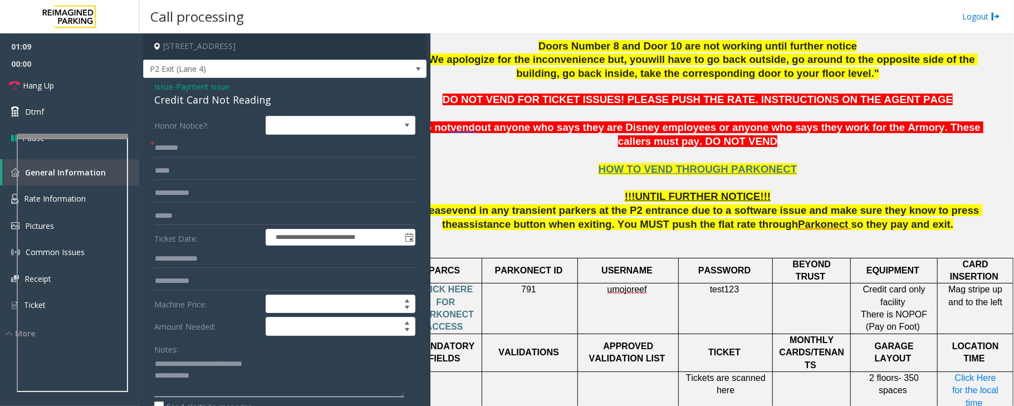
click at [221, 385] on textarea at bounding box center [279, 376] width 250 height 42
type textarea "**********"
click at [185, 155] on input "text" at bounding box center [284, 148] width 261 height 19
click at [245, 385] on textarea at bounding box center [279, 376] width 250 height 42
click at [169, 214] on input "text" at bounding box center [284, 216] width 261 height 19
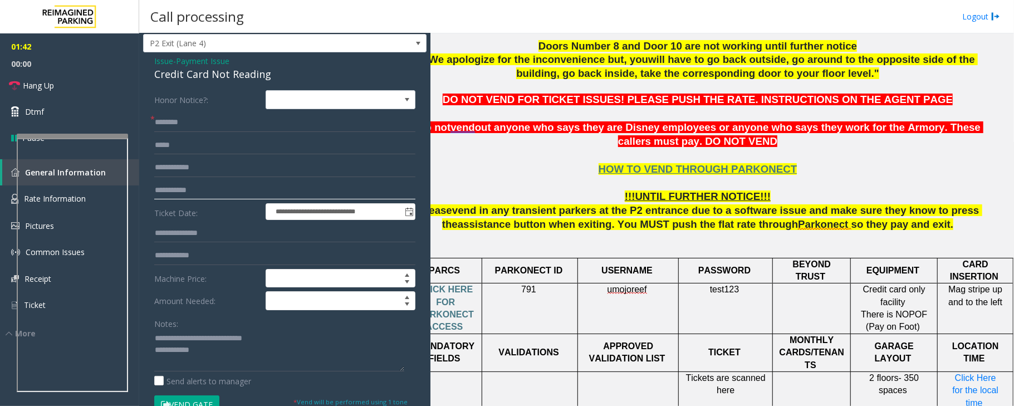
scroll to position [0, 0]
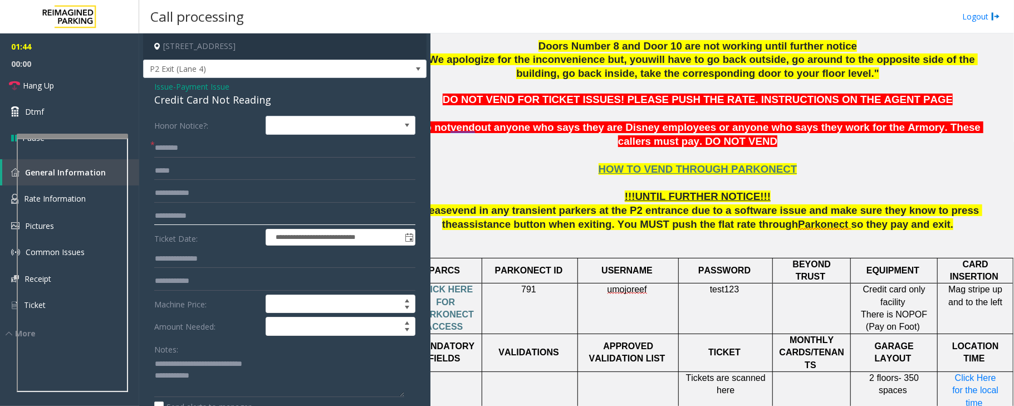
type input "**********"
click at [228, 154] on input "text" at bounding box center [284, 148] width 261 height 19
type input "****"
click at [710, 284] on span "test123" at bounding box center [724, 288] width 29 height 9
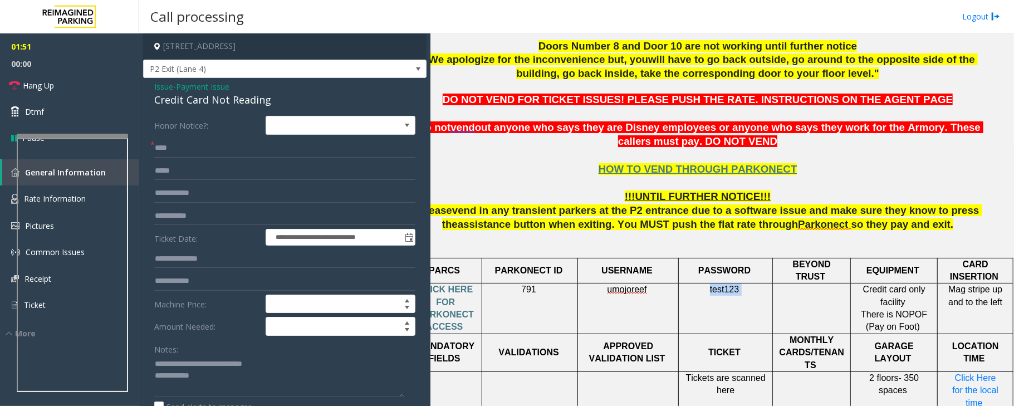
copy p "test123"
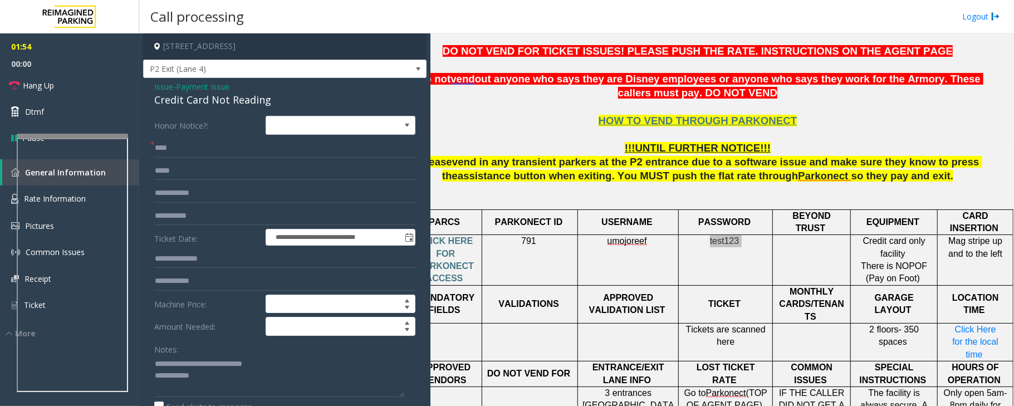
scroll to position [445, 34]
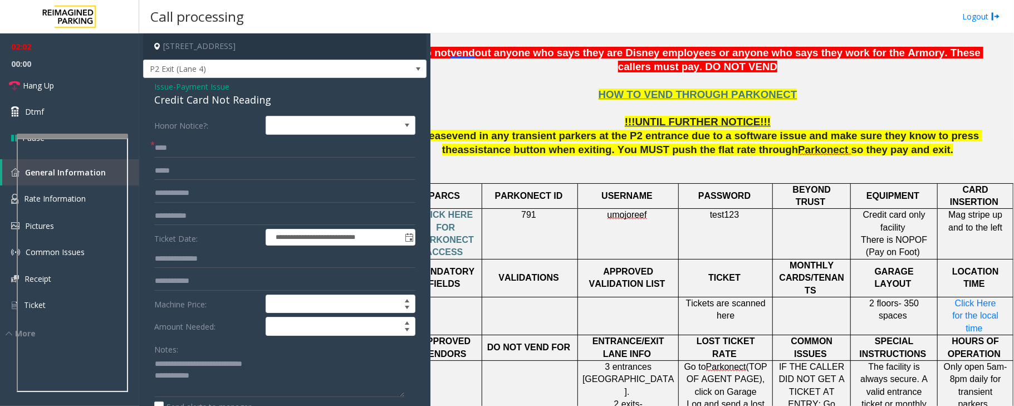
click at [196, 87] on span "Payment Issue" at bounding box center [202, 87] width 53 height 12
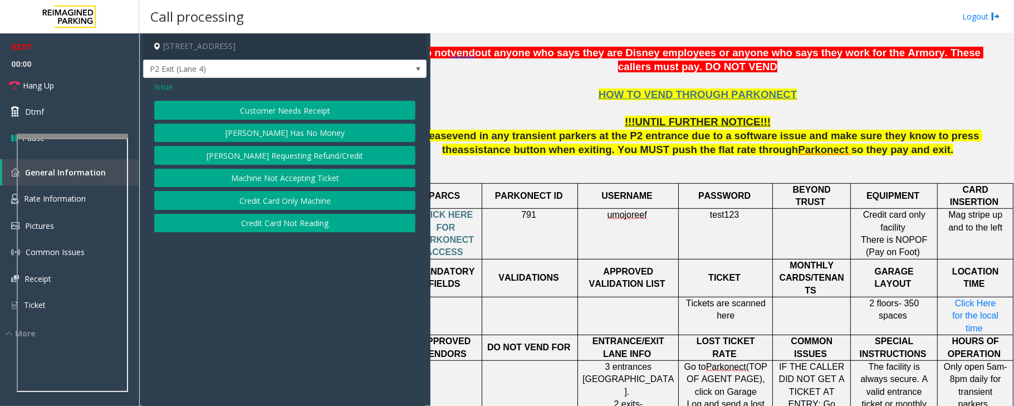
click at [166, 87] on span "Issue" at bounding box center [163, 87] width 19 height 12
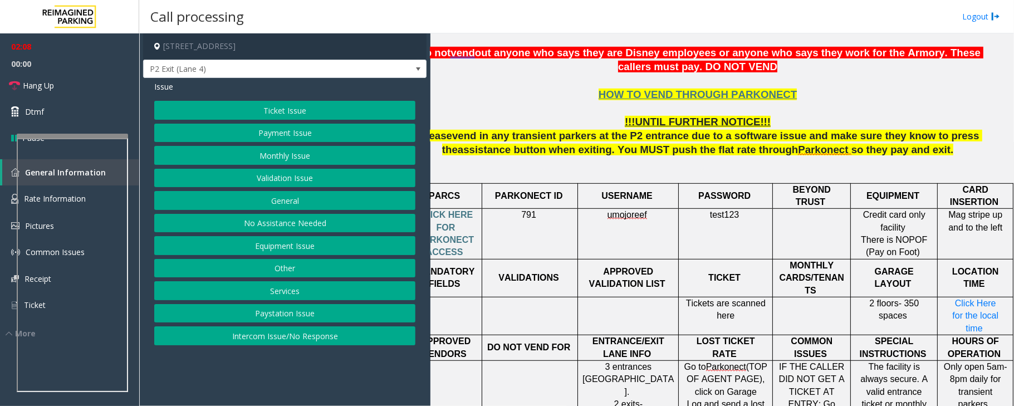
click at [289, 107] on button "Ticket Issue" at bounding box center [284, 110] width 261 height 19
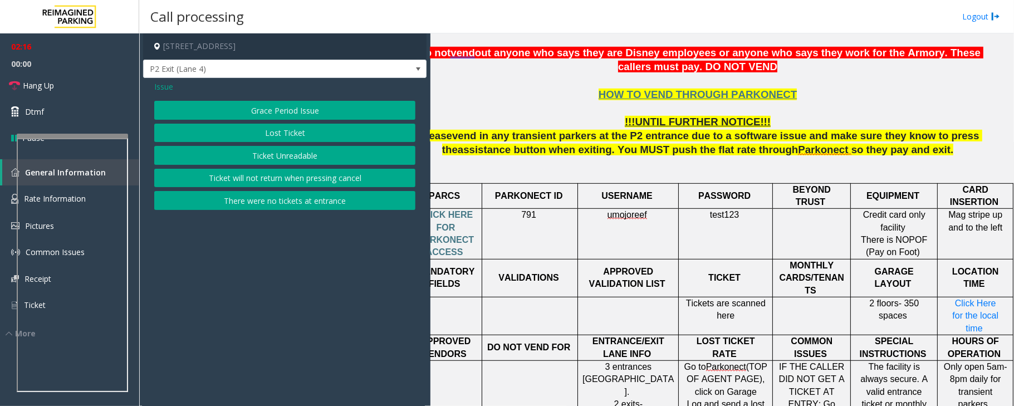
click at [169, 86] on span "Issue" at bounding box center [163, 87] width 19 height 12
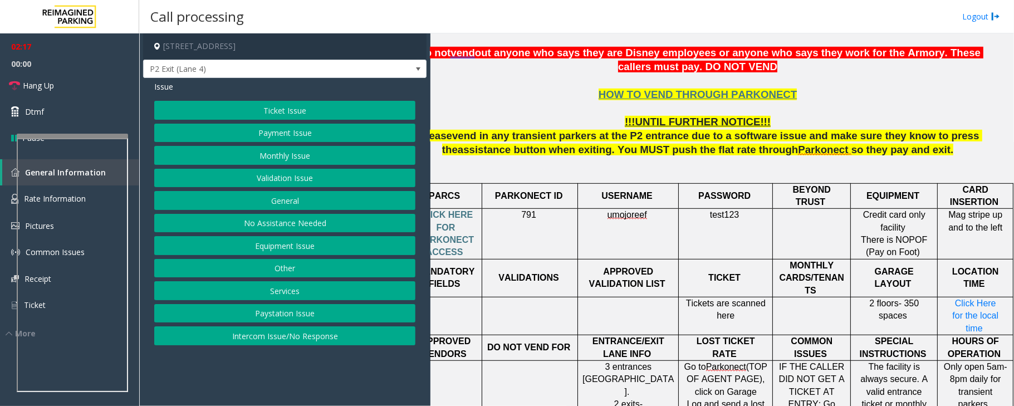
click at [274, 112] on button "Ticket Issue" at bounding box center [284, 110] width 261 height 19
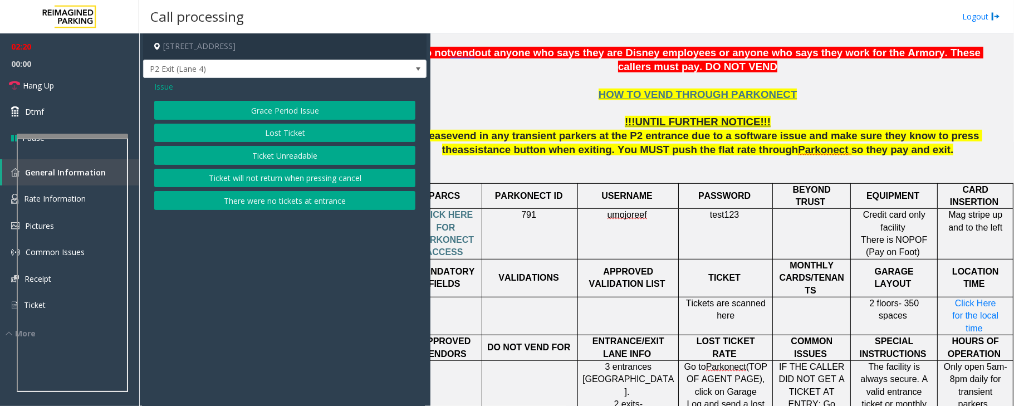
click at [167, 83] on span "Issue" at bounding box center [163, 87] width 19 height 12
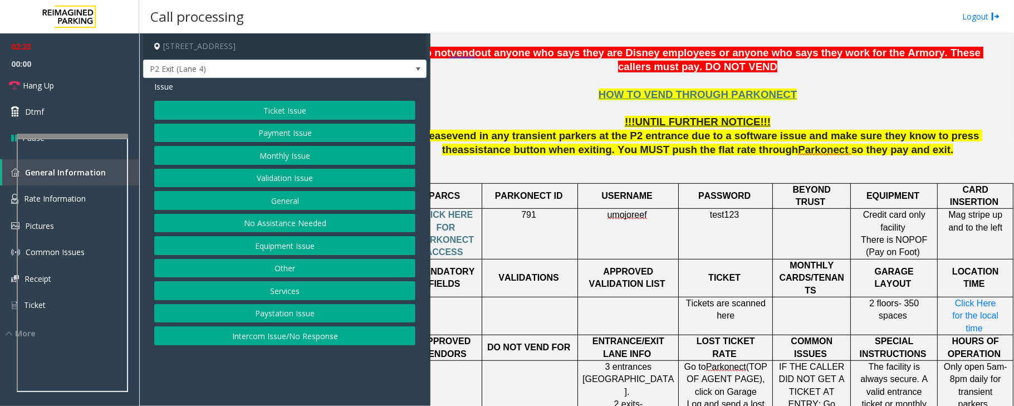
click at [313, 108] on button "Ticket Issue" at bounding box center [284, 110] width 261 height 19
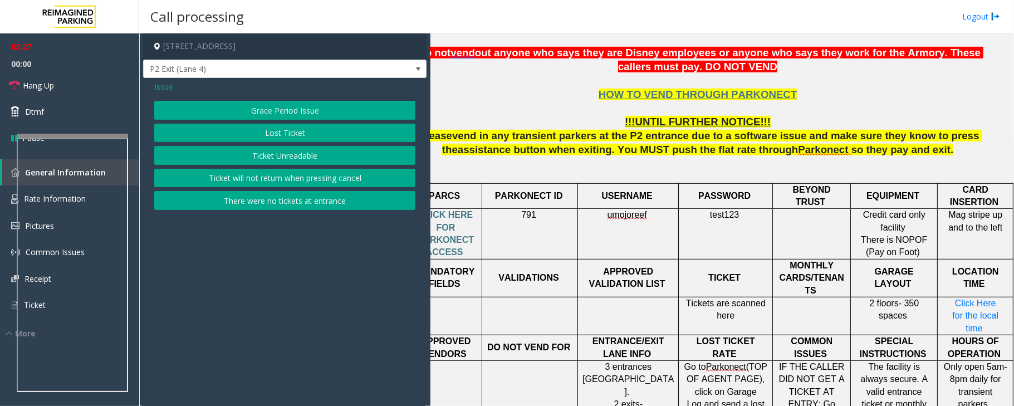
click at [161, 86] on span "Issue" at bounding box center [163, 87] width 19 height 12
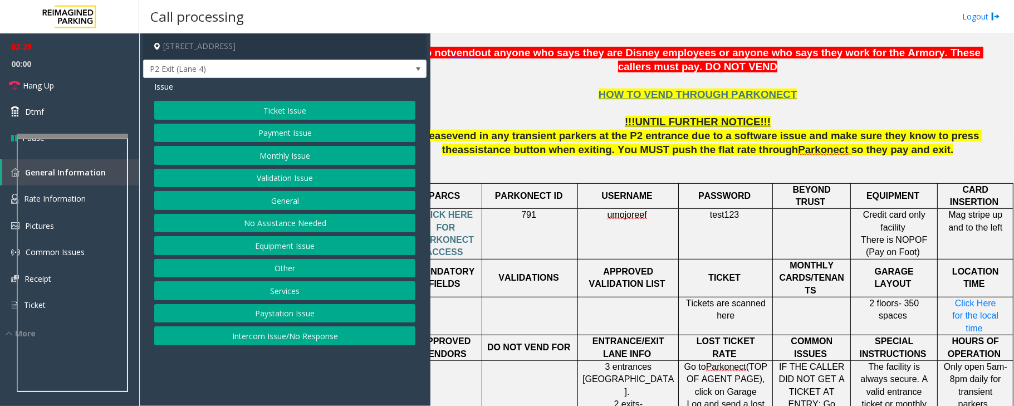
click at [292, 112] on button "Ticket Issue" at bounding box center [284, 110] width 261 height 19
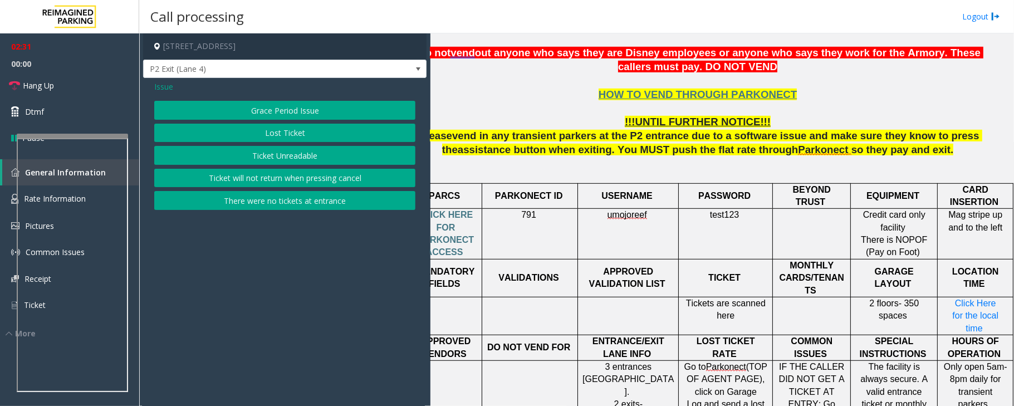
click at [161, 85] on span "Issue" at bounding box center [163, 87] width 19 height 12
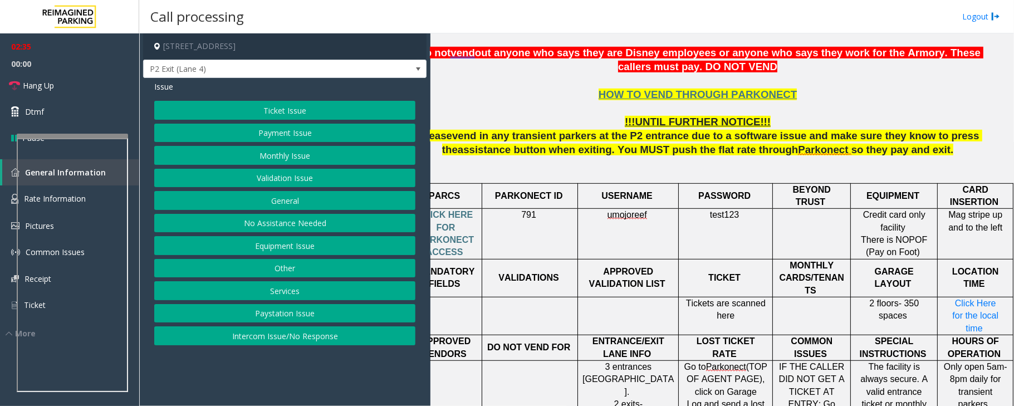
click at [276, 246] on button "Equipment Issue" at bounding box center [284, 245] width 261 height 19
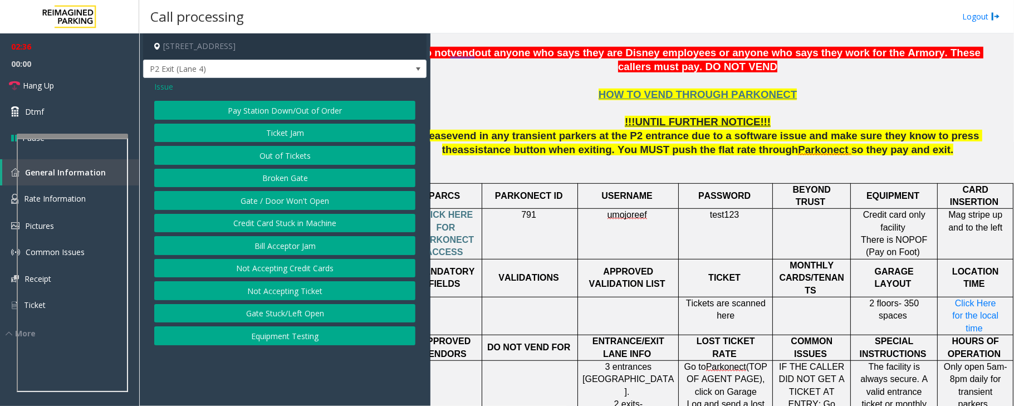
click at [288, 203] on button "Gate / Door Won't Open" at bounding box center [284, 200] width 261 height 19
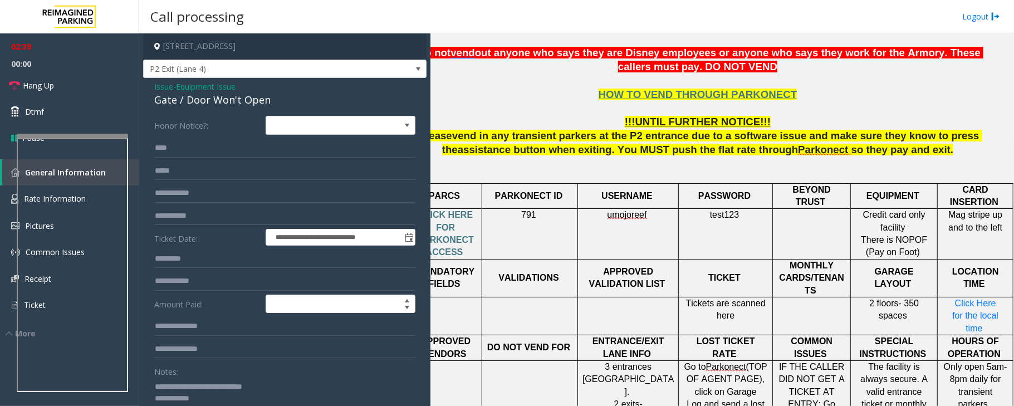
drag, startPoint x: 183, startPoint y: 386, endPoint x: 282, endPoint y: 383, distance: 99.1
click at [282, 383] on textarea at bounding box center [279, 398] width 250 height 42
type textarea "**********"
click at [711, 212] on span "test123" at bounding box center [724, 214] width 29 height 9
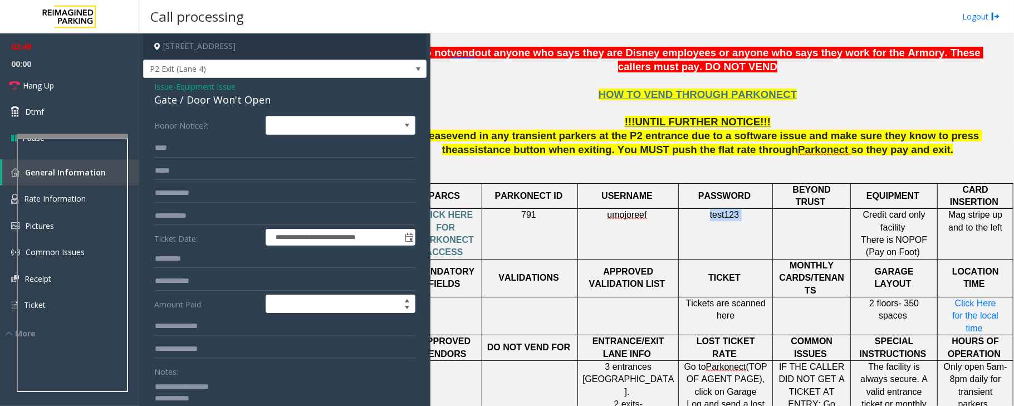
copy p "test123"
click at [181, 324] on input "text" at bounding box center [284, 326] width 261 height 19
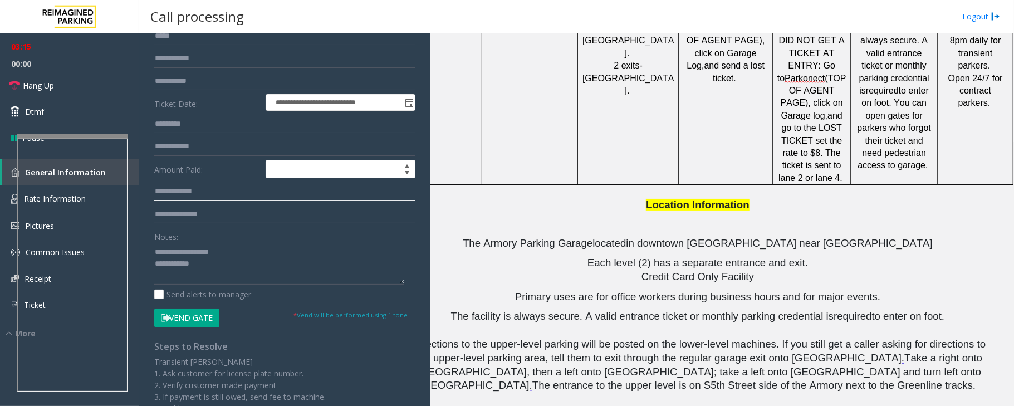
scroll to position [148, 0]
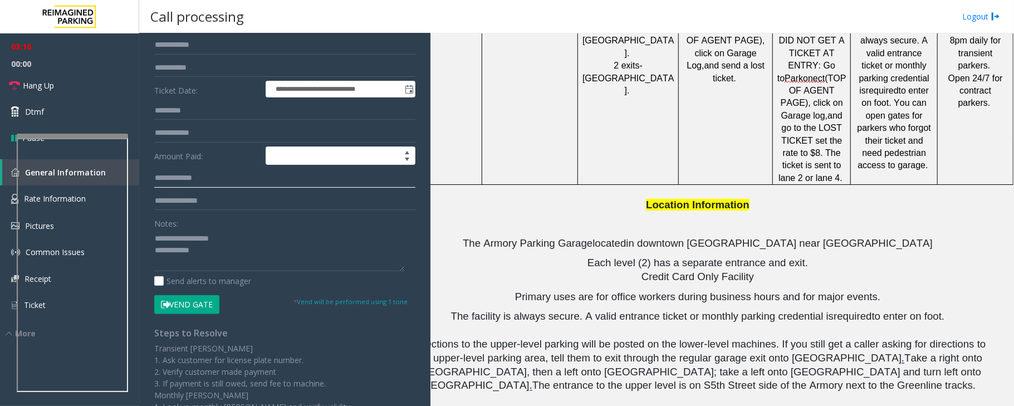
type input "**********"
click at [213, 266] on textarea at bounding box center [279, 250] width 250 height 42
click at [27, 80] on span "Hang Up" at bounding box center [38, 86] width 31 height 12
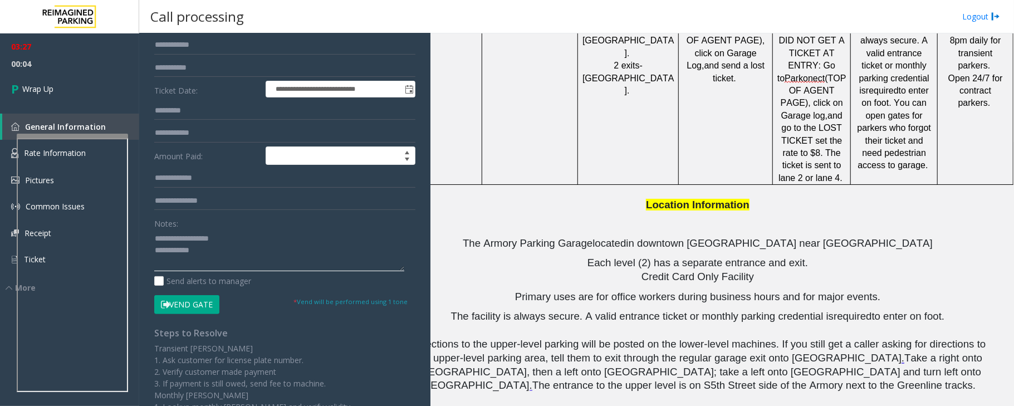
click at [224, 257] on textarea at bounding box center [279, 250] width 250 height 42
paste textarea "**********"
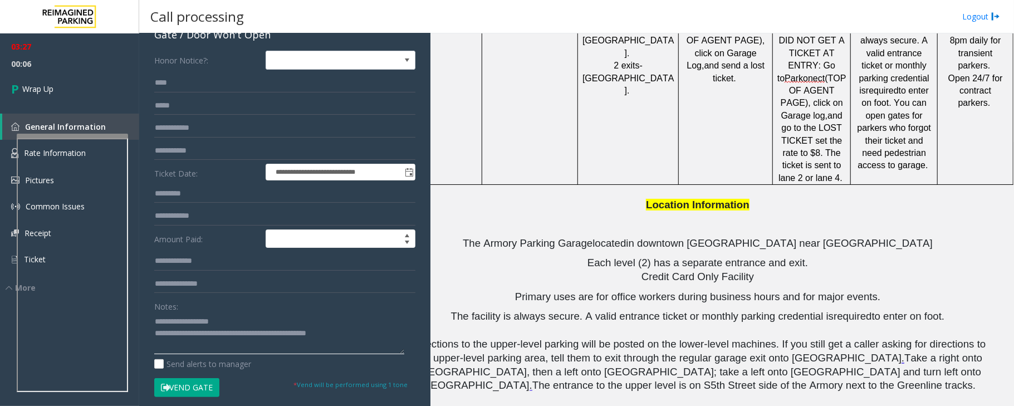
scroll to position [0, 0]
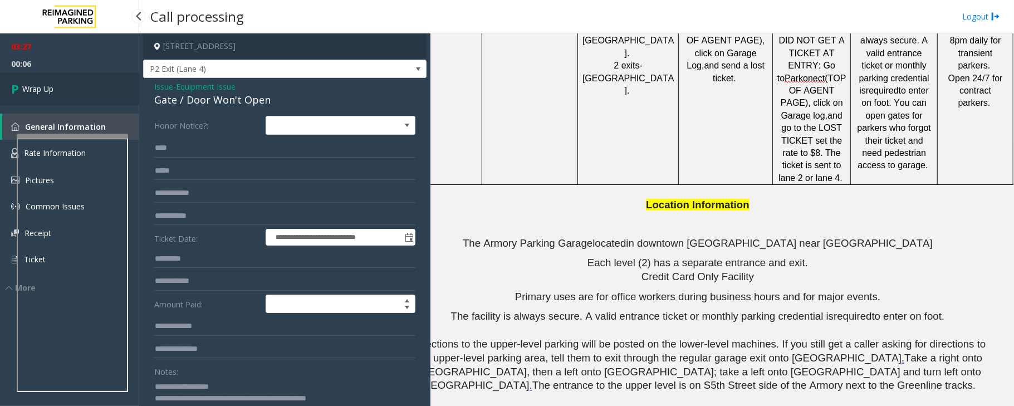
type textarea "**********"
click at [53, 87] on span "Wrap Up" at bounding box center [37, 89] width 31 height 12
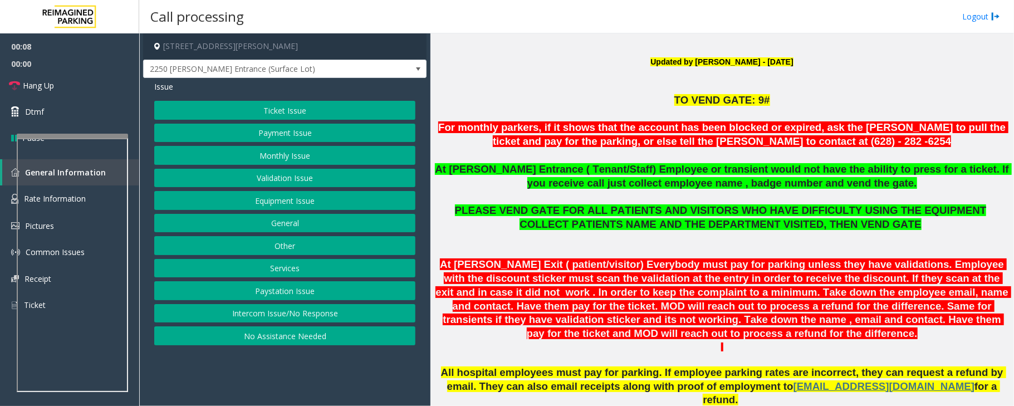
scroll to position [223, 0]
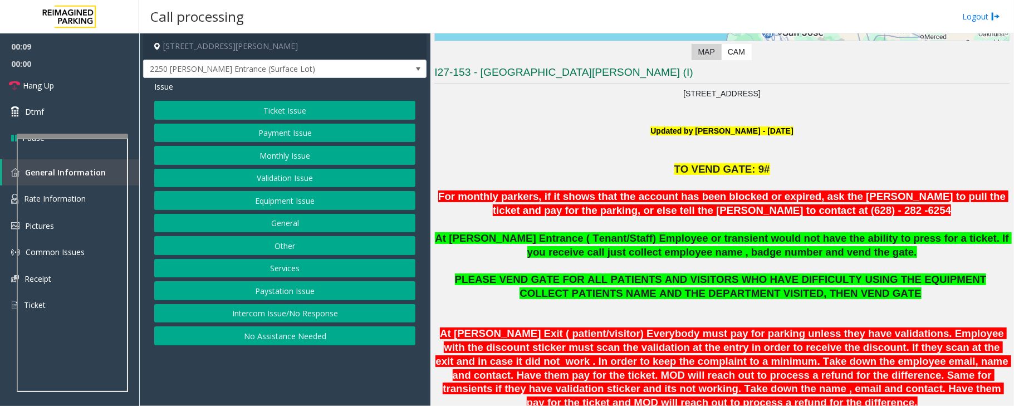
click at [282, 160] on button "Monthly Issue" at bounding box center [284, 155] width 261 height 19
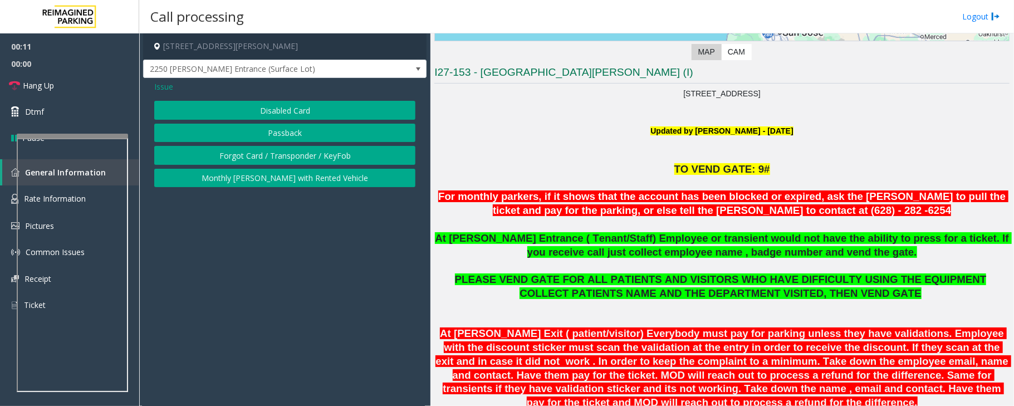
click at [292, 127] on button "Passback" at bounding box center [284, 133] width 261 height 19
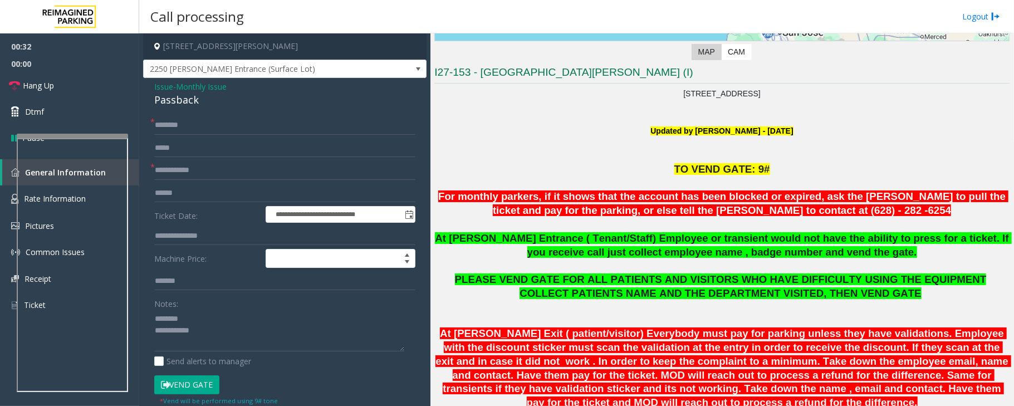
click at [168, 103] on div "Passback" at bounding box center [284, 99] width 261 height 15
type textarea "**********"
click at [200, 167] on input "text" at bounding box center [284, 170] width 261 height 19
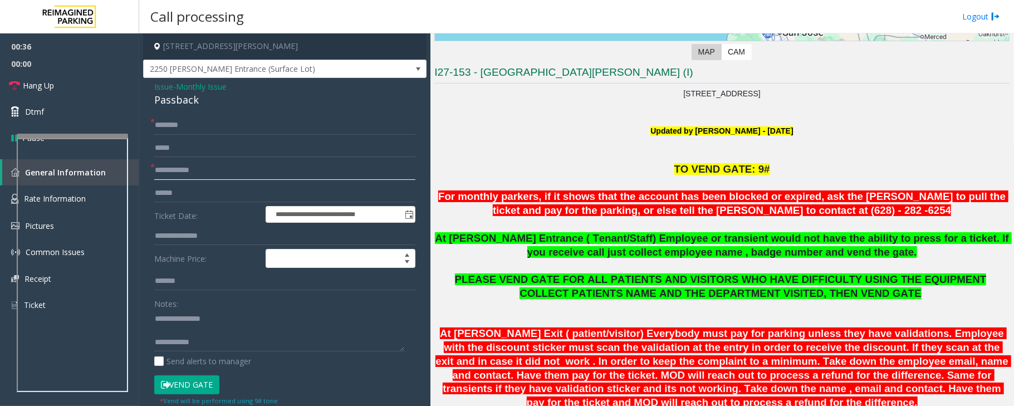
click at [200, 167] on input "text" at bounding box center [284, 170] width 261 height 19
type input "**"
drag, startPoint x: 61, startPoint y: 83, endPoint x: 154, endPoint y: 111, distance: 96.7
click at [61, 83] on link "Hang Up" at bounding box center [69, 85] width 139 height 26
click at [214, 125] on input "text" at bounding box center [284, 125] width 261 height 19
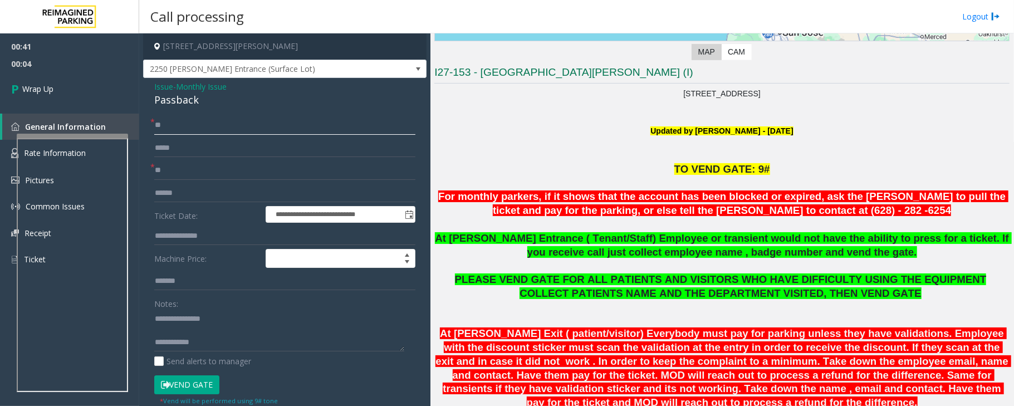
type input "**"
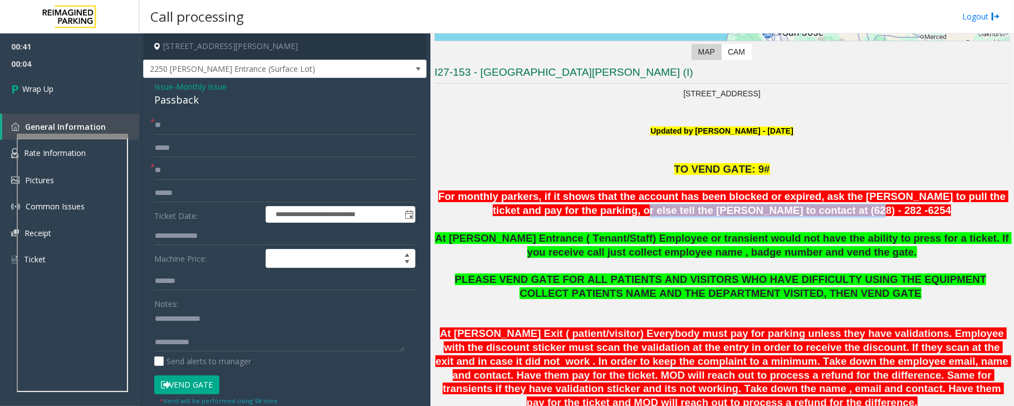
drag, startPoint x: 655, startPoint y: 212, endPoint x: 881, endPoint y: 207, distance: 226.1
click at [881, 207] on p "For monthly parkers, if it shows that the account has been blocked or expired, …" at bounding box center [721, 204] width 575 height 28
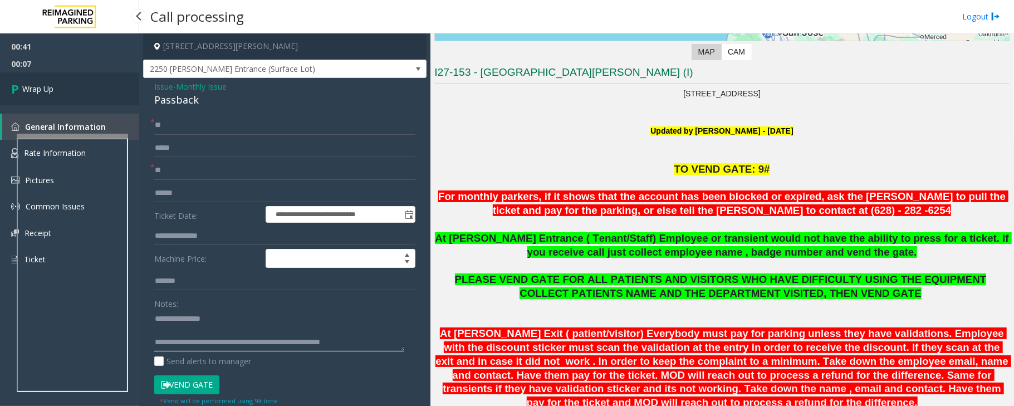
type textarea "**********"
click at [65, 82] on link "Wrap Up" at bounding box center [69, 88] width 139 height 33
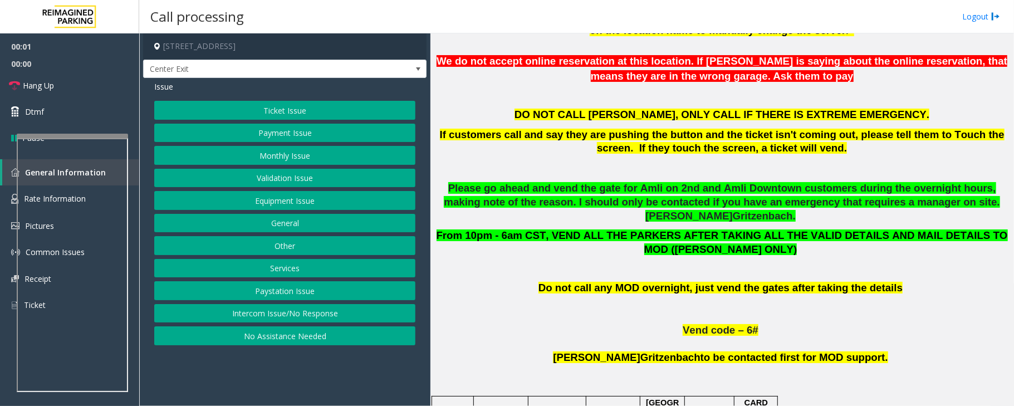
scroll to position [519, 0]
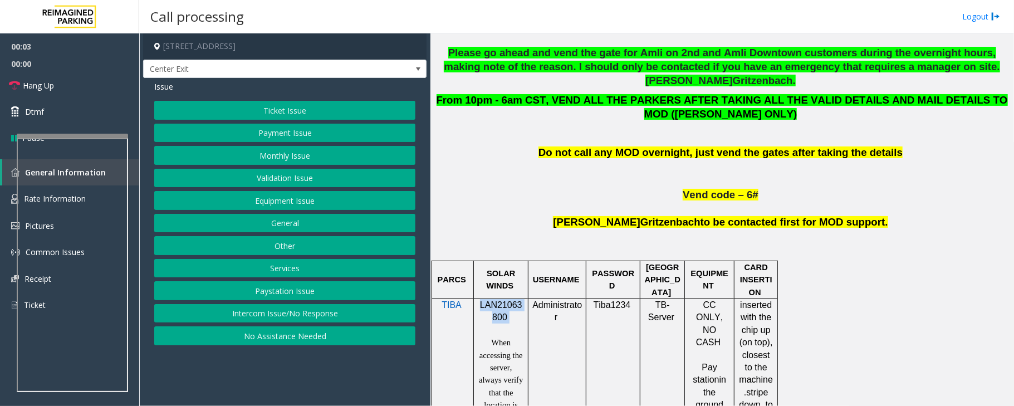
drag, startPoint x: 479, startPoint y: 292, endPoint x: 506, endPoint y: 302, distance: 28.5
click at [506, 302] on p "LAN21063800" at bounding box center [501, 311] width 46 height 25
drag, startPoint x: 245, startPoint y: 317, endPoint x: 245, endPoint y: 285, distance: 32.3
click at [245, 317] on button "Intercom Issue/No Response" at bounding box center [284, 313] width 261 height 19
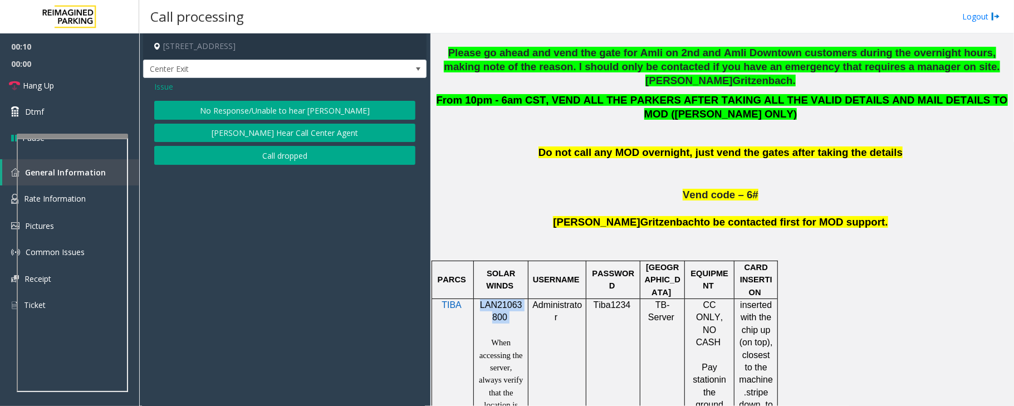
click at [245, 105] on button "No Response/Unable to hear [PERSON_NAME]" at bounding box center [284, 110] width 261 height 19
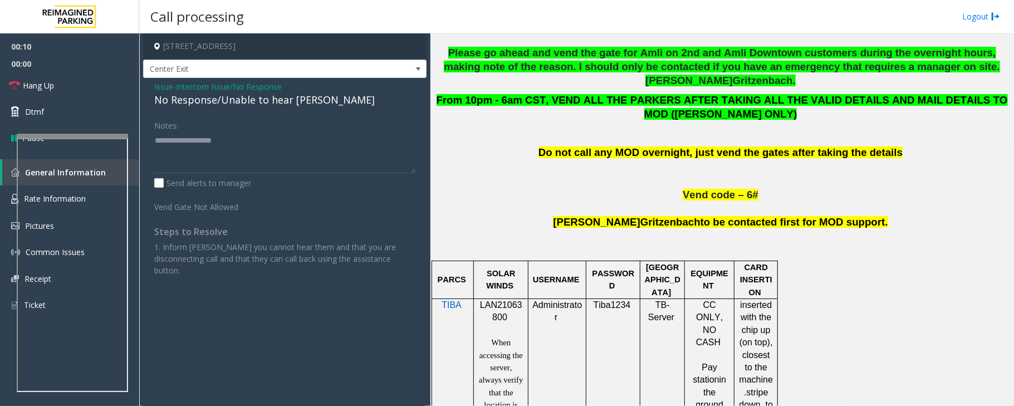
click at [232, 92] on div "No Response/Unable to hear [PERSON_NAME]" at bounding box center [284, 99] width 261 height 15
click at [230, 96] on div "No Response/Unable to hear [PERSON_NAME]" at bounding box center [284, 99] width 261 height 15
click at [248, 104] on div "No Response/Unable to hear [PERSON_NAME]" at bounding box center [284, 99] width 261 height 15
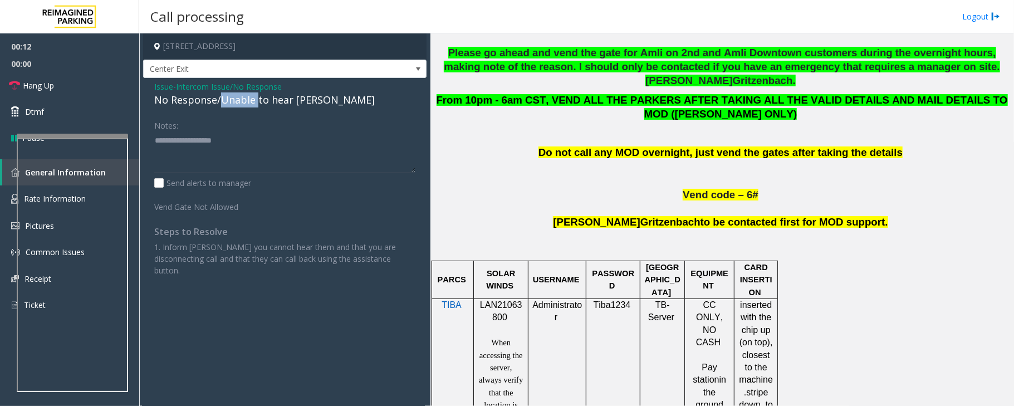
click at [248, 104] on div "No Response/Unable to hear [PERSON_NAME]" at bounding box center [284, 99] width 261 height 15
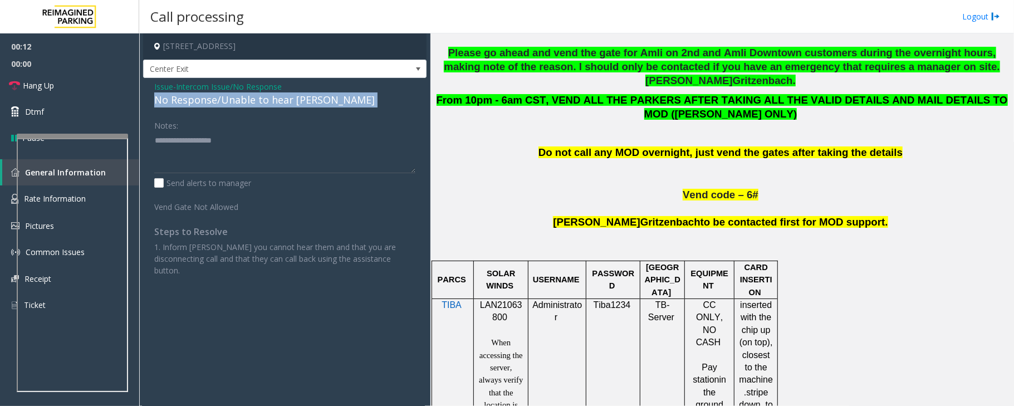
click at [248, 104] on div "No Response/Unable to hear [PERSON_NAME]" at bounding box center [284, 99] width 261 height 15
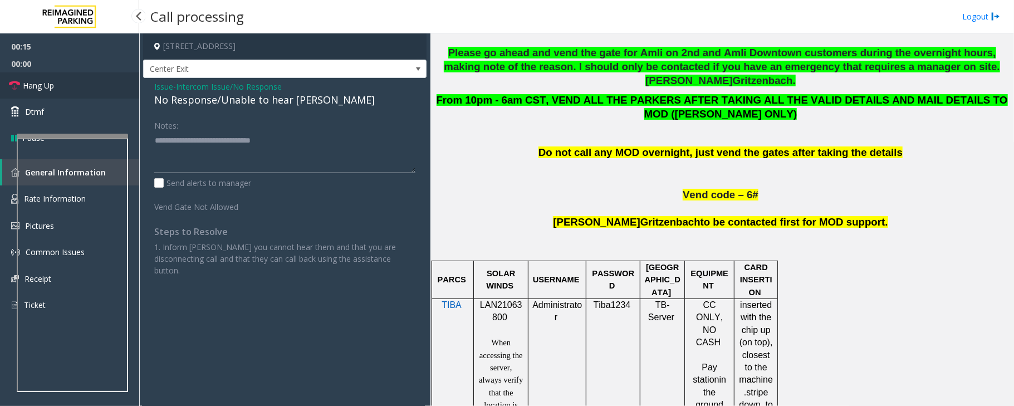
type textarea "**********"
click at [83, 87] on link "Hang Up" at bounding box center [69, 85] width 139 height 26
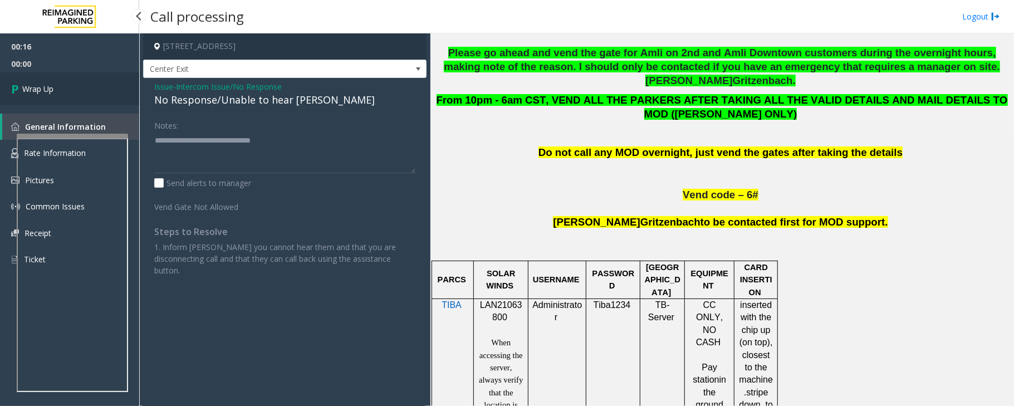
click at [83, 87] on link "Wrap Up" at bounding box center [69, 88] width 139 height 33
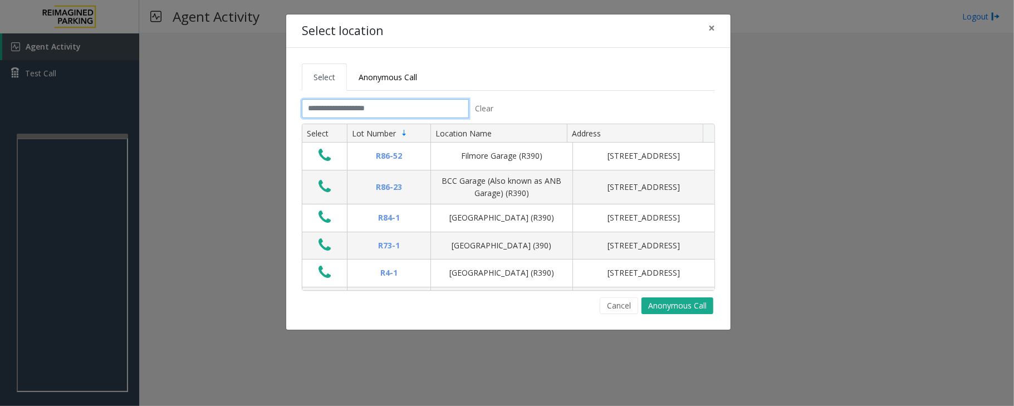
click at [449, 107] on input "text" at bounding box center [385, 108] width 167 height 19
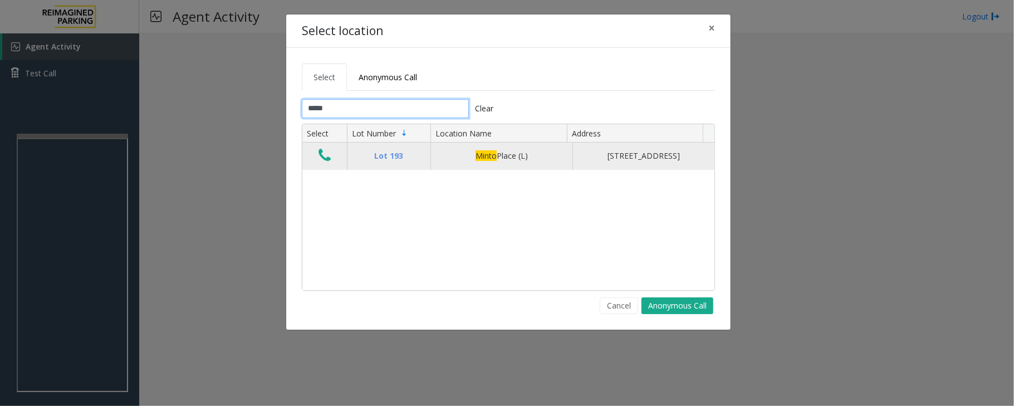
type input "*****"
click at [323, 160] on icon "Data table" at bounding box center [324, 156] width 12 height 16
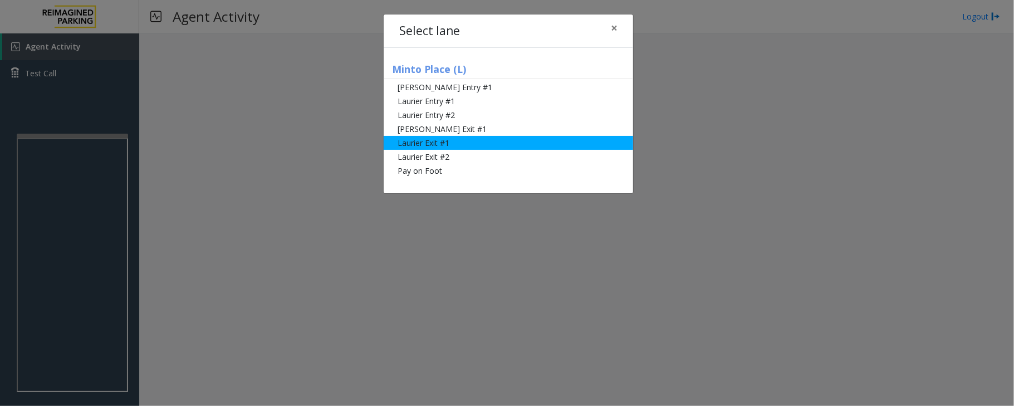
click at [431, 145] on li "Laurier Exit #1" at bounding box center [508, 143] width 249 height 14
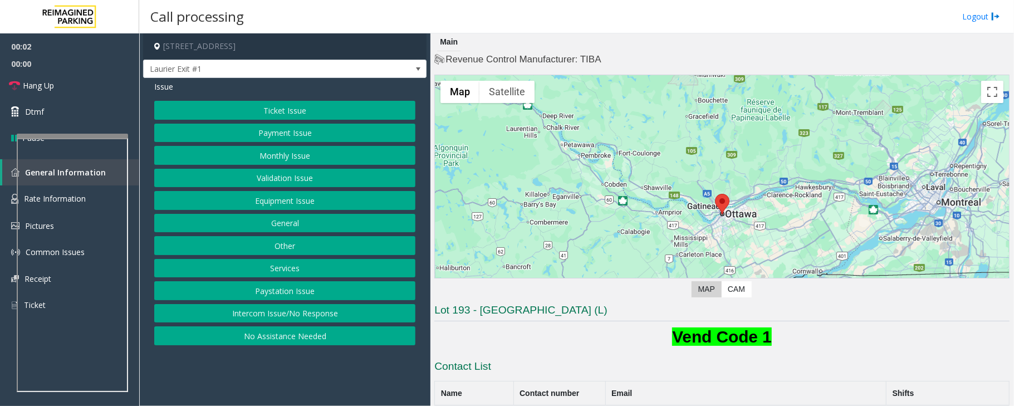
click at [285, 159] on button "Monthly Issue" at bounding box center [284, 155] width 261 height 19
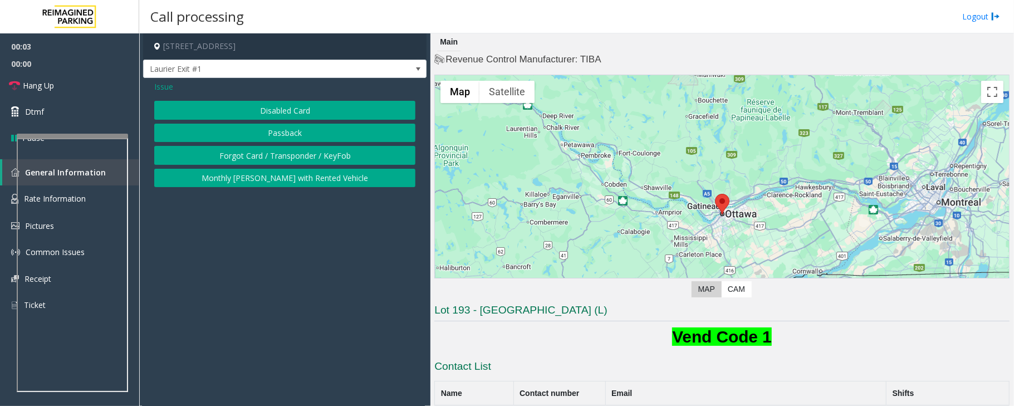
click at [284, 153] on button "Forgot Card / Transponder / KeyFob" at bounding box center [284, 155] width 261 height 19
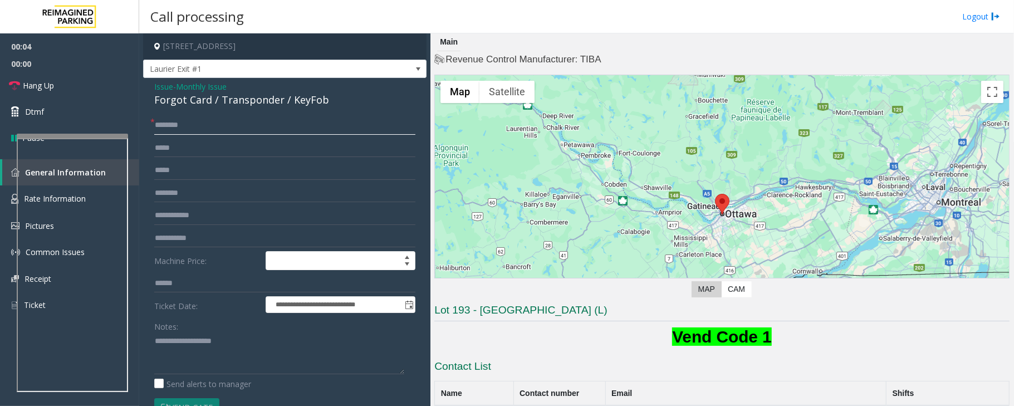
click at [204, 130] on input "text" at bounding box center [284, 125] width 261 height 19
click at [185, 208] on input "text" at bounding box center [284, 215] width 261 height 19
type textarea "**********"
click at [168, 221] on input "text" at bounding box center [284, 215] width 261 height 19
click at [175, 212] on input "text" at bounding box center [284, 215] width 261 height 19
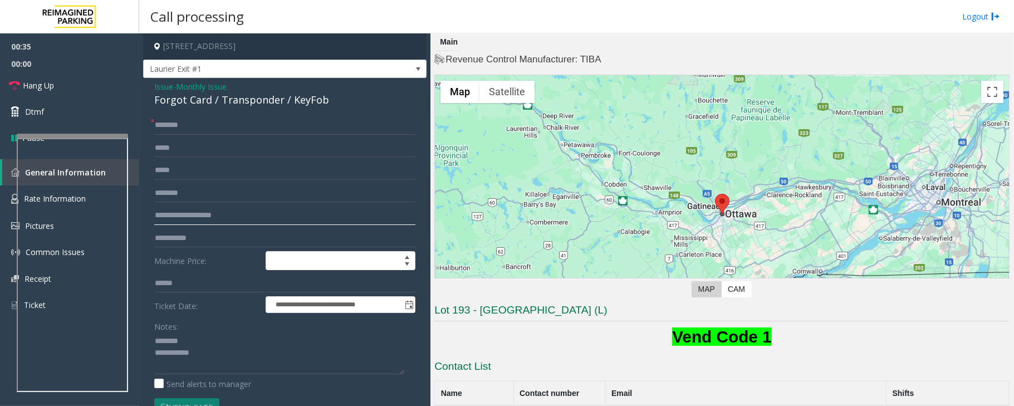
type input "**********"
click at [200, 103] on div "Forgot Card / Transponder / KeyFob" at bounding box center [284, 99] width 261 height 15
click at [212, 355] on textarea at bounding box center [279, 353] width 250 height 42
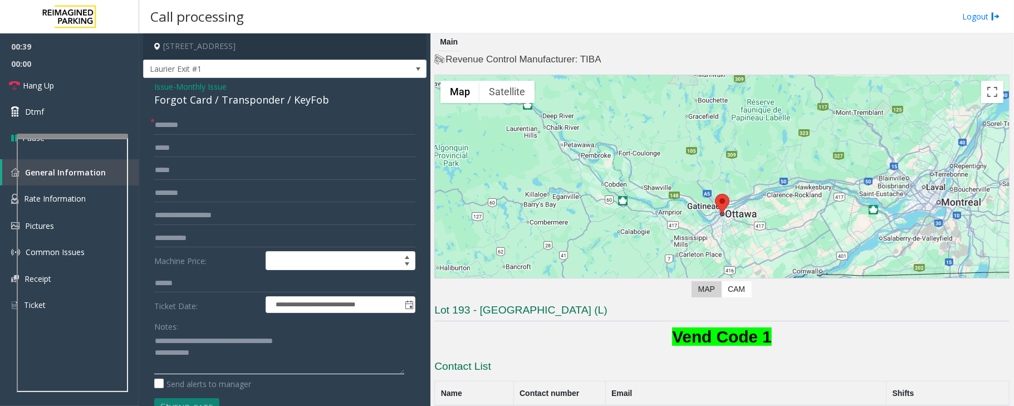
click at [213, 362] on textarea at bounding box center [279, 353] width 250 height 42
type textarea "**********"
click at [202, 128] on input "text" at bounding box center [284, 125] width 261 height 19
click at [154, 125] on span "*" at bounding box center [152, 122] width 4 height 12
click at [157, 125] on input "******" at bounding box center [284, 125] width 261 height 19
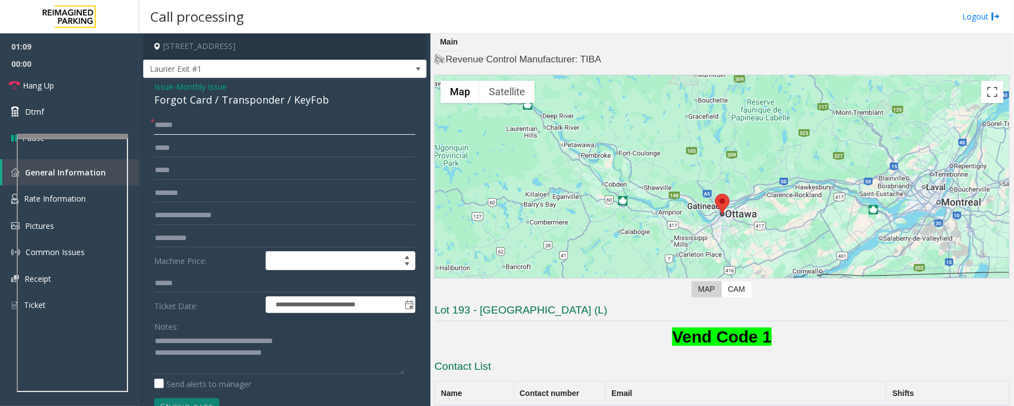
click at [156, 125] on input "******" at bounding box center [284, 125] width 261 height 19
click at [159, 131] on input "******" at bounding box center [284, 125] width 261 height 19
click at [154, 125] on span "*" at bounding box center [152, 122] width 4 height 12
click at [155, 125] on input "******" at bounding box center [284, 125] width 261 height 19
click at [176, 129] on input "**********" at bounding box center [284, 125] width 261 height 19
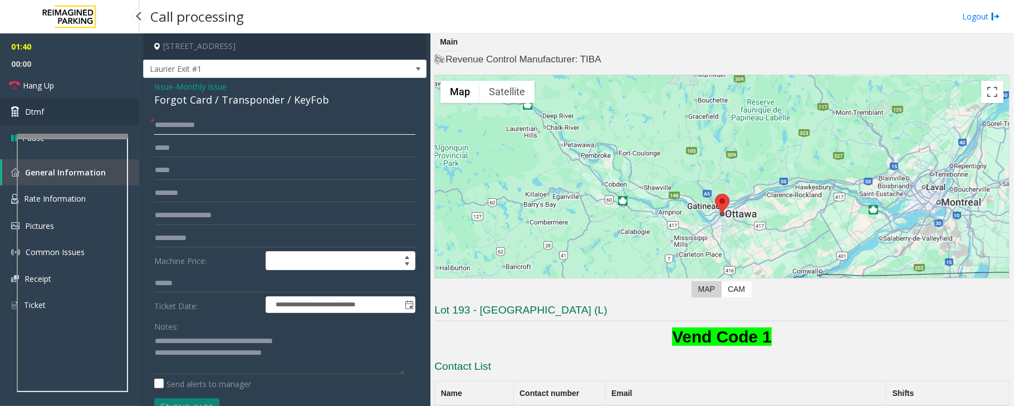
type input "**********"
click at [27, 108] on span "Dtmf" at bounding box center [34, 112] width 19 height 12
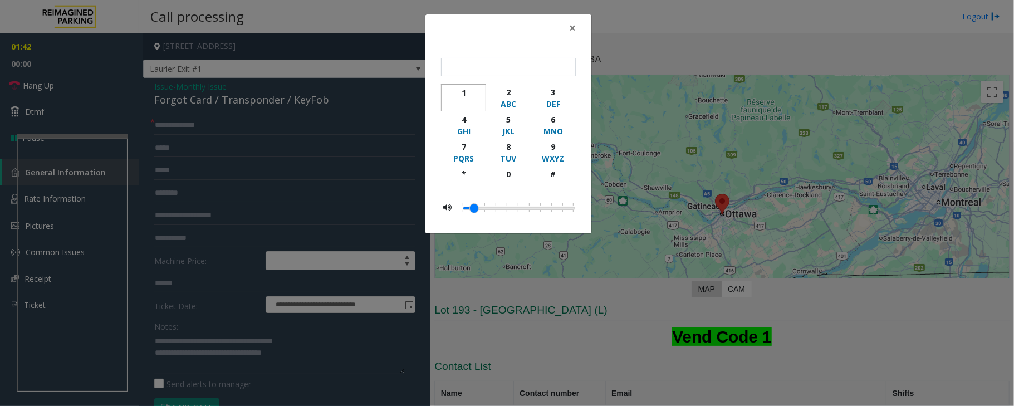
drag, startPoint x: 469, startPoint y: 92, endPoint x: 430, endPoint y: 114, distance: 44.1
click at [468, 92] on div "1" at bounding box center [463, 93] width 31 height 12
type input "*"
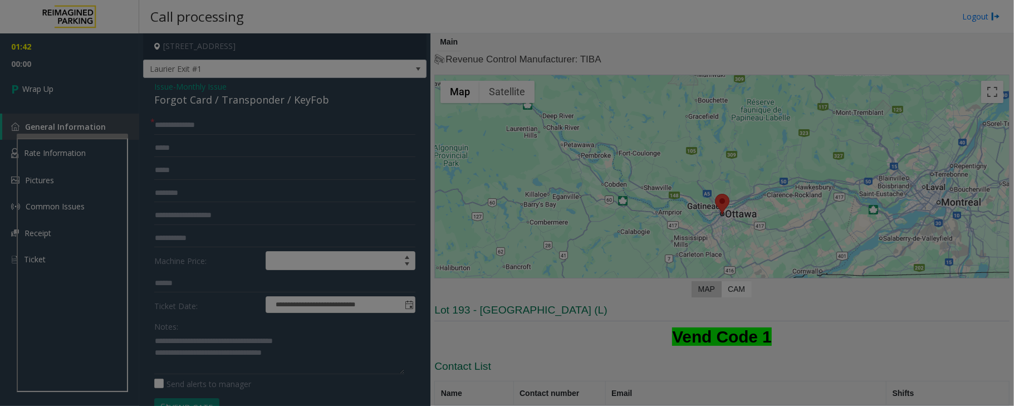
click at [274, 223] on div "× * 1 2 ABC 3 DEF 4 GHI 5 JKL 6 MNO 7 PQRS 8 TUV 9 WXYZ * 0 #" at bounding box center [507, 203] width 1014 height 406
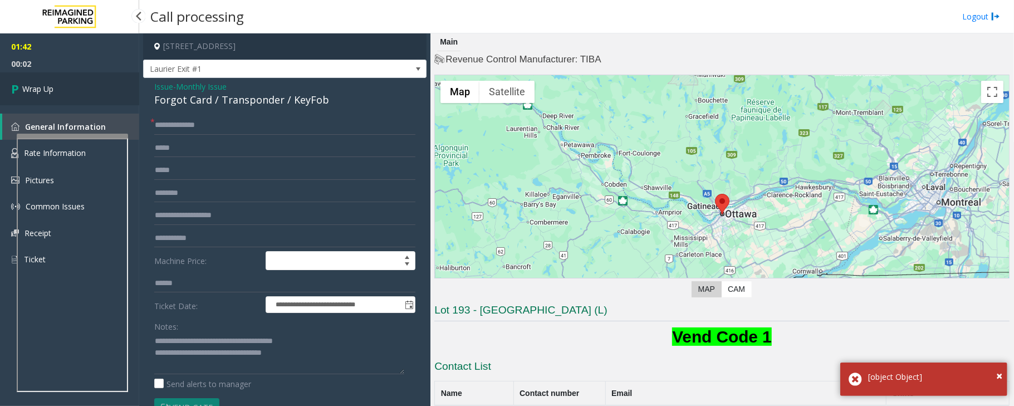
click at [23, 85] on span "Wrap Up" at bounding box center [37, 89] width 31 height 12
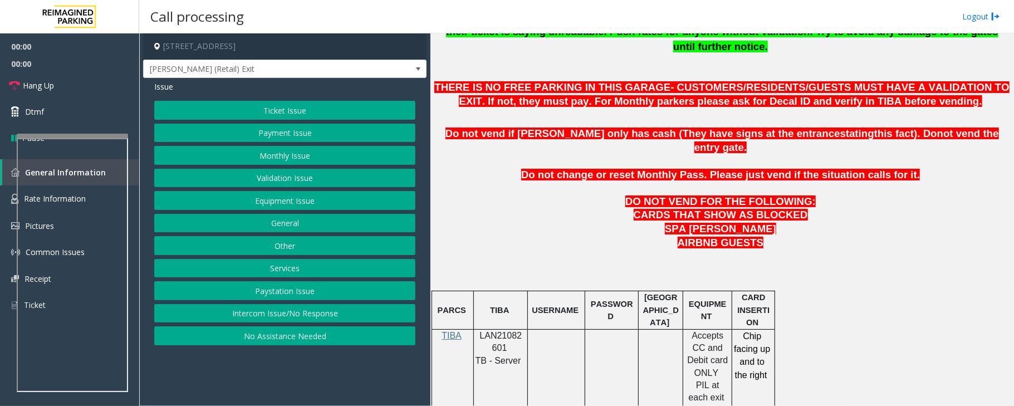
scroll to position [593, 0]
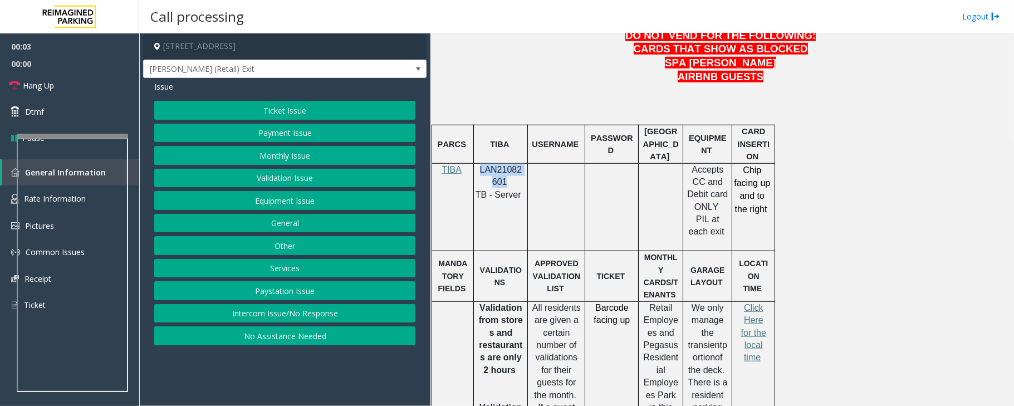
drag, startPoint x: 479, startPoint y: 141, endPoint x: 504, endPoint y: 153, distance: 27.9
click at [504, 164] on p "LAN21082601" at bounding box center [501, 176] width 46 height 25
click at [282, 136] on button "Payment Issue" at bounding box center [284, 133] width 261 height 19
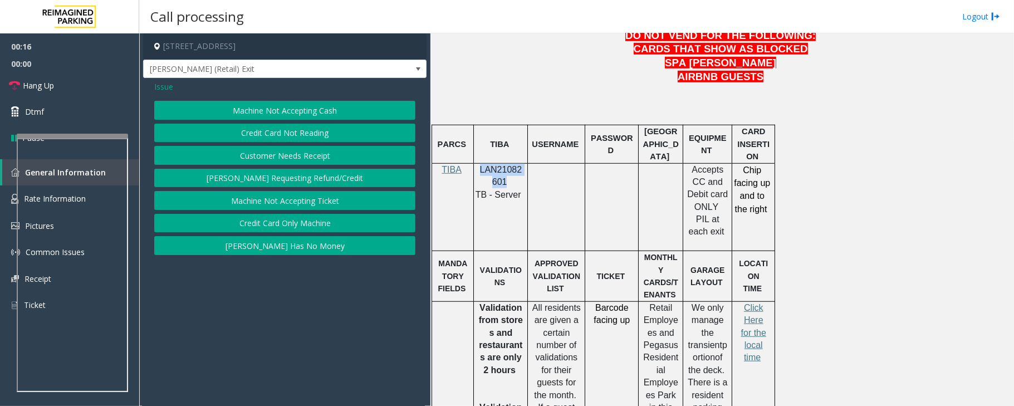
click at [303, 230] on button "Credit Card Only Machine" at bounding box center [284, 223] width 261 height 19
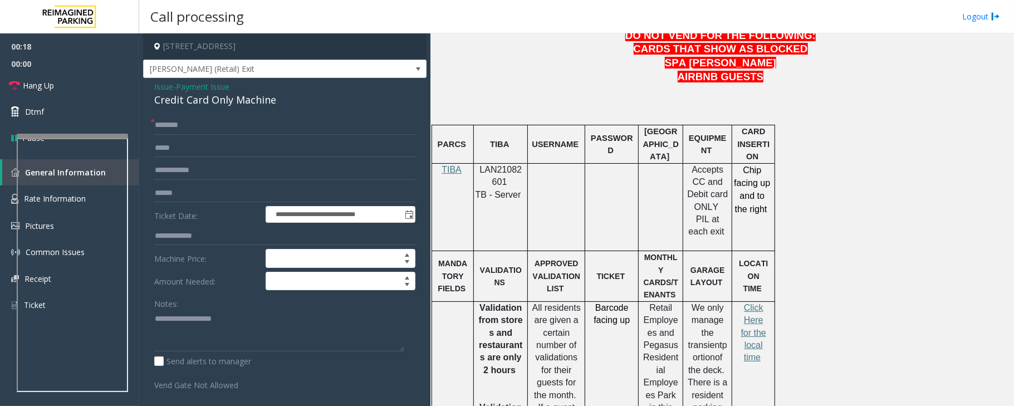
click at [200, 84] on span "Payment Issue" at bounding box center [202, 87] width 53 height 12
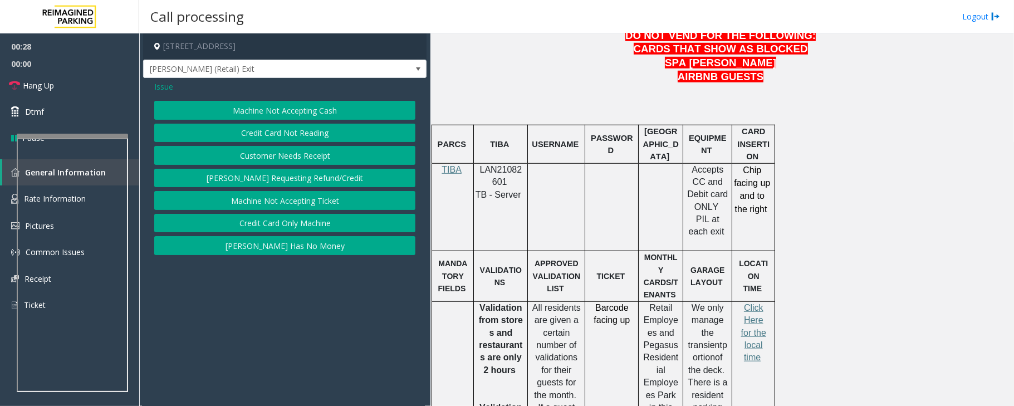
click at [301, 134] on button "Credit Card Not Reading" at bounding box center [284, 133] width 261 height 19
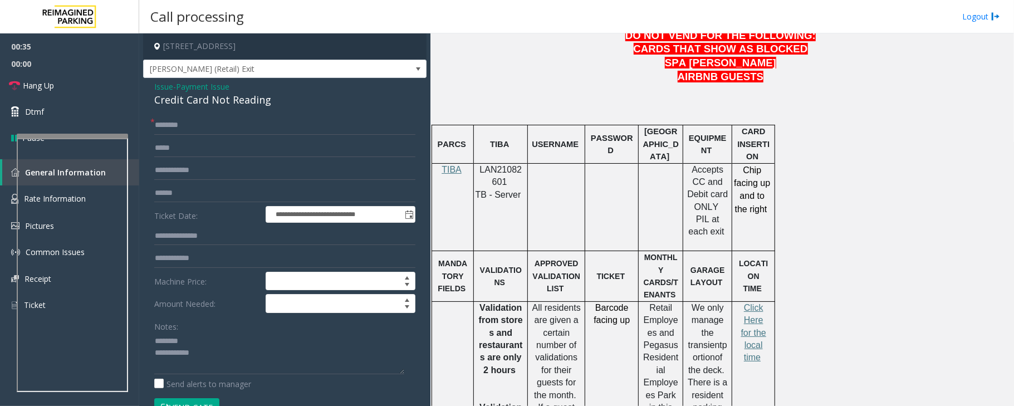
click at [189, 99] on div "Credit Card Not Reading" at bounding box center [284, 99] width 261 height 15
click at [206, 341] on textarea at bounding box center [279, 353] width 250 height 42
click at [194, 342] on textarea at bounding box center [279, 353] width 250 height 42
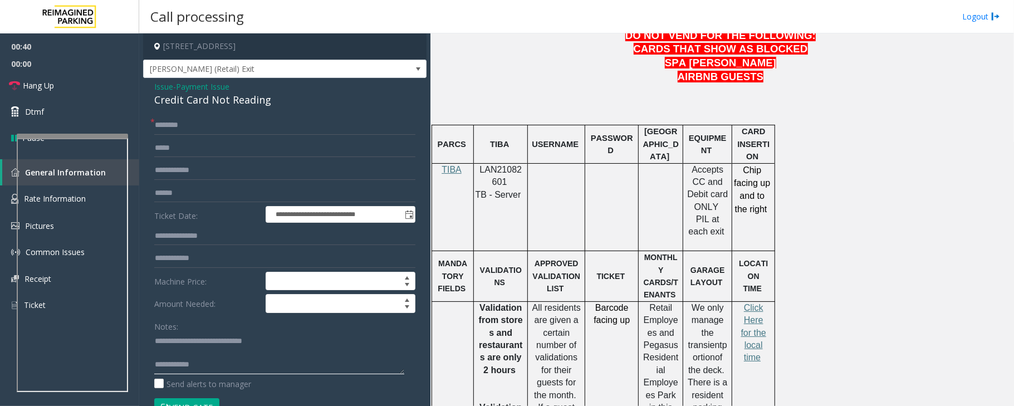
drag, startPoint x: 203, startPoint y: 341, endPoint x: 181, endPoint y: 341, distance: 21.7
click at [181, 341] on textarea at bounding box center [279, 353] width 250 height 42
click at [229, 366] on textarea at bounding box center [279, 353] width 250 height 42
click at [209, 347] on textarea at bounding box center [279, 353] width 250 height 42
click at [186, 355] on textarea at bounding box center [279, 353] width 250 height 42
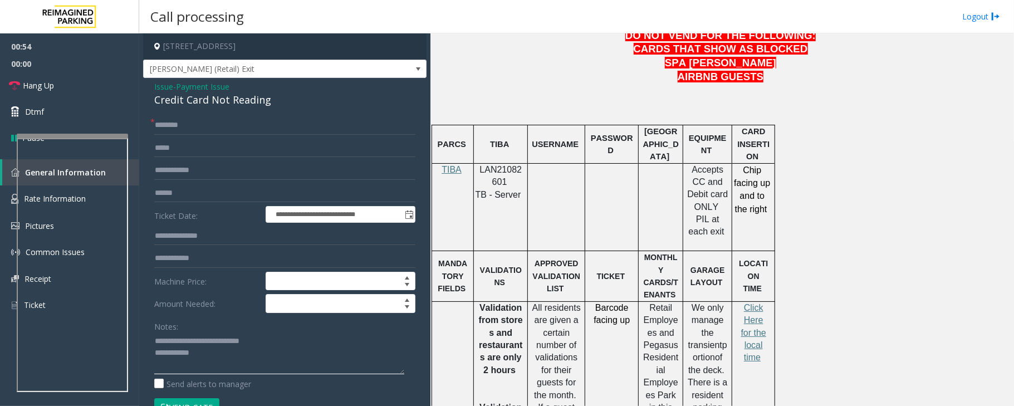
click at [198, 355] on textarea at bounding box center [279, 353] width 250 height 42
type textarea "**********"
click at [194, 127] on input "text" at bounding box center [284, 125] width 261 height 19
click at [181, 191] on input "text" at bounding box center [284, 193] width 261 height 19
type input "*******"
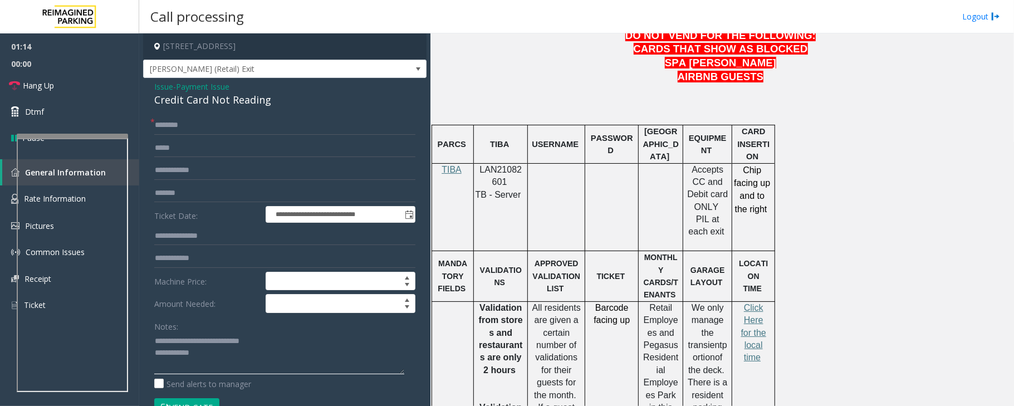
click at [213, 355] on textarea at bounding box center [279, 353] width 250 height 42
type textarea "**********"
click at [173, 127] on input "text" at bounding box center [284, 125] width 261 height 19
type input "*"
click at [158, 127] on input "*****" at bounding box center [284, 125] width 261 height 19
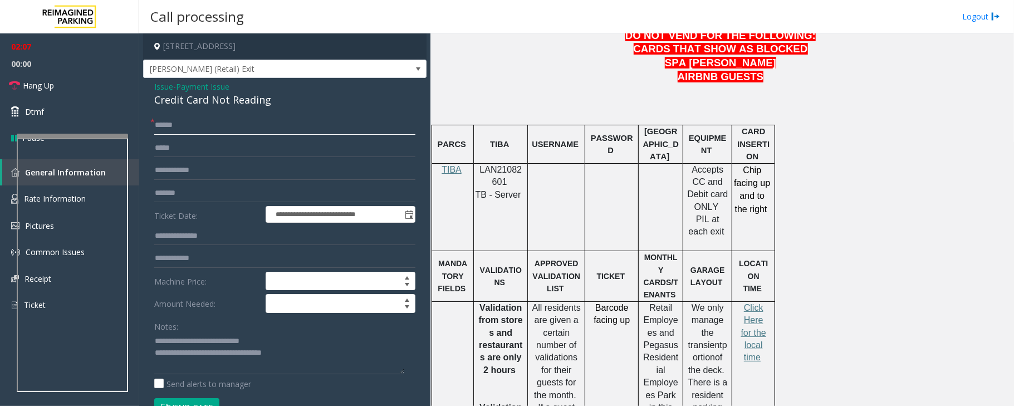
click at [165, 125] on input "******" at bounding box center [284, 125] width 261 height 19
type input "*******"
click at [301, 350] on textarea at bounding box center [279, 353] width 250 height 42
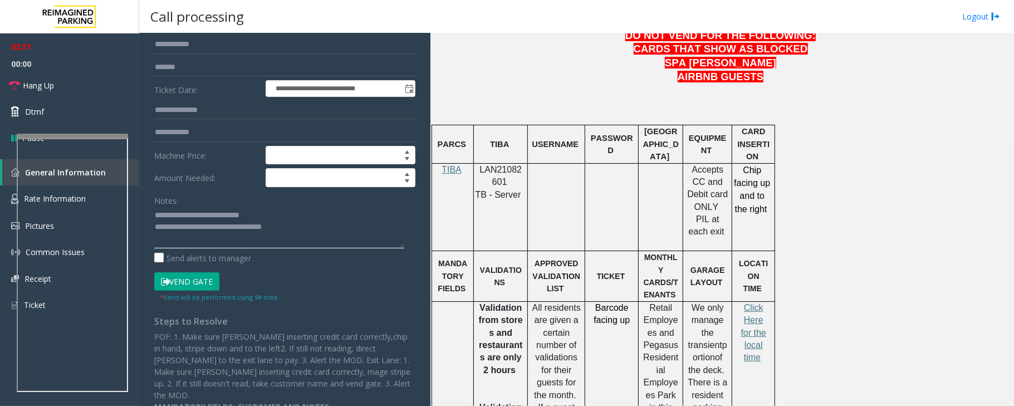
scroll to position [134, 0]
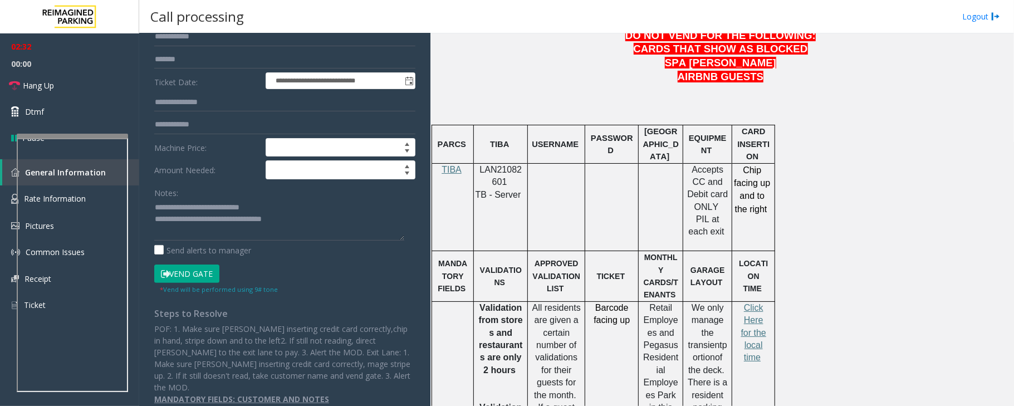
click at [188, 273] on button "Vend Gate" at bounding box center [186, 273] width 65 height 19
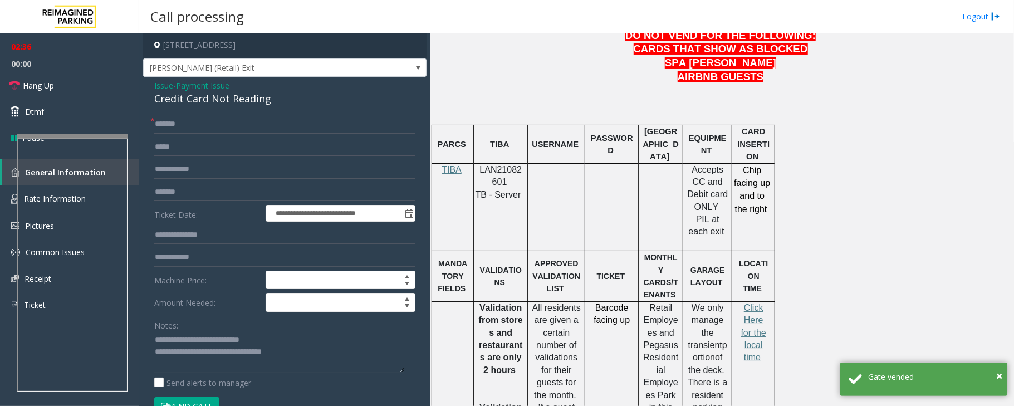
scroll to position [0, 0]
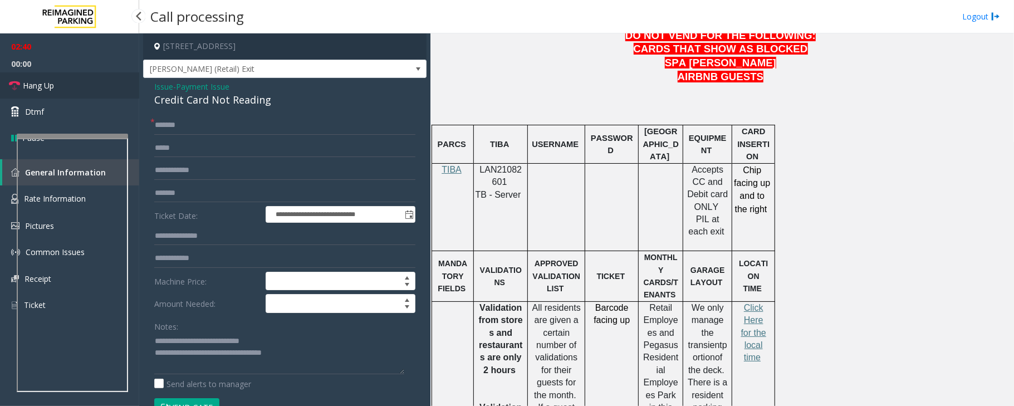
click at [60, 81] on link "Hang Up" at bounding box center [69, 85] width 139 height 26
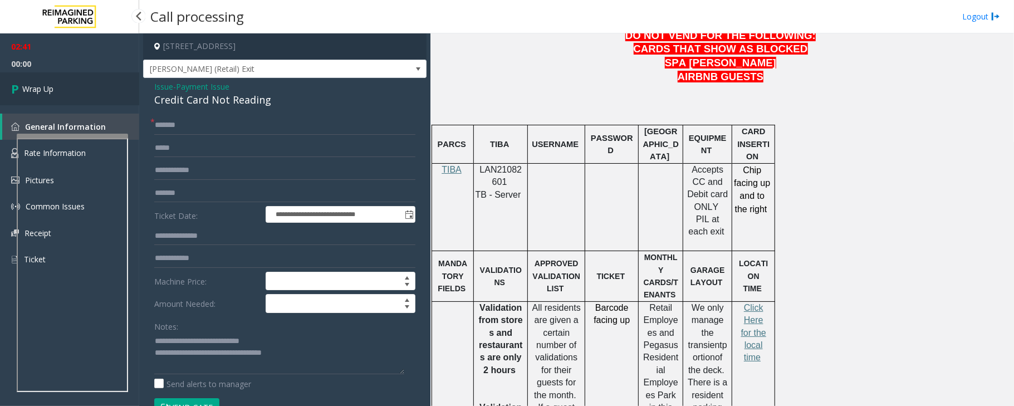
click at [60, 81] on link "Wrap Up" at bounding box center [69, 88] width 139 height 33
